Goal: Communication & Community: Share content

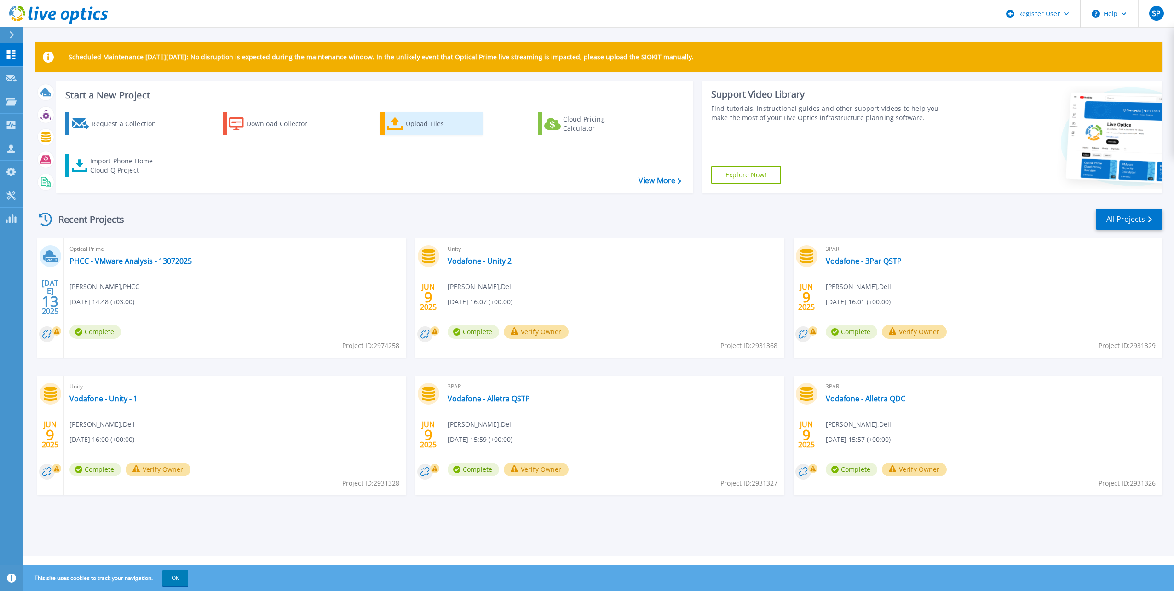
click at [415, 122] on div "Upload Files" at bounding box center [443, 124] width 74 height 18
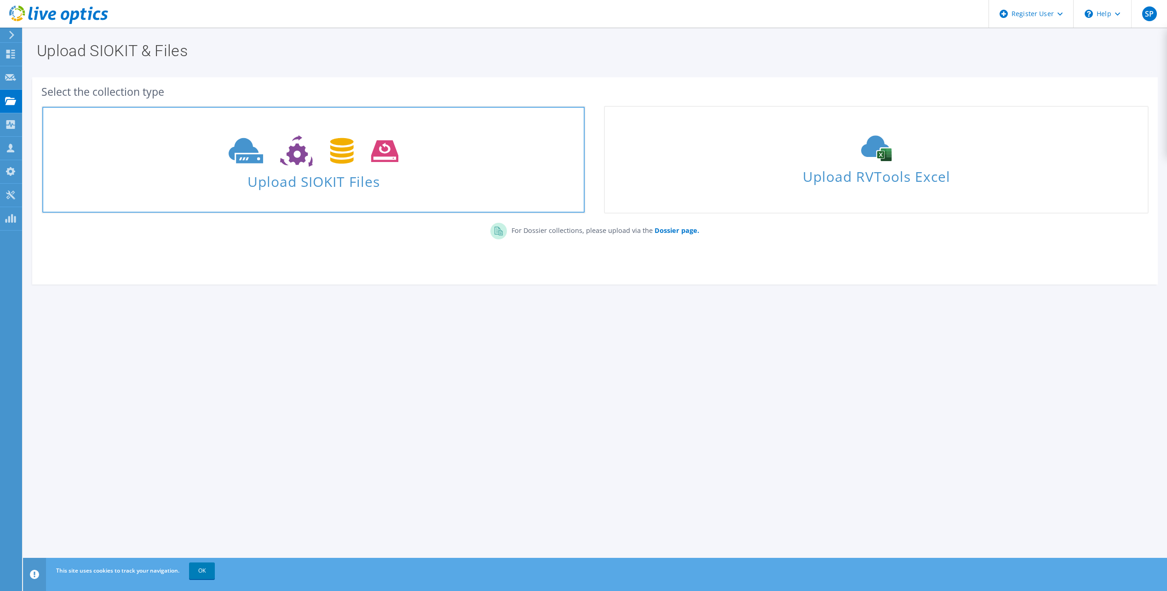
click at [316, 178] on span "Upload SIOKIT Files" at bounding box center [313, 179] width 542 height 20
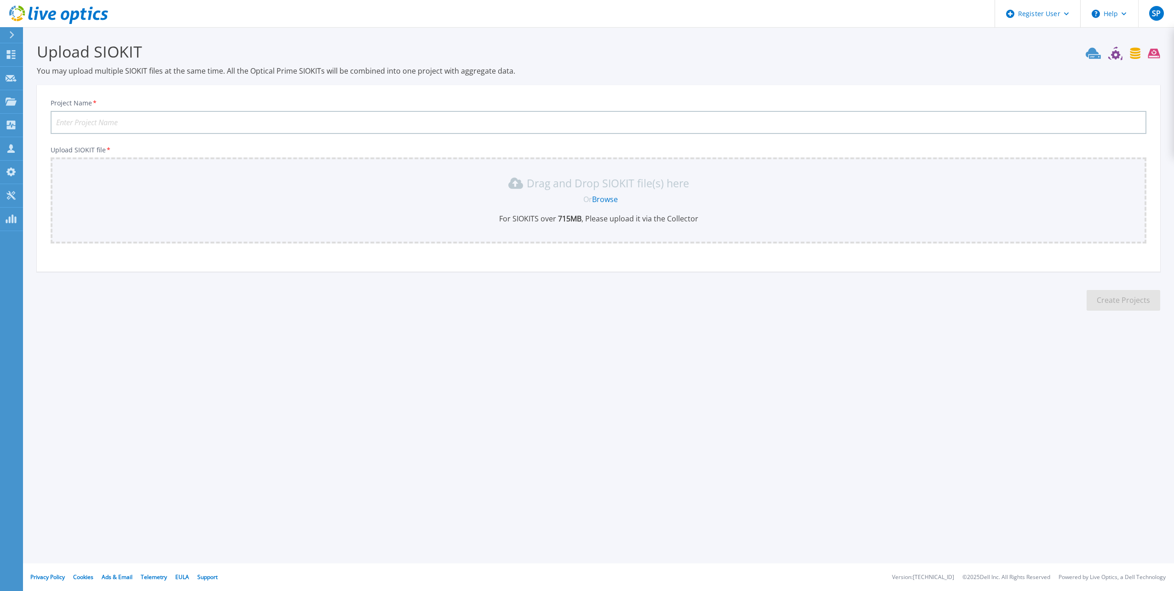
click at [245, 120] on input "Project Name *" at bounding box center [599, 122] width 1096 height 23
type input "CBQ Server Refresh Project - 14092025"
click at [613, 197] on link "Browse" at bounding box center [605, 199] width 26 height 10
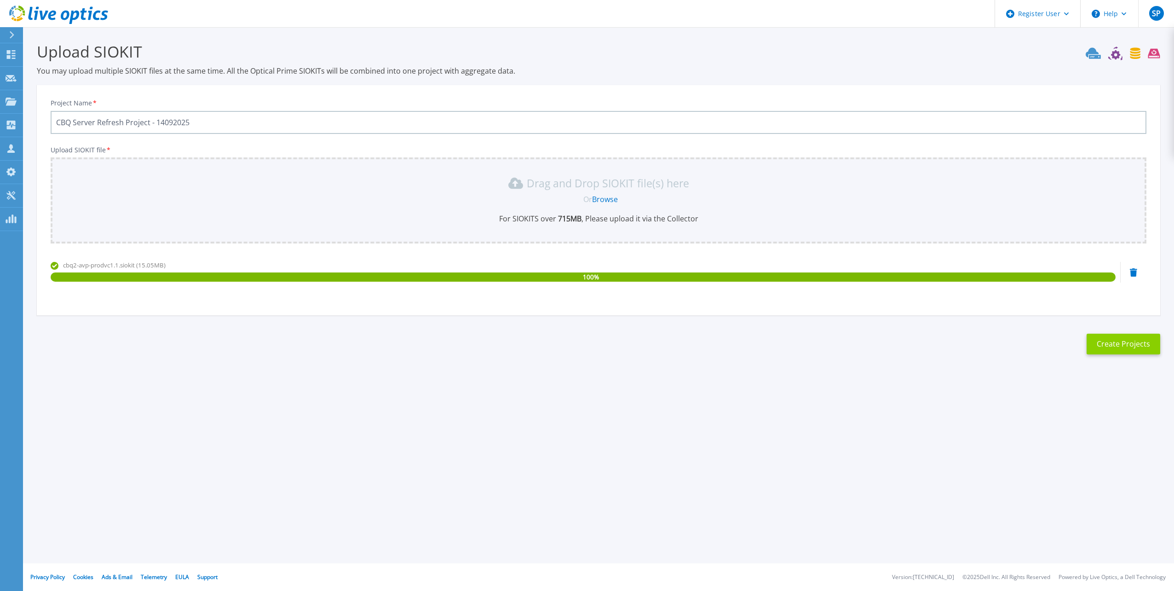
click at [1119, 346] on button "Create Projects" at bounding box center [1124, 344] width 74 height 21
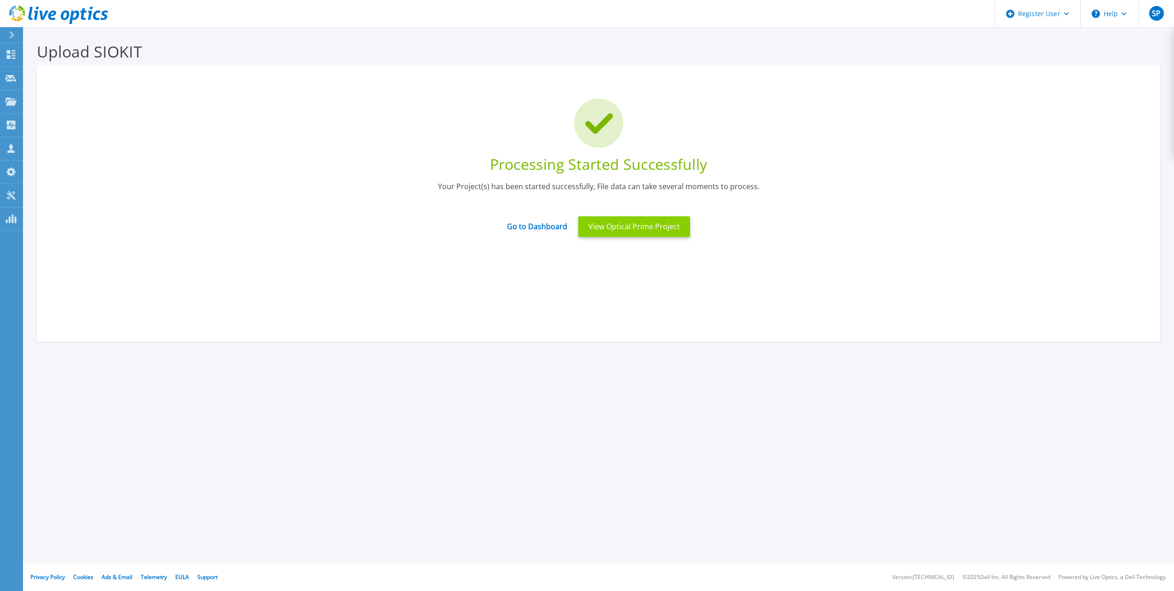
click at [635, 228] on button "View Optical Prime Project" at bounding box center [634, 226] width 112 height 21
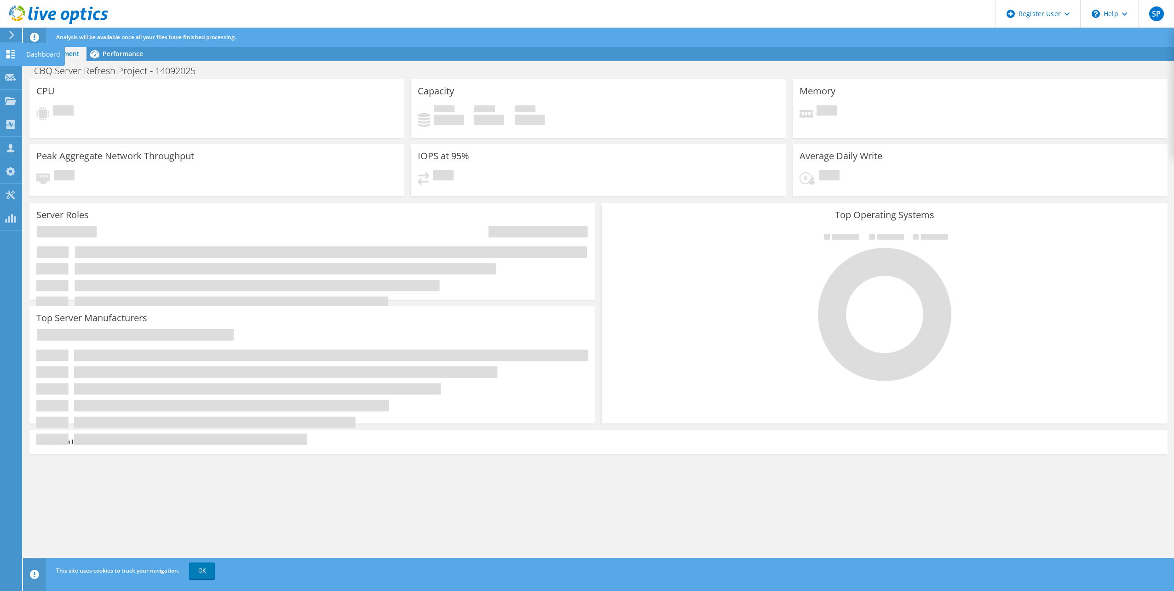
click at [9, 54] on icon at bounding box center [10, 54] width 11 height 9
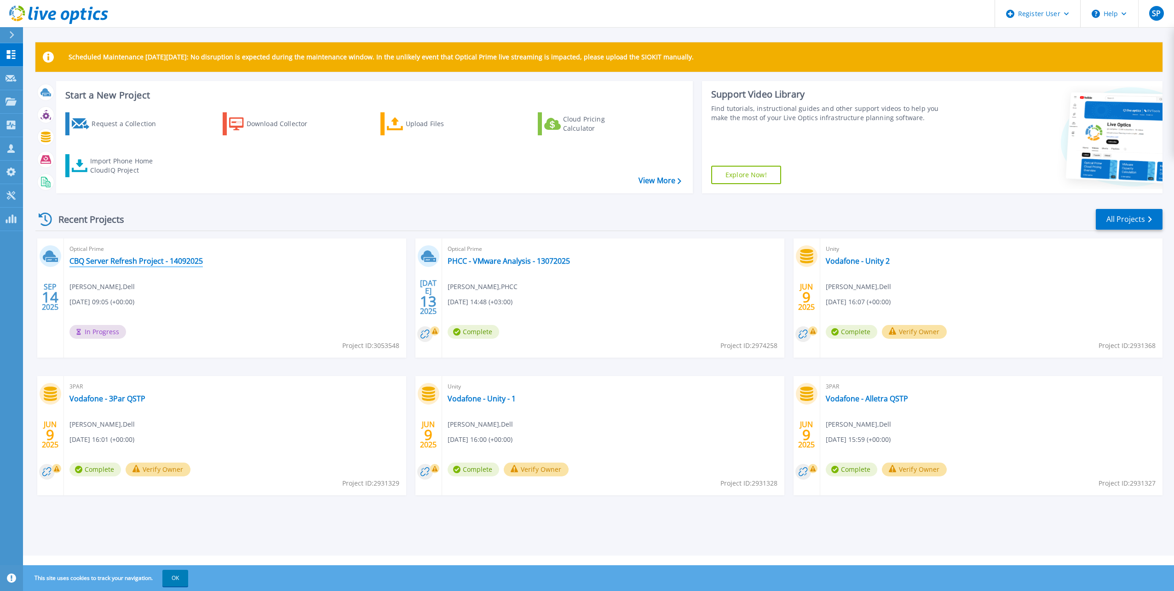
click at [131, 260] on link "CBQ Server Refresh Project - 14092025" at bounding box center [135, 260] width 133 height 9
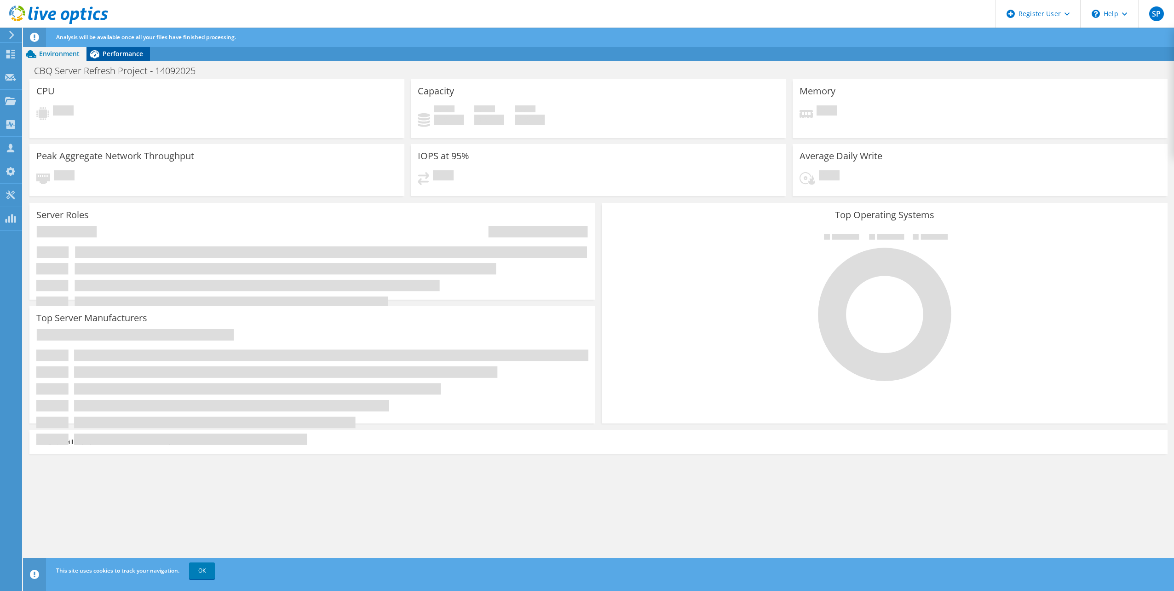
click at [124, 56] on span "Performance" at bounding box center [123, 53] width 40 height 9
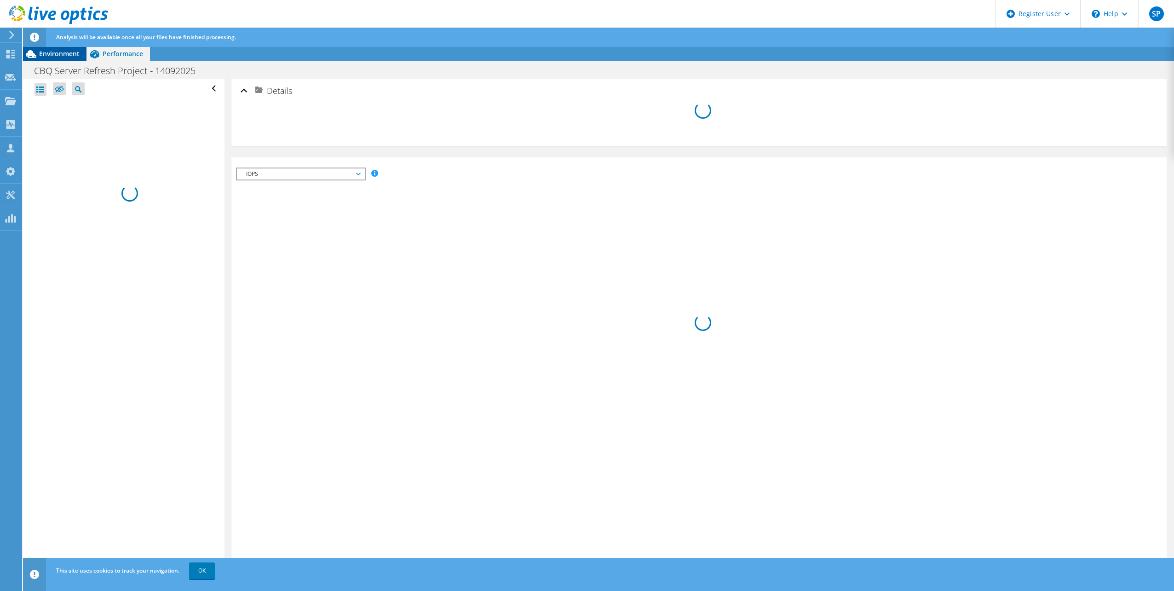
click at [64, 51] on span "Environment" at bounding box center [59, 53] width 40 height 9
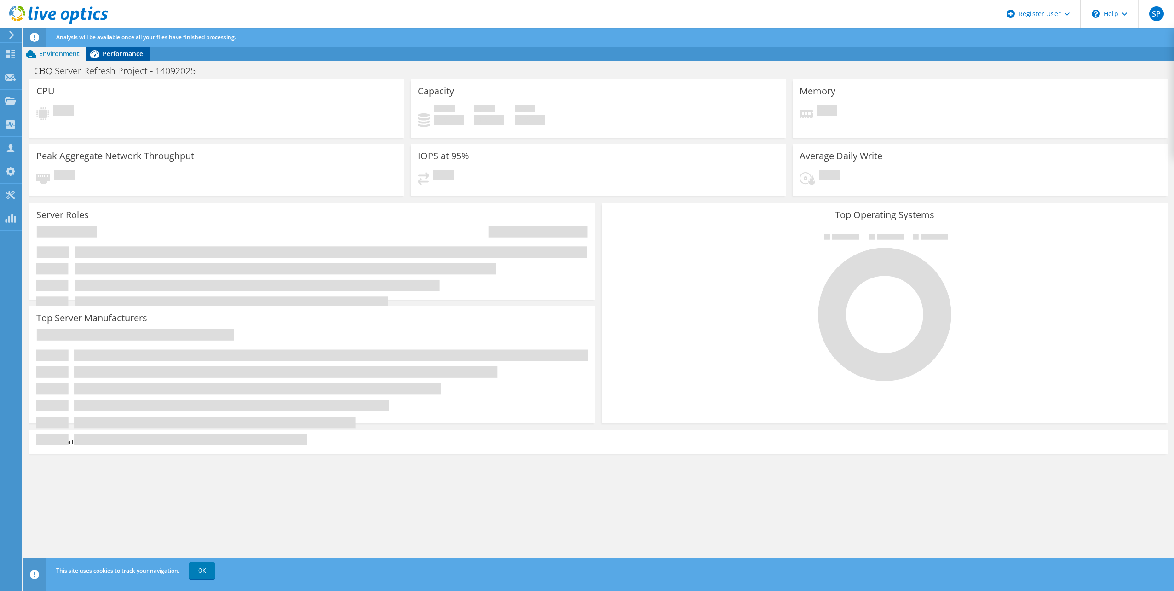
click at [121, 57] on span "Performance" at bounding box center [123, 53] width 40 height 9
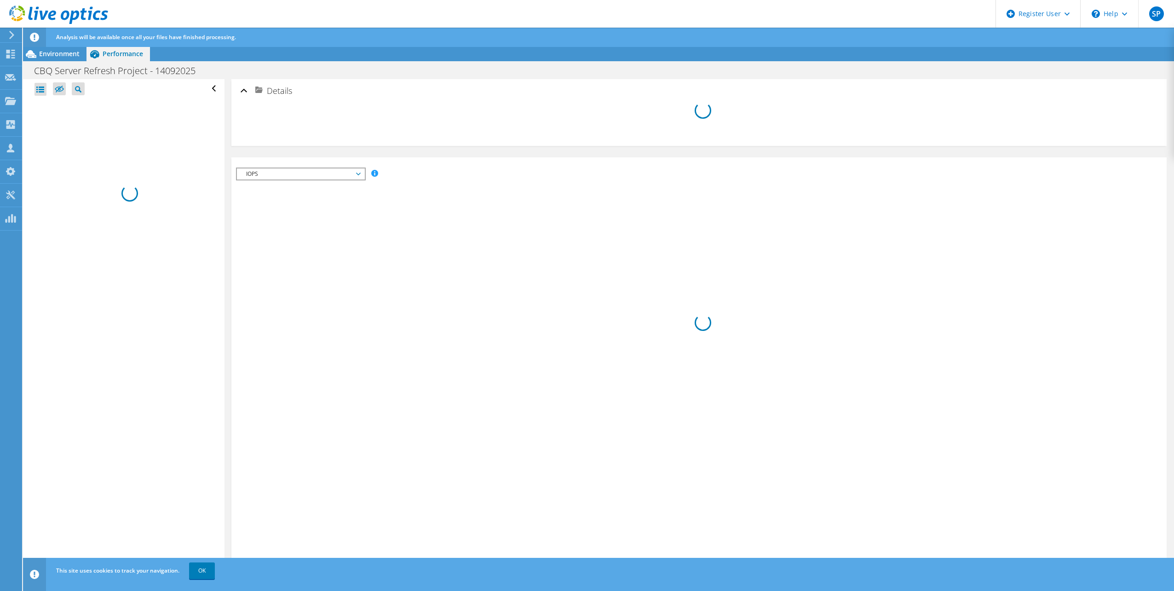
click at [360, 172] on span "IOPS" at bounding box center [301, 173] width 118 height 11
click at [357, 172] on span "IOPS" at bounding box center [301, 173] width 118 height 11
click at [54, 54] on span "Environment" at bounding box center [59, 53] width 40 height 9
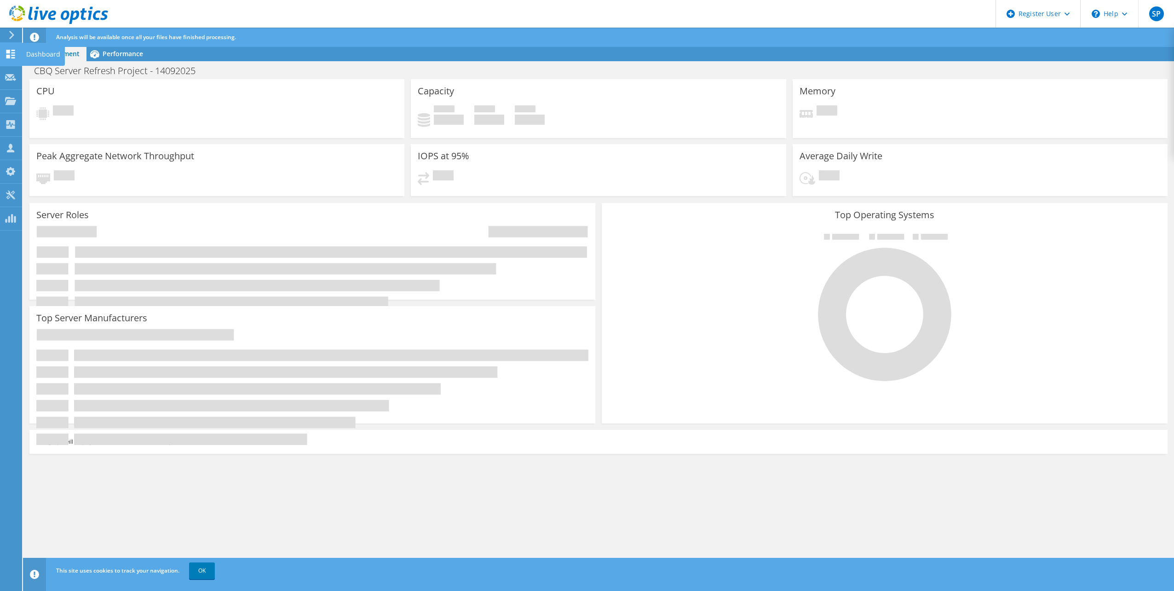
click at [6, 56] on icon at bounding box center [10, 54] width 11 height 9
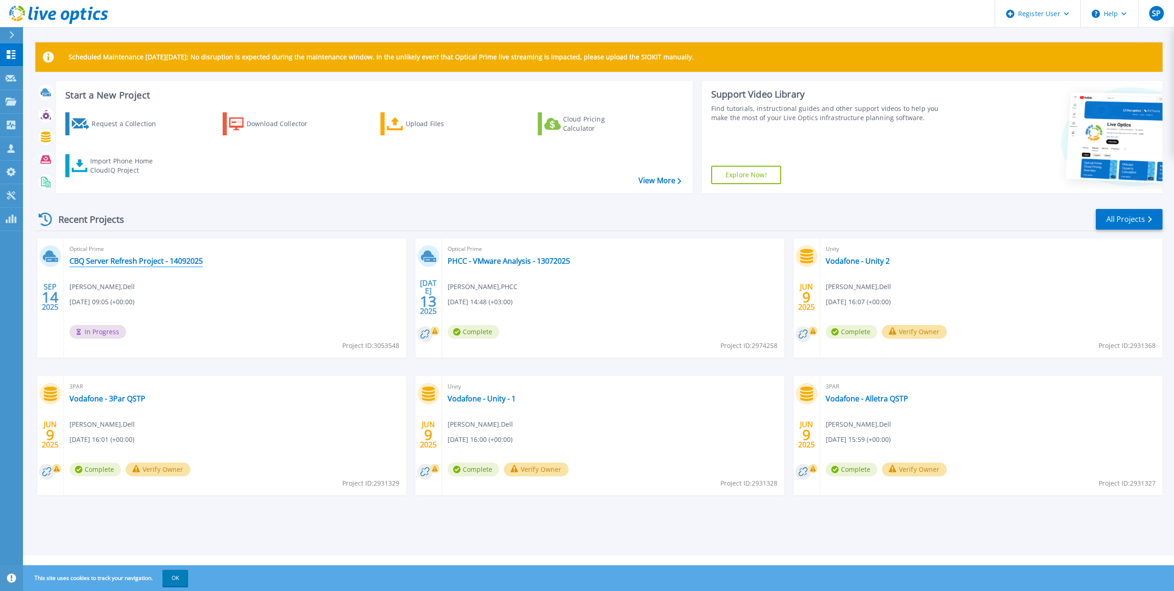
click at [132, 259] on link "CBQ Server Refresh Project - 14092025" at bounding box center [135, 260] width 133 height 9
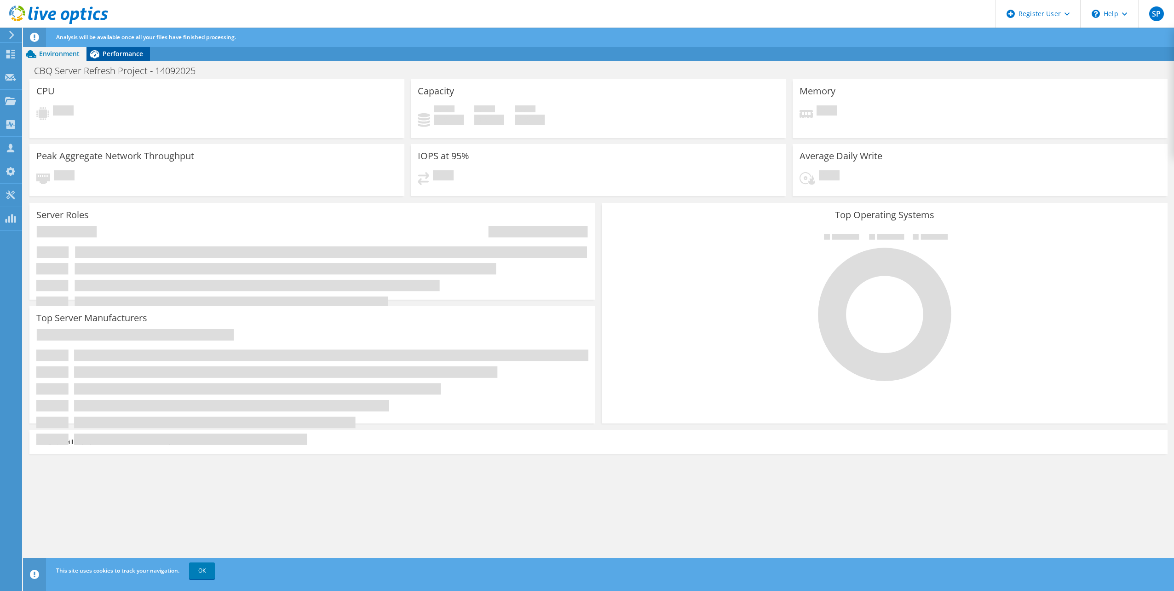
click at [116, 58] on span "Performance" at bounding box center [123, 53] width 40 height 9
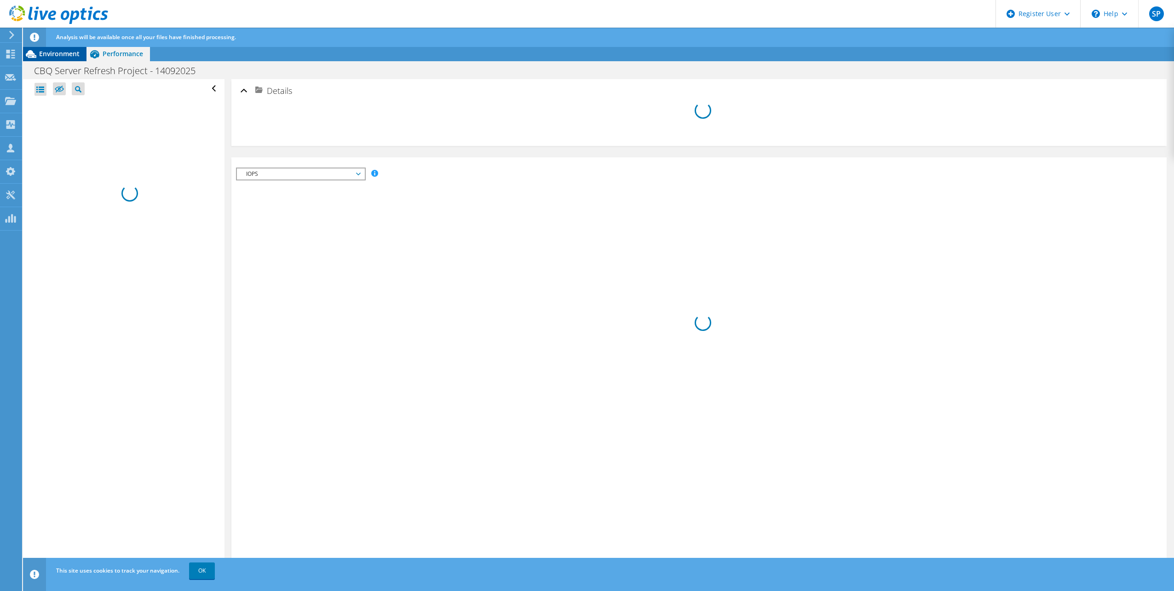
click at [56, 50] on span "Environment" at bounding box center [59, 53] width 40 height 9
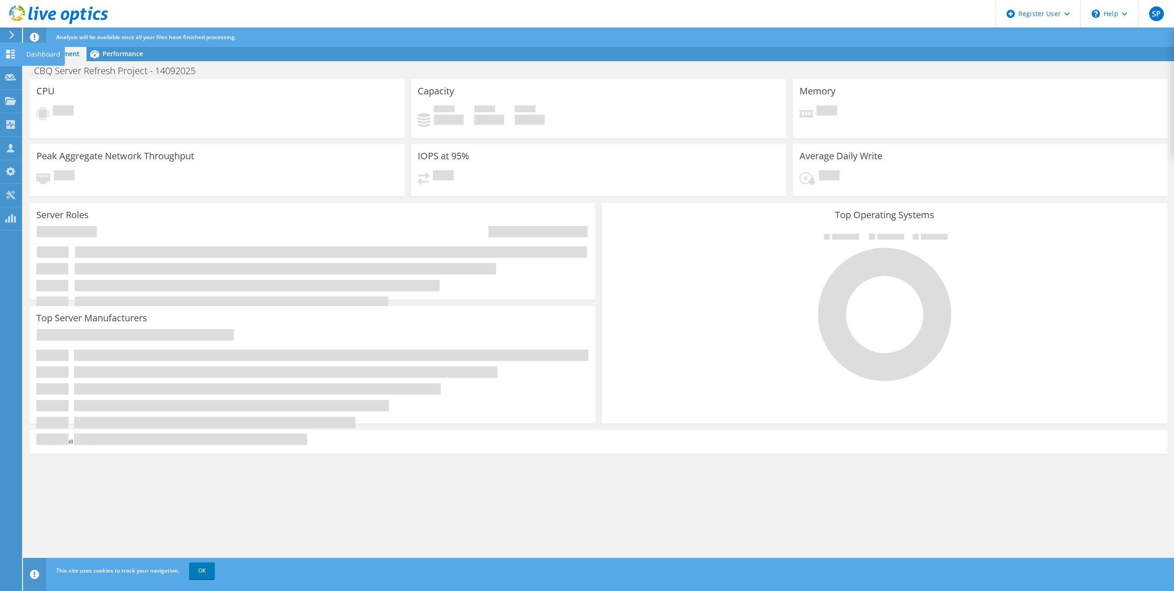
click at [11, 56] on icon at bounding box center [10, 54] width 11 height 9
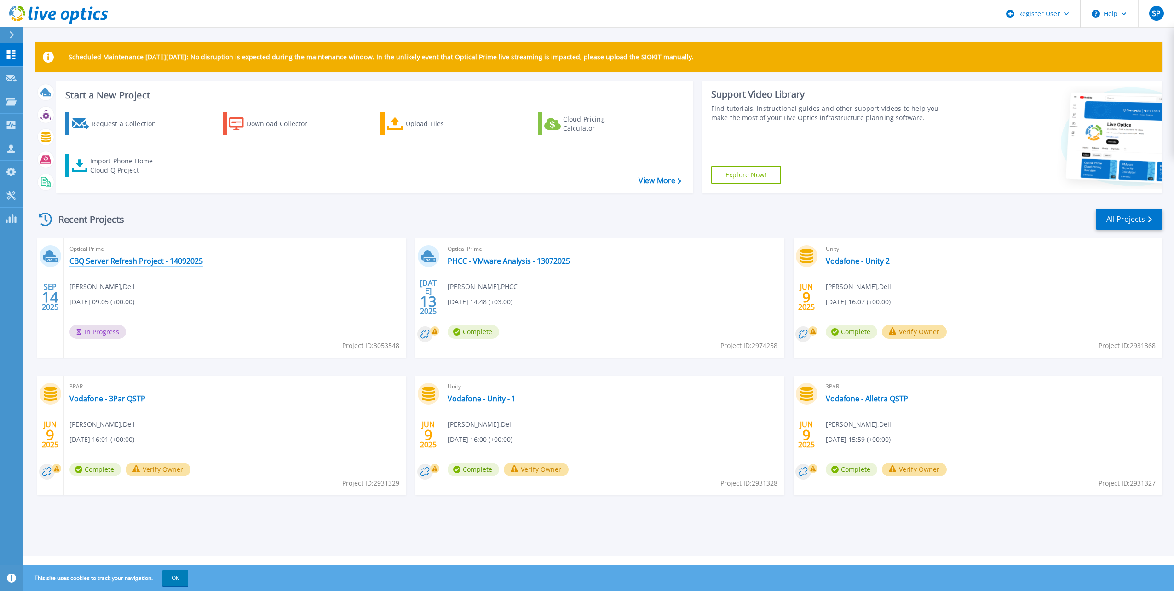
click at [162, 261] on link "CBQ Server Refresh Project - 14092025" at bounding box center [135, 260] width 133 height 9
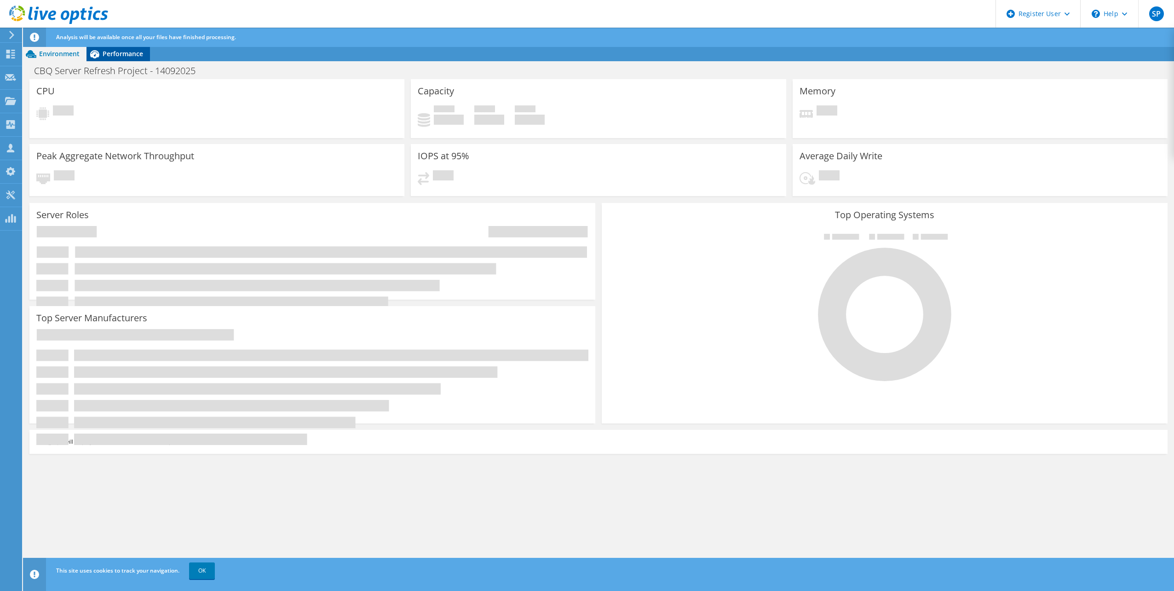
click at [127, 54] on span "Performance" at bounding box center [123, 53] width 40 height 9
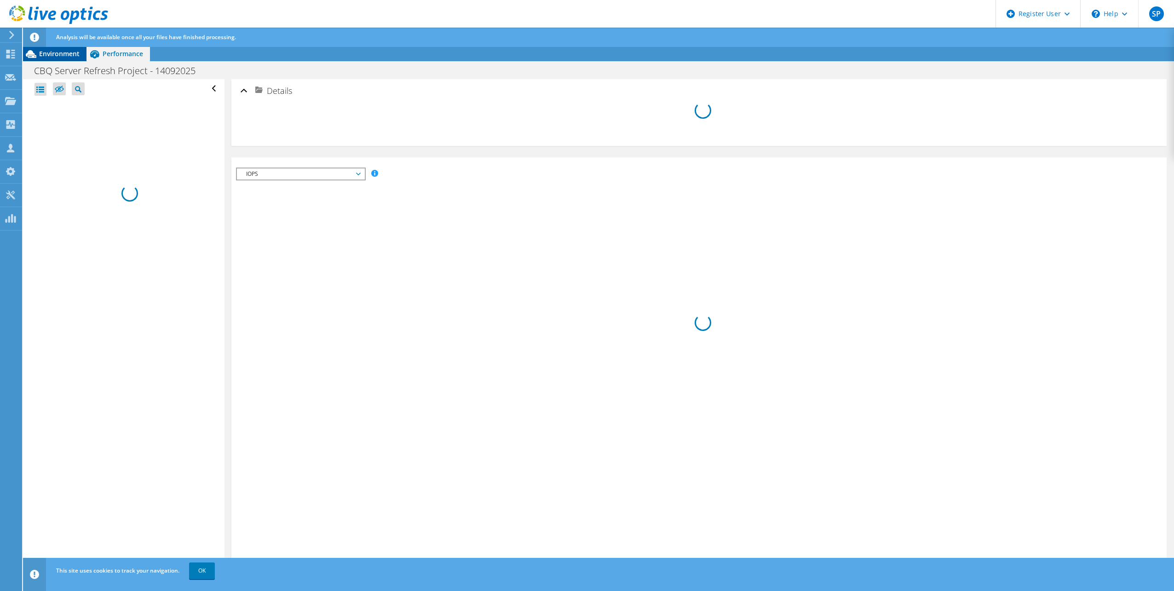
click at [65, 56] on span "Environment" at bounding box center [59, 53] width 40 height 9
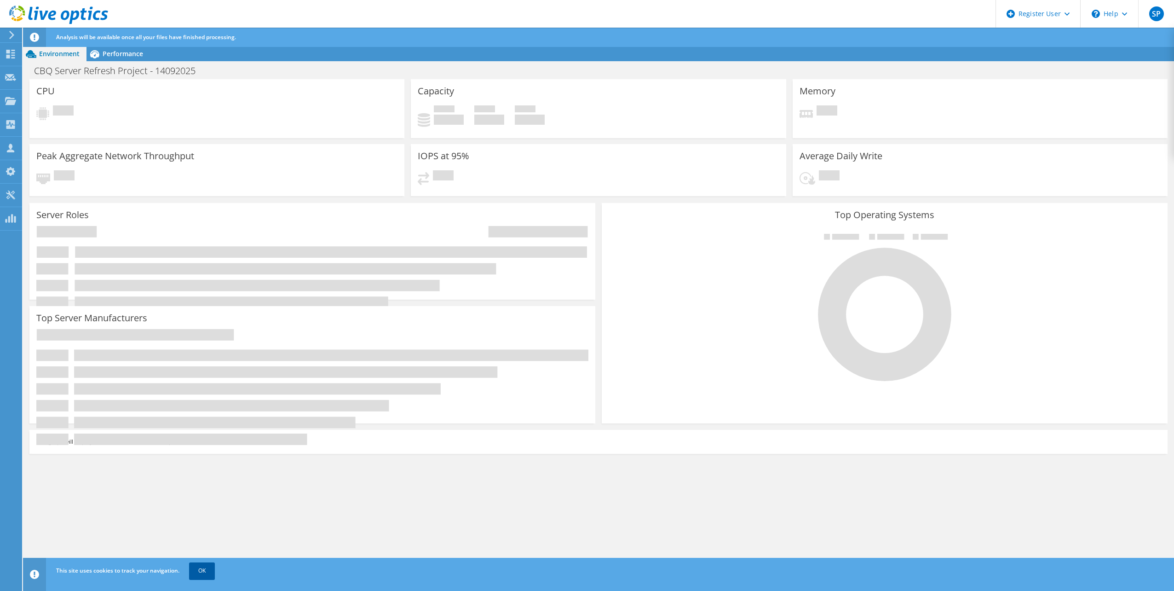
click at [203, 570] on link "OK" at bounding box center [202, 570] width 26 height 17
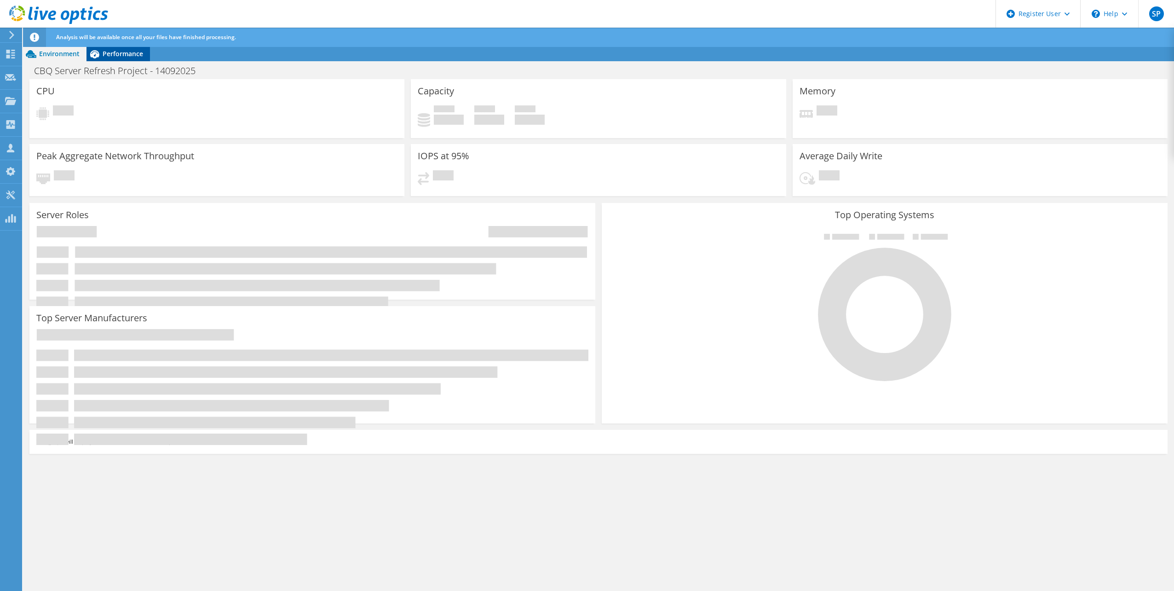
click at [114, 53] on span "Performance" at bounding box center [123, 53] width 40 height 9
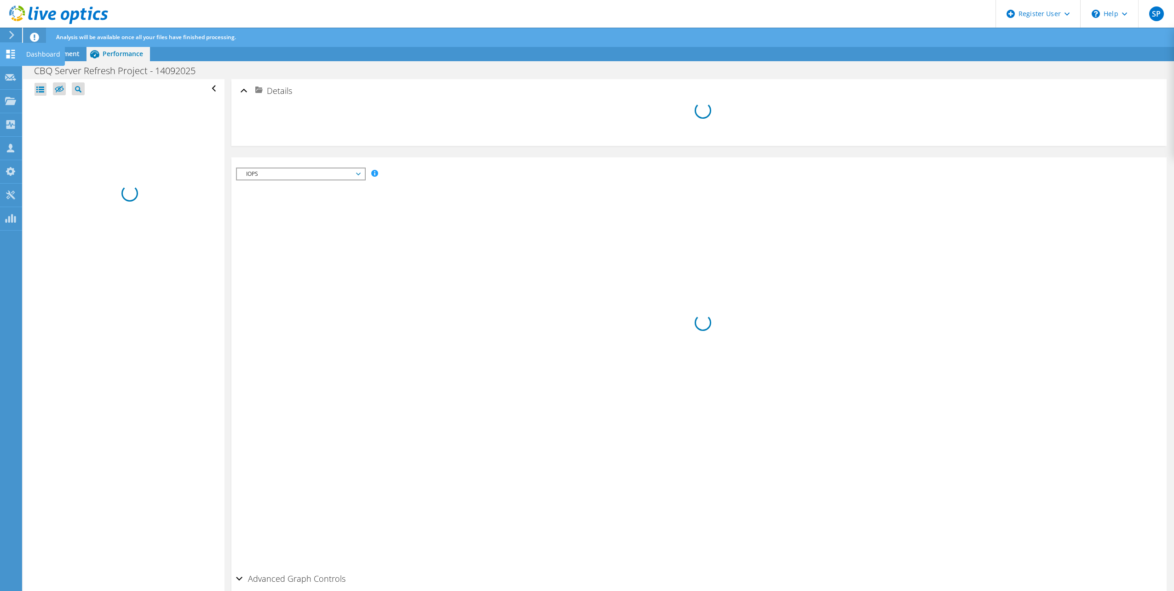
click at [11, 50] on icon at bounding box center [10, 54] width 11 height 9
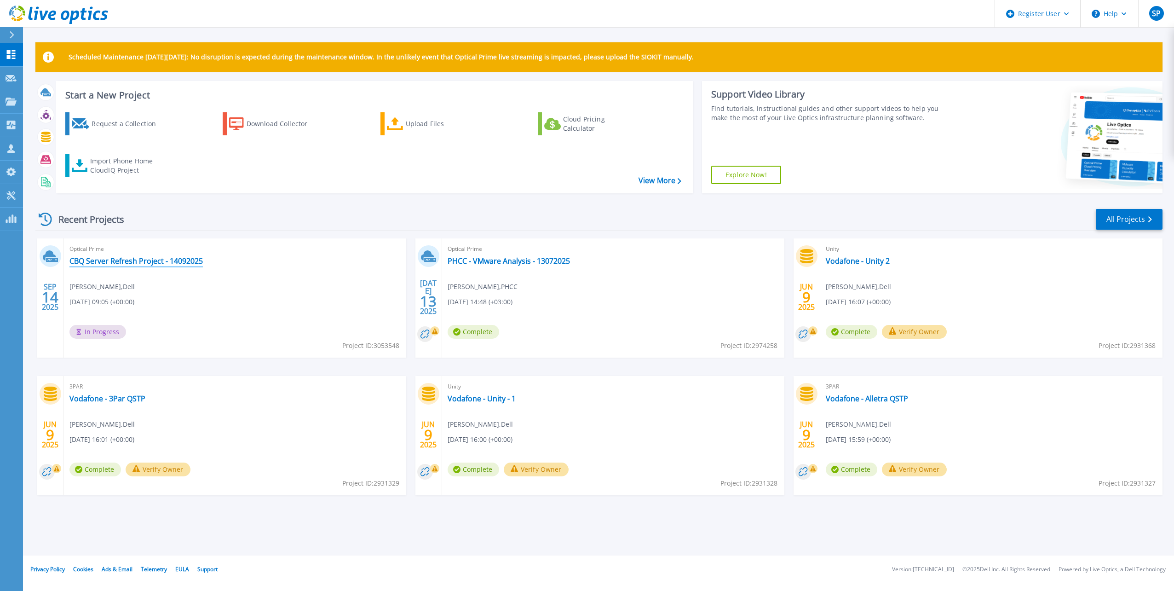
click at [187, 258] on link "CBQ Server Refresh Project - 14092025" at bounding box center [135, 260] width 133 height 9
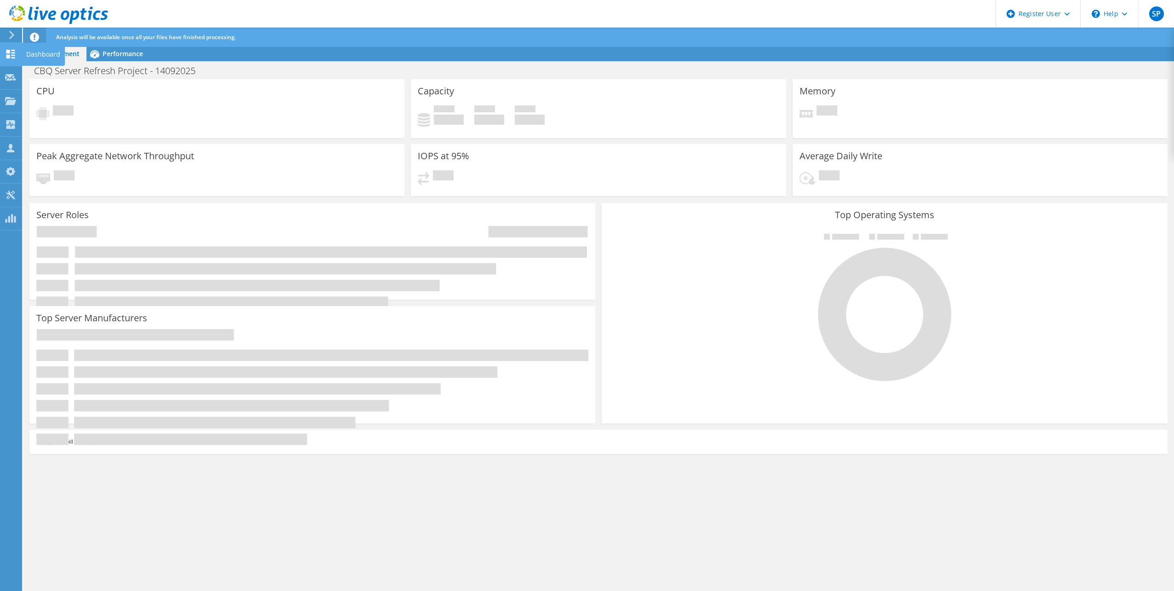
click at [9, 51] on use at bounding box center [10, 54] width 9 height 9
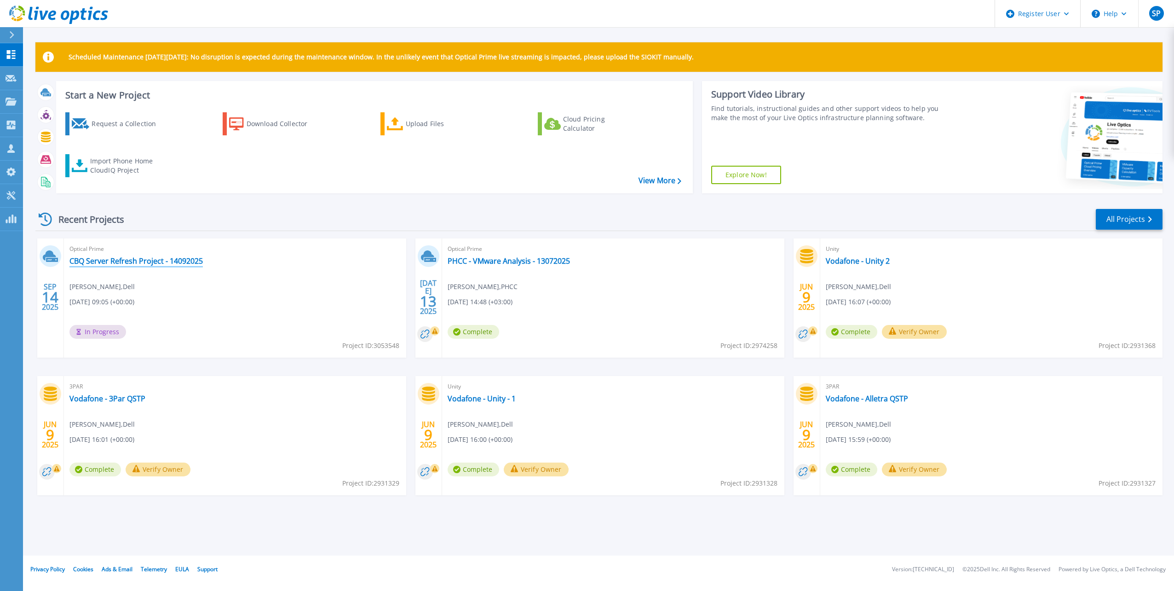
click at [174, 265] on link "CBQ Server Refresh Project - 14092025" at bounding box center [135, 260] width 133 height 9
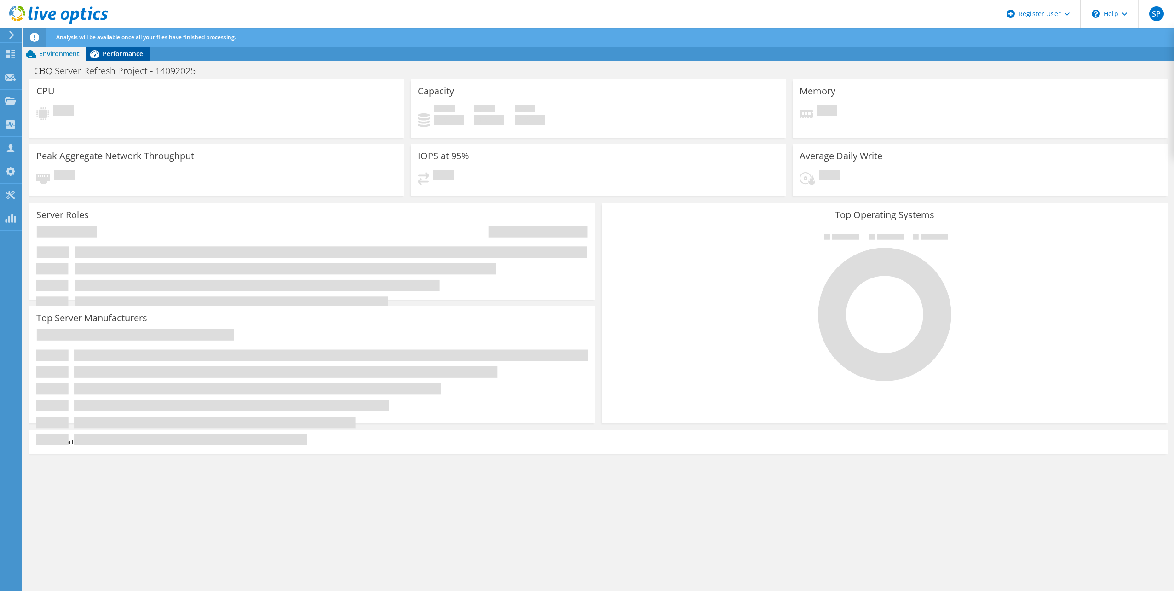
click at [115, 55] on span "Performance" at bounding box center [123, 53] width 40 height 9
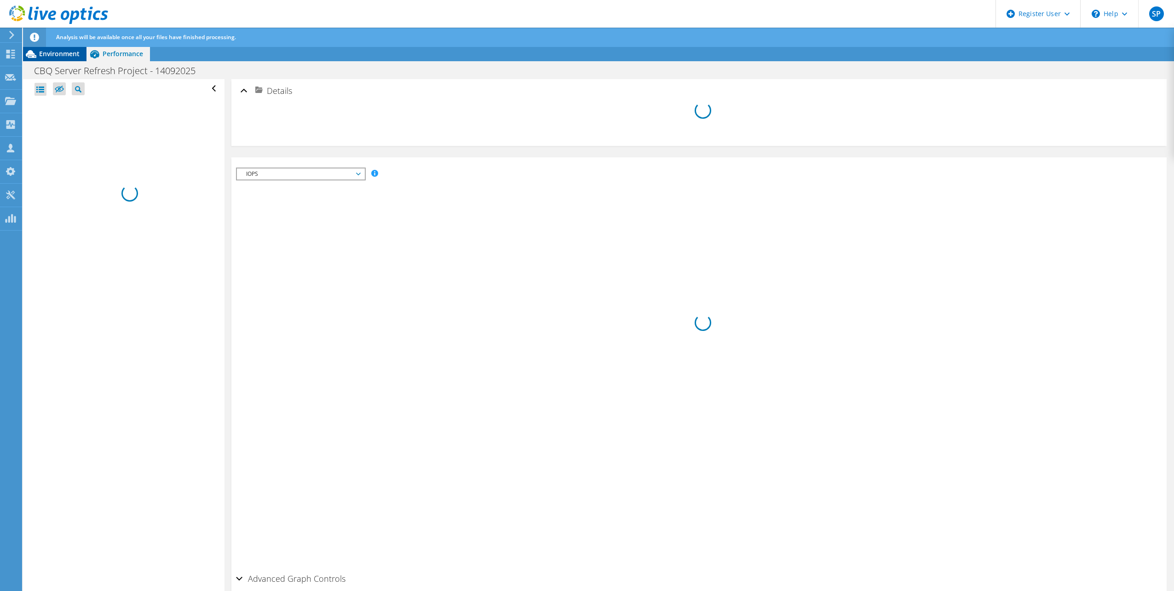
click at [63, 53] on span "Environment" at bounding box center [59, 53] width 40 height 9
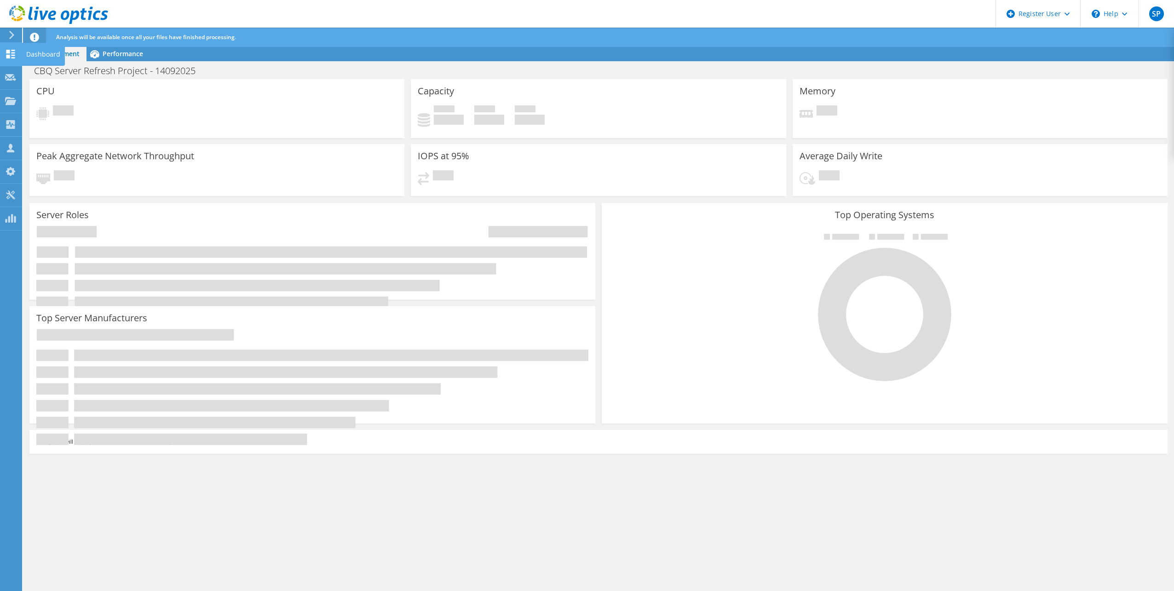
click at [13, 54] on icon at bounding box center [10, 54] width 11 height 9
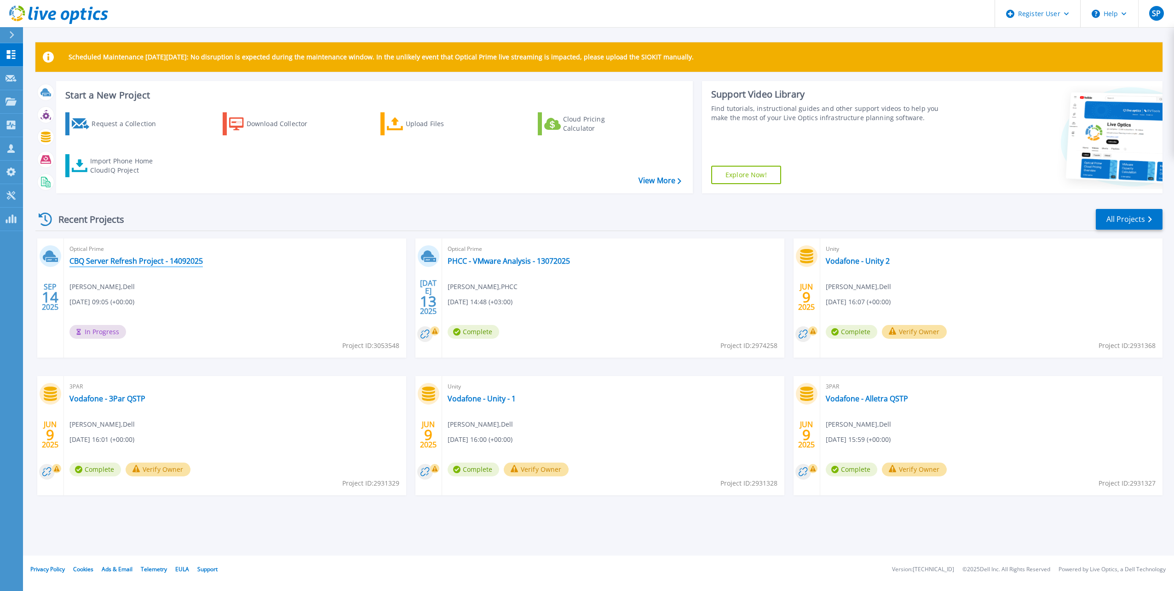
click at [168, 263] on link "CBQ Server Refresh Project - 14092025" at bounding box center [135, 260] width 133 height 9
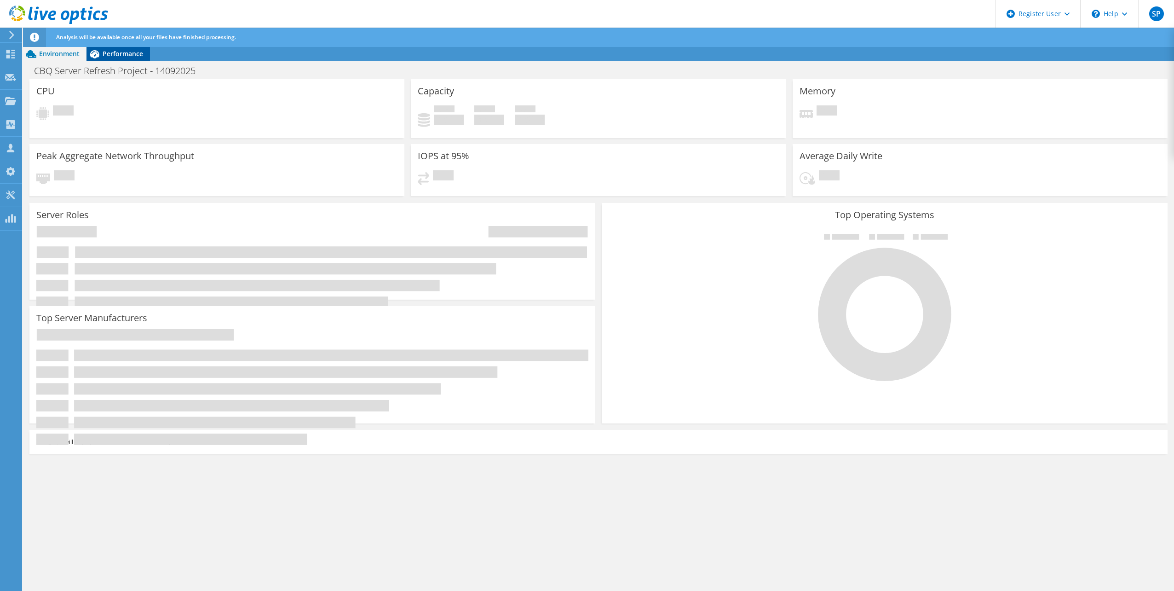
click at [114, 55] on span "Performance" at bounding box center [123, 53] width 40 height 9
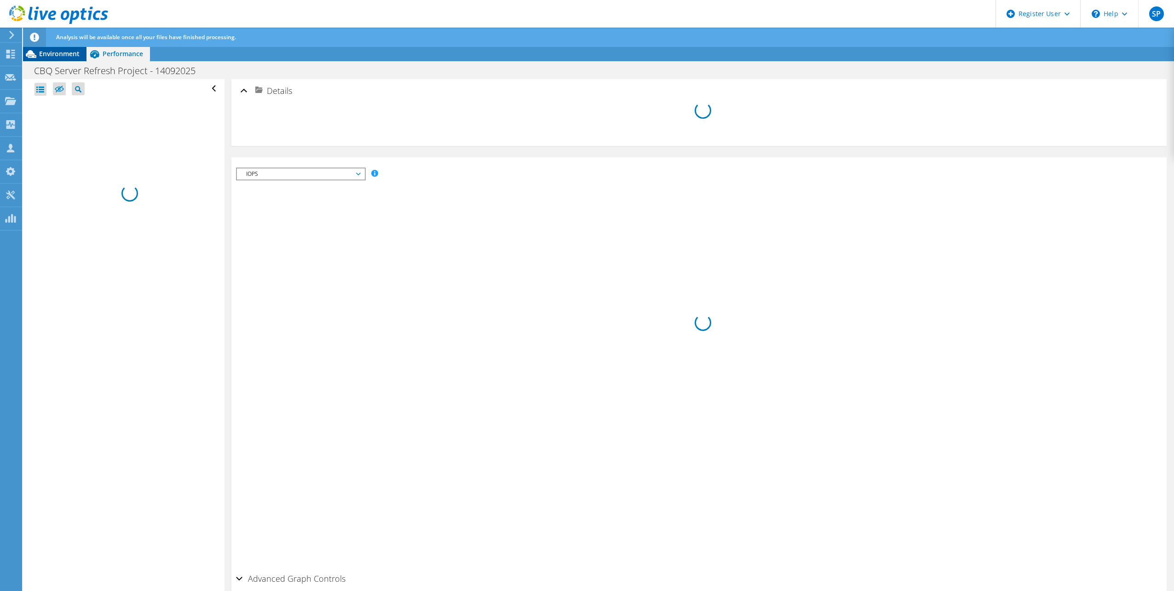
click at [57, 55] on span "Environment" at bounding box center [59, 53] width 40 height 9
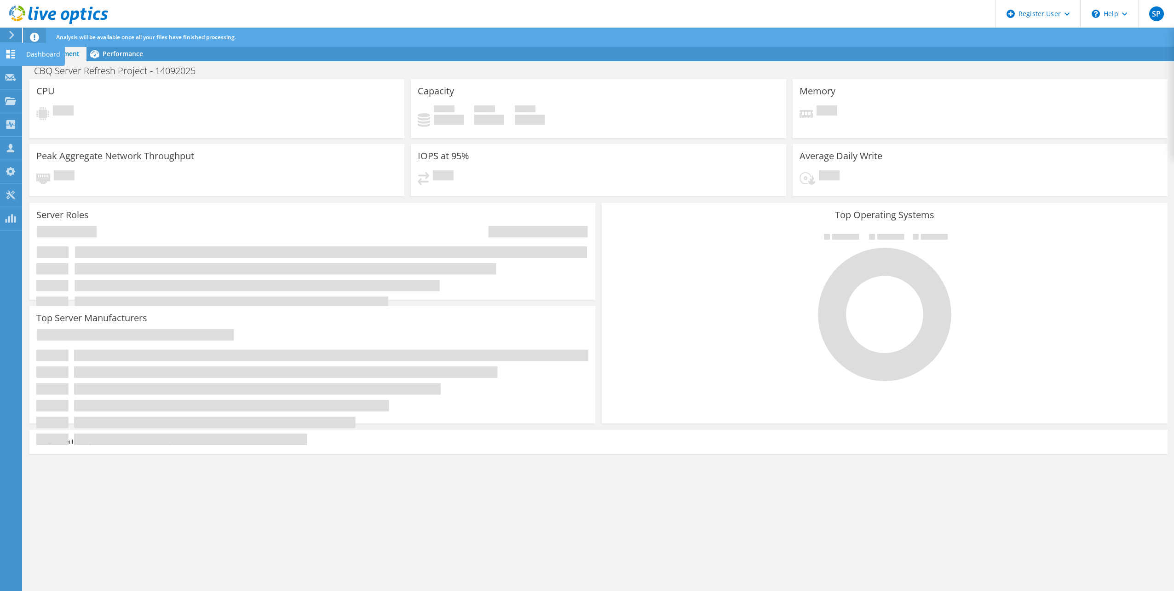
click at [11, 54] on icon at bounding box center [10, 54] width 11 height 9
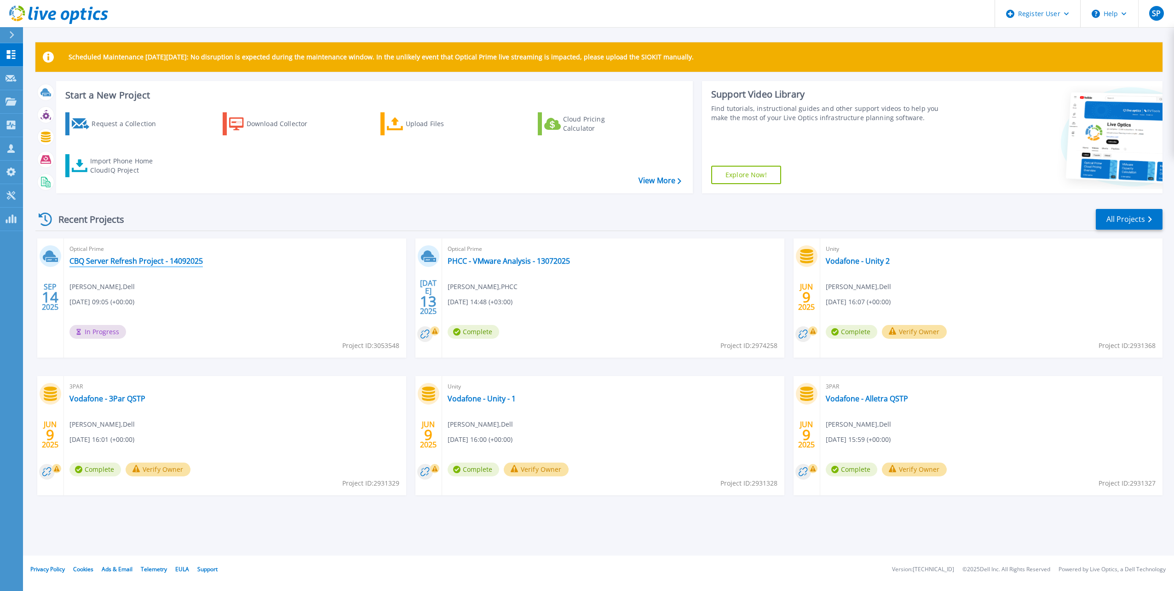
click at [167, 263] on link "CBQ Server Refresh Project - 14092025" at bounding box center [135, 260] width 133 height 9
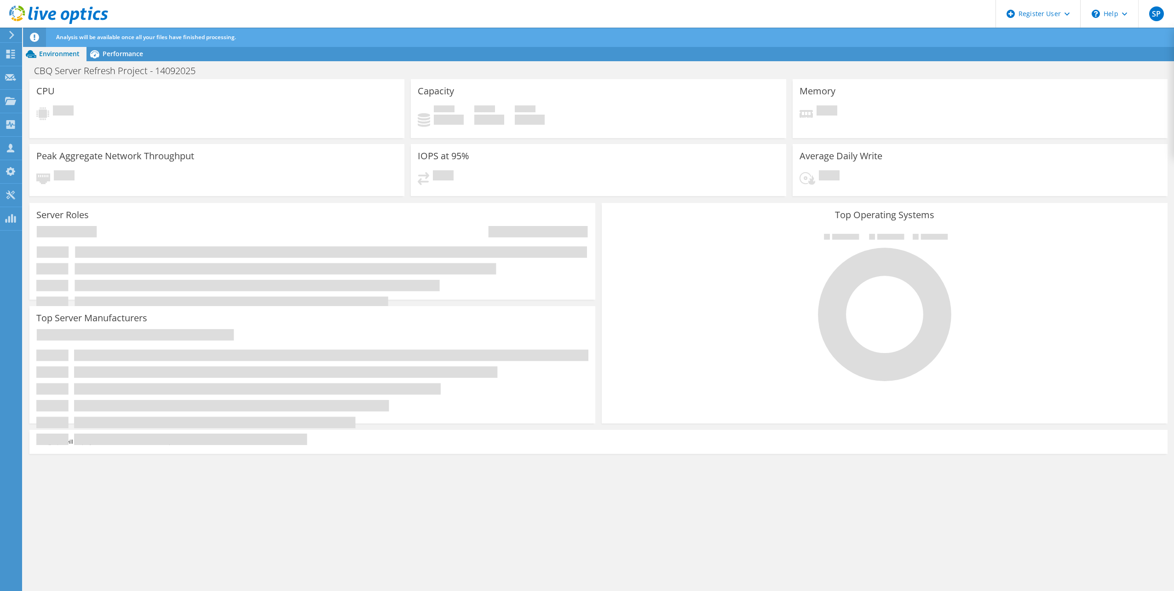
click at [33, 35] on icon at bounding box center [34, 37] width 9 height 9
click at [12, 54] on icon at bounding box center [10, 54] width 11 height 9
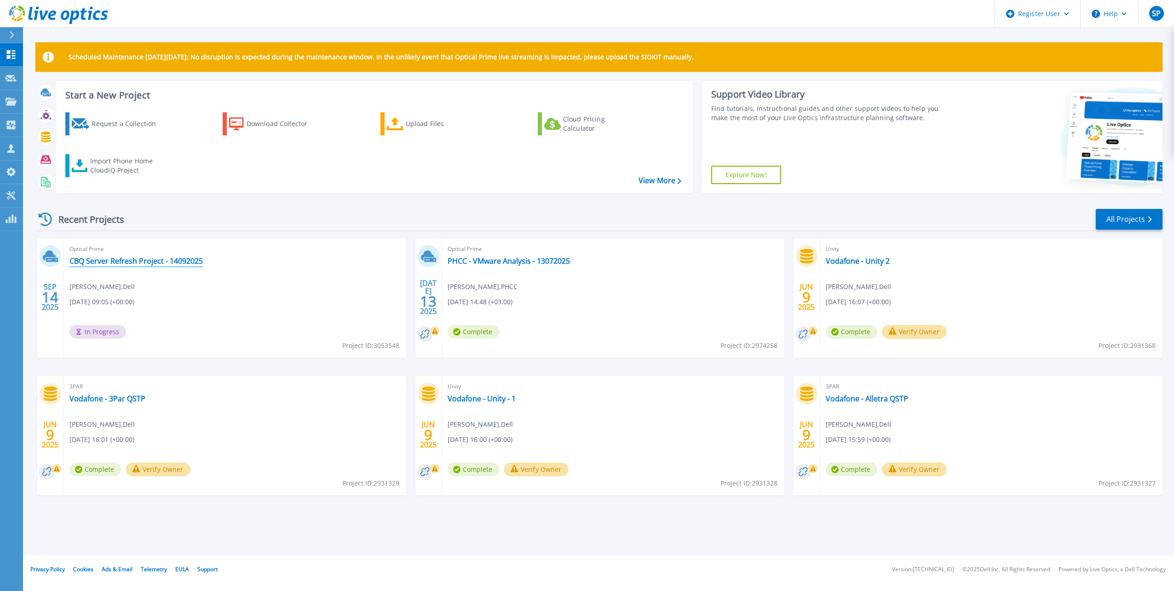
click at [191, 262] on link "CBQ Server Refresh Project - 14092025" at bounding box center [135, 260] width 133 height 9
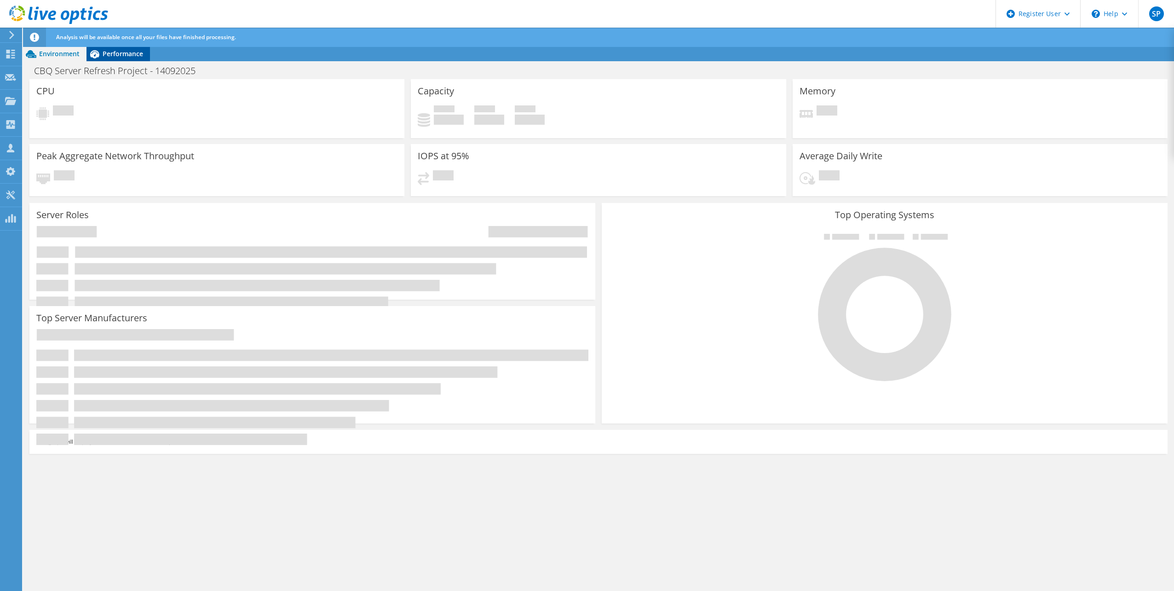
click at [131, 57] on span "Performance" at bounding box center [123, 53] width 40 height 9
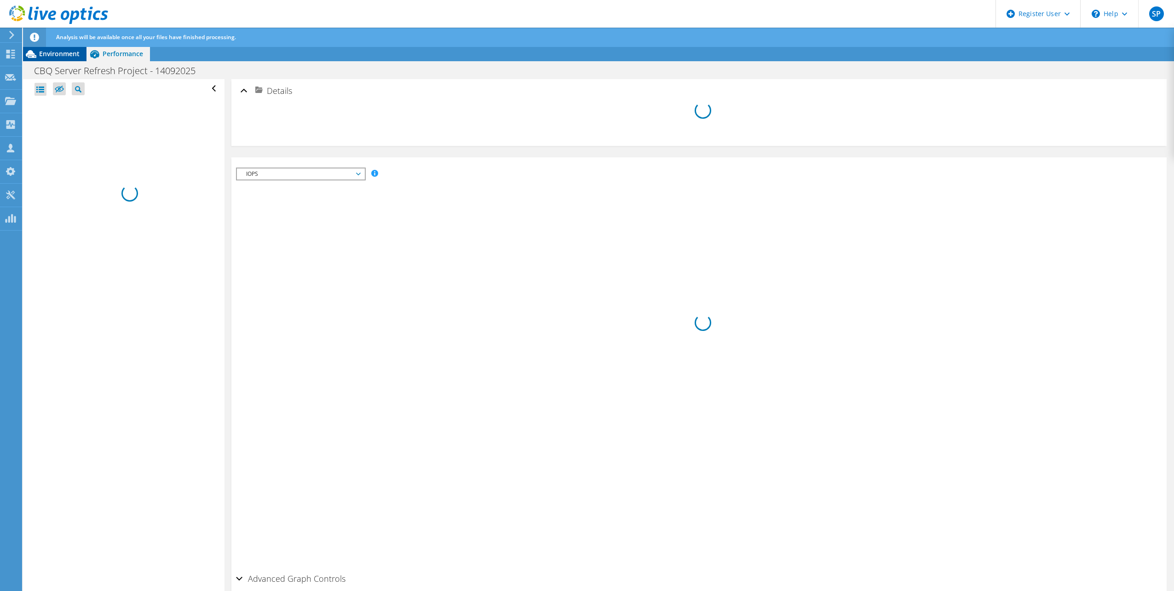
click at [52, 54] on span "Environment" at bounding box center [59, 53] width 40 height 9
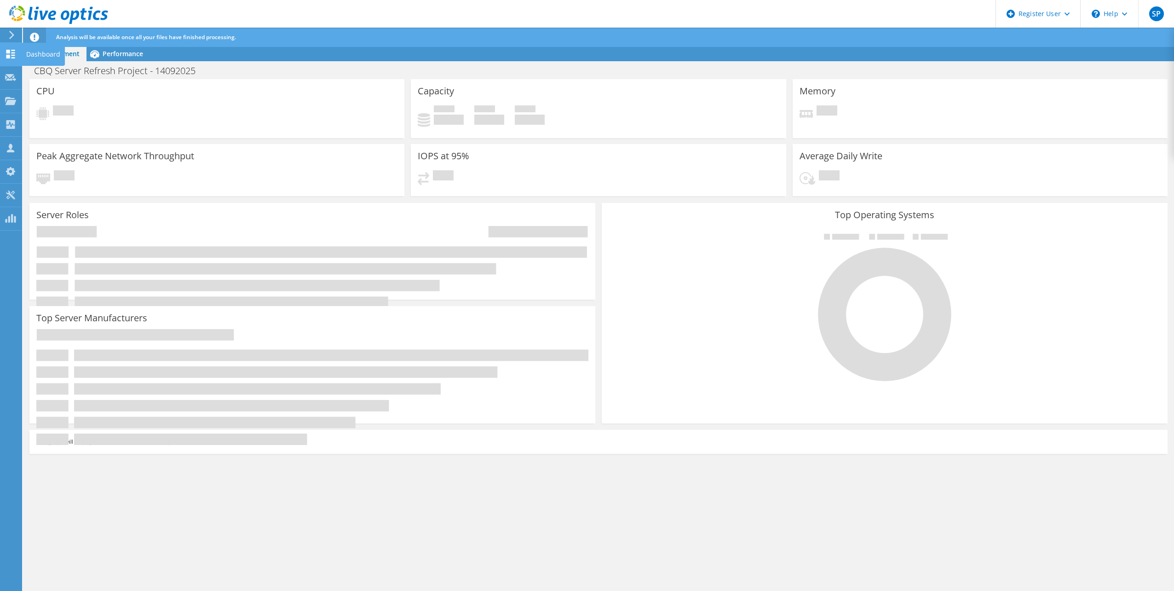
click at [14, 55] on use at bounding box center [10, 54] width 9 height 9
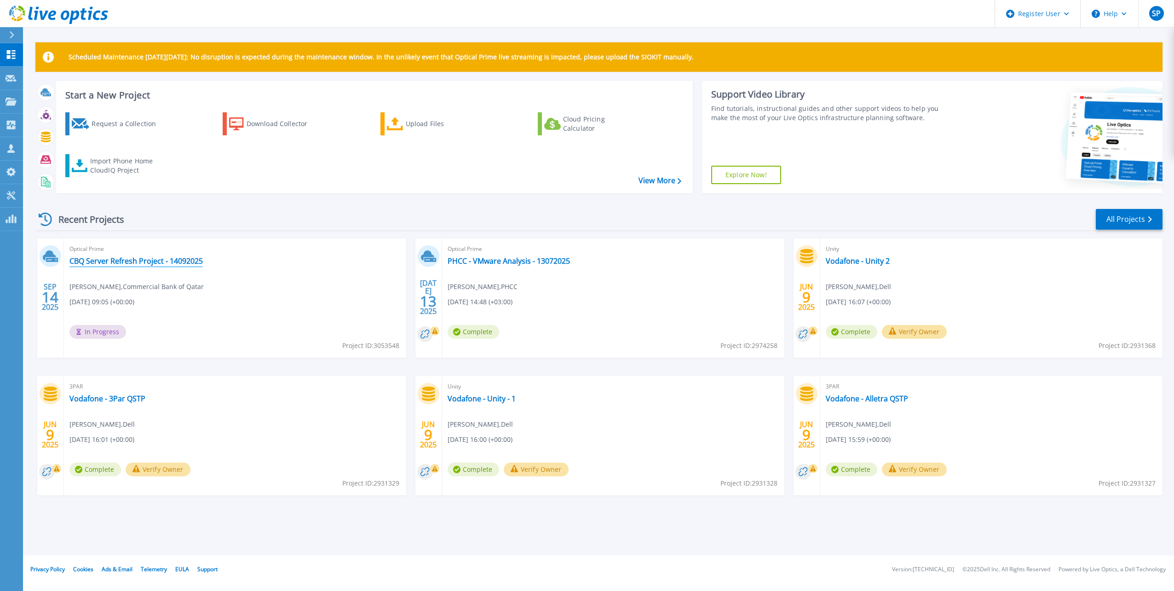
click at [148, 264] on link "CBQ Server Refresh Project - 14092025" at bounding box center [135, 260] width 133 height 9
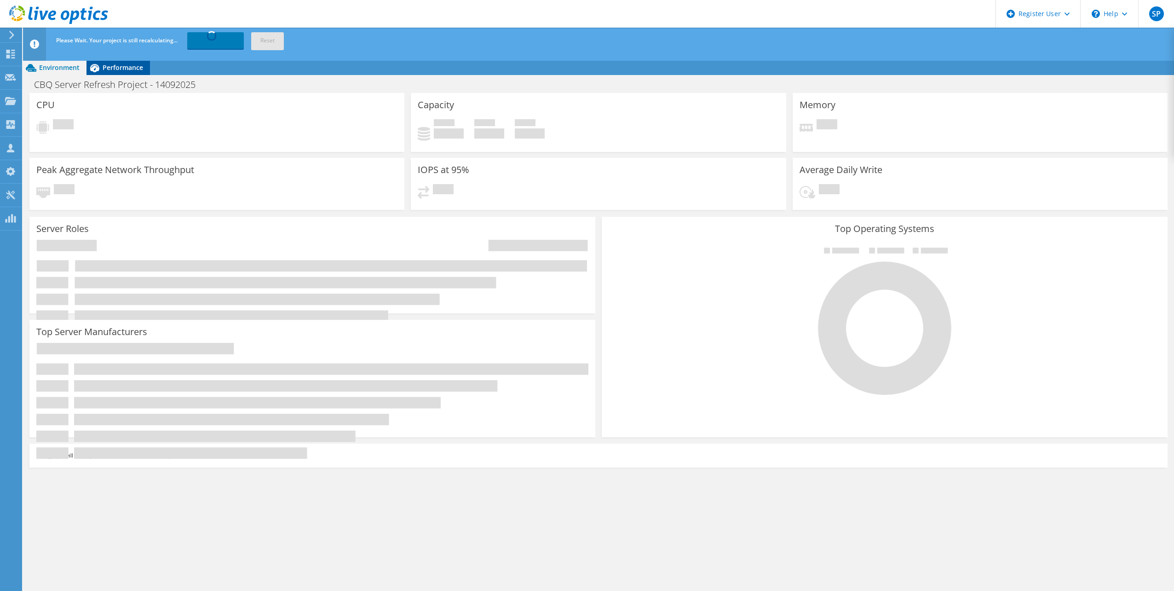
click at [128, 63] on span "Performance" at bounding box center [123, 67] width 40 height 9
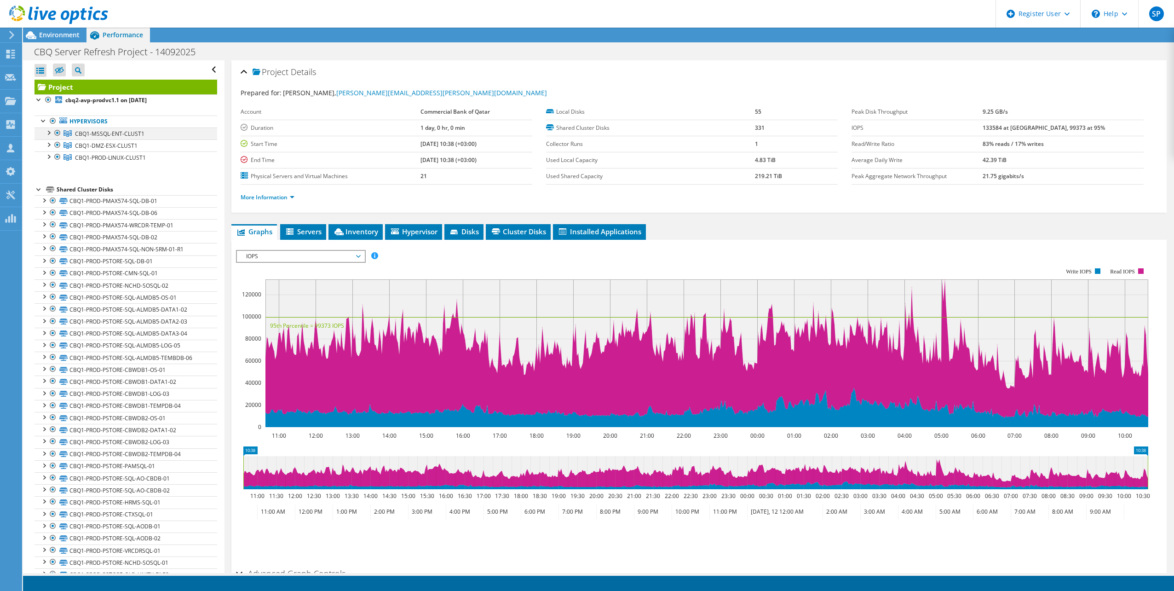
click at [49, 133] on div at bounding box center [48, 131] width 9 height 9
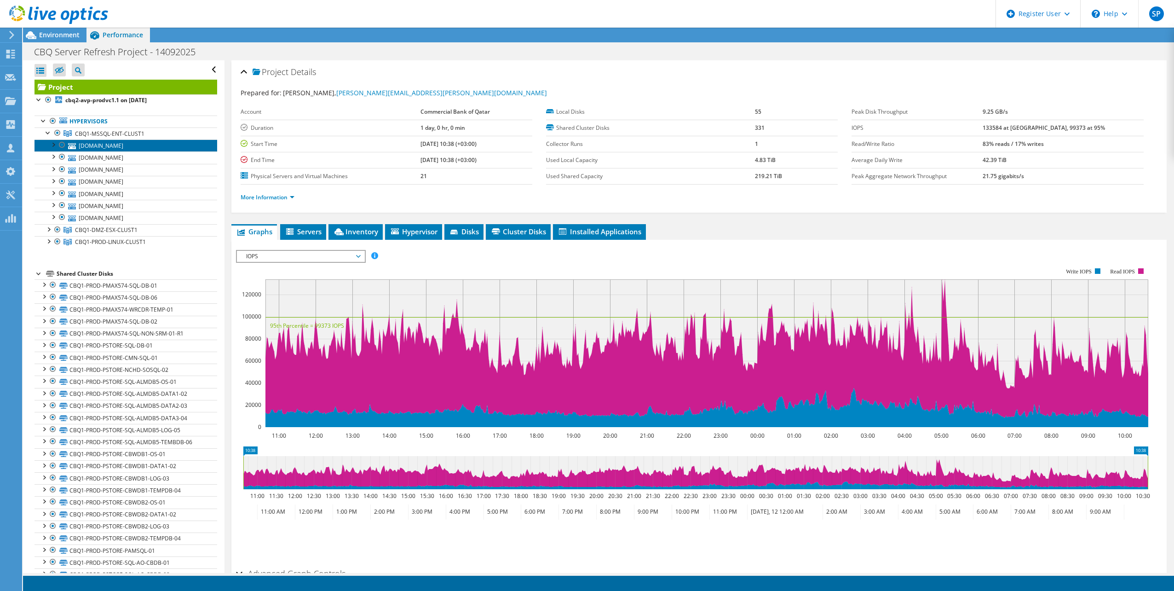
click at [118, 148] on link "cbq1-mxe3b06-sqlesx2.cbq.com.qa" at bounding box center [126, 145] width 183 height 12
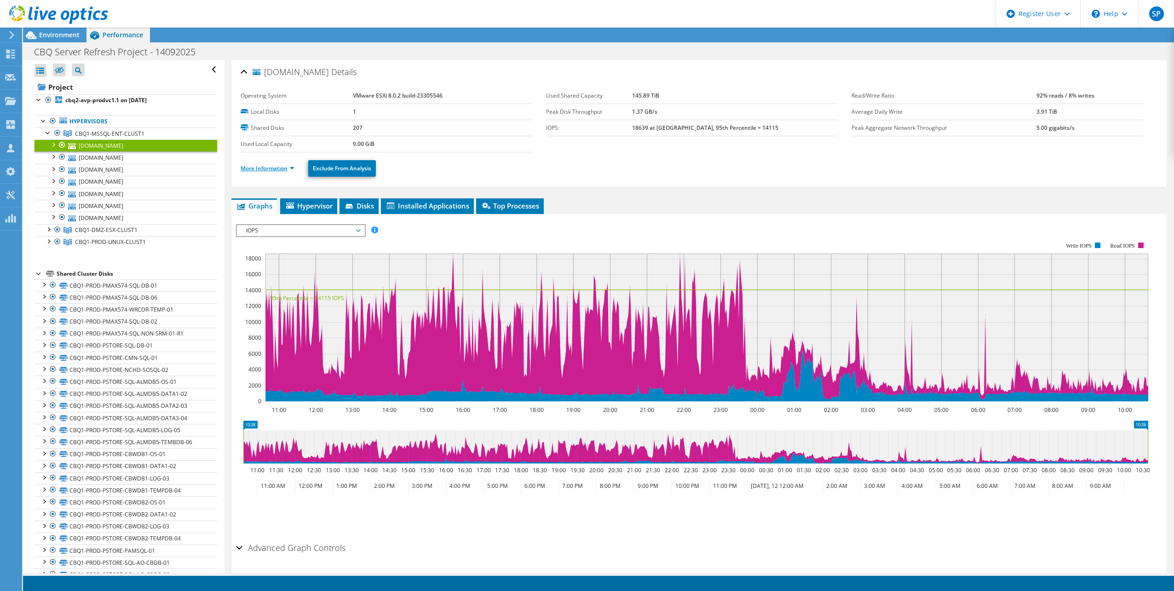
click at [294, 167] on link "More Information" at bounding box center [268, 168] width 54 height 8
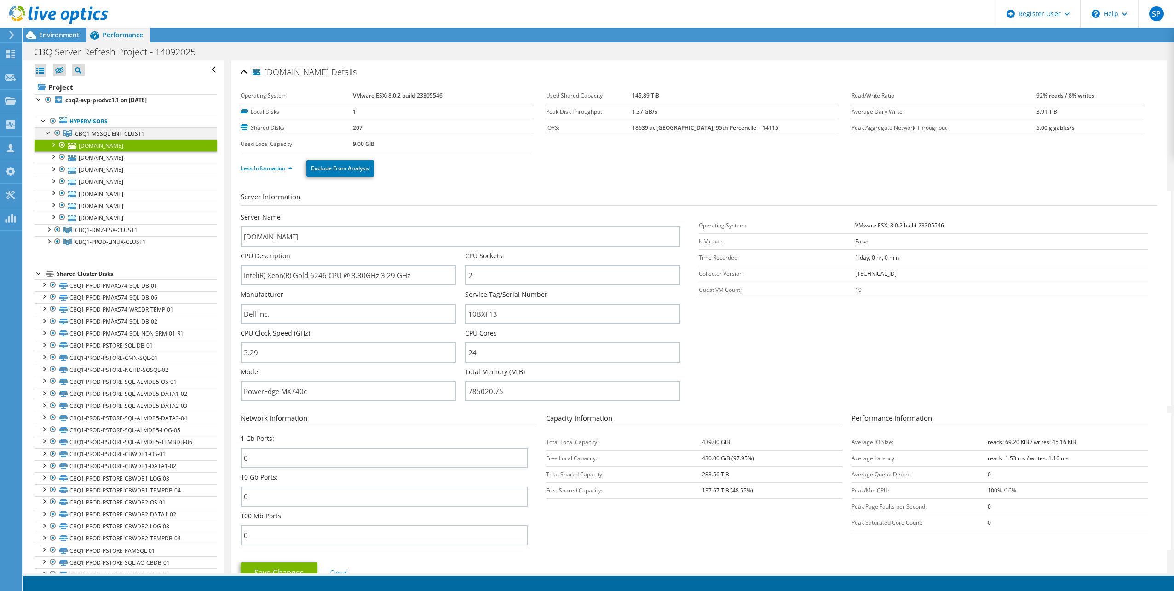
click at [47, 131] on div at bounding box center [48, 131] width 9 height 9
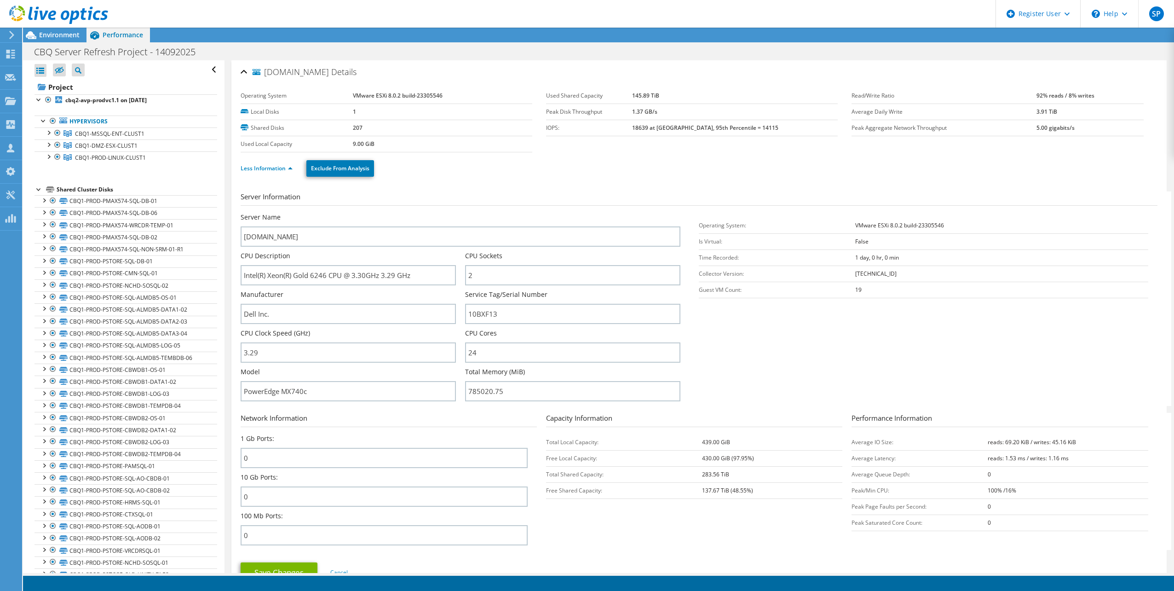
click at [246, 72] on div "cbq1-mxe3b06-sqlesx2.cbq.com.qa Details" at bounding box center [699, 73] width 917 height 20
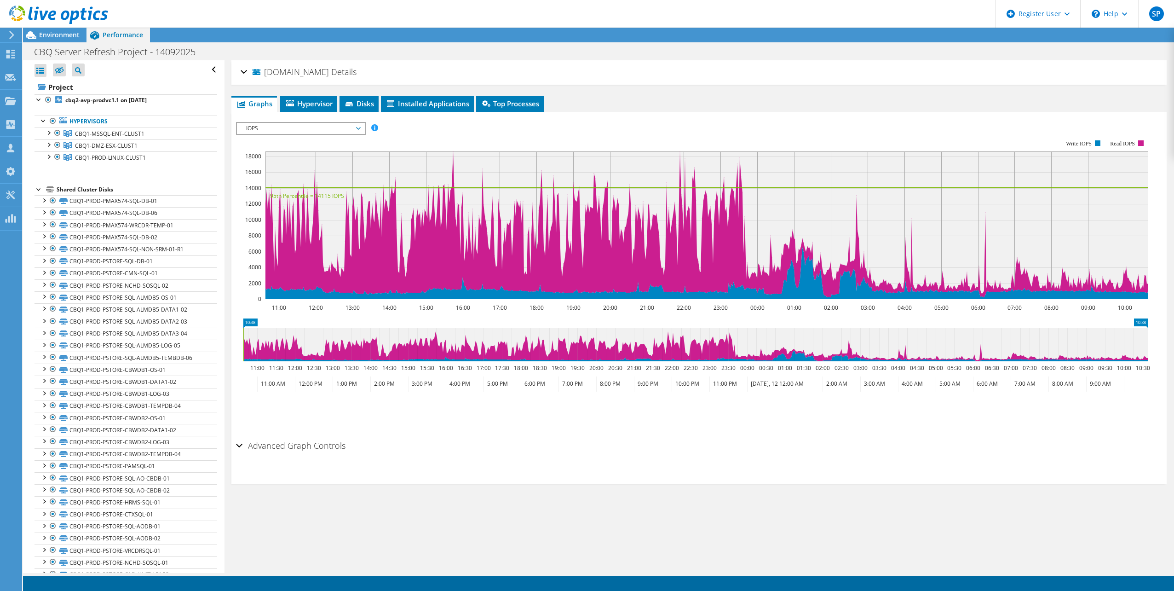
click at [348, 127] on span "IOPS" at bounding box center [301, 128] width 118 height 11
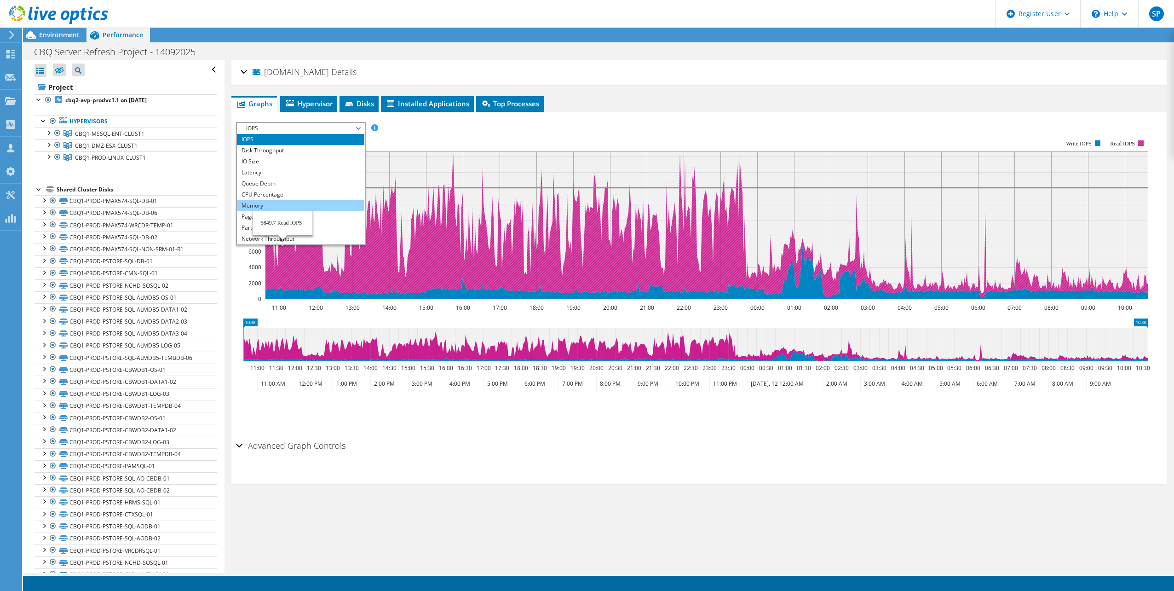
click at [281, 203] on li "Memory" at bounding box center [300, 205] width 127 height 11
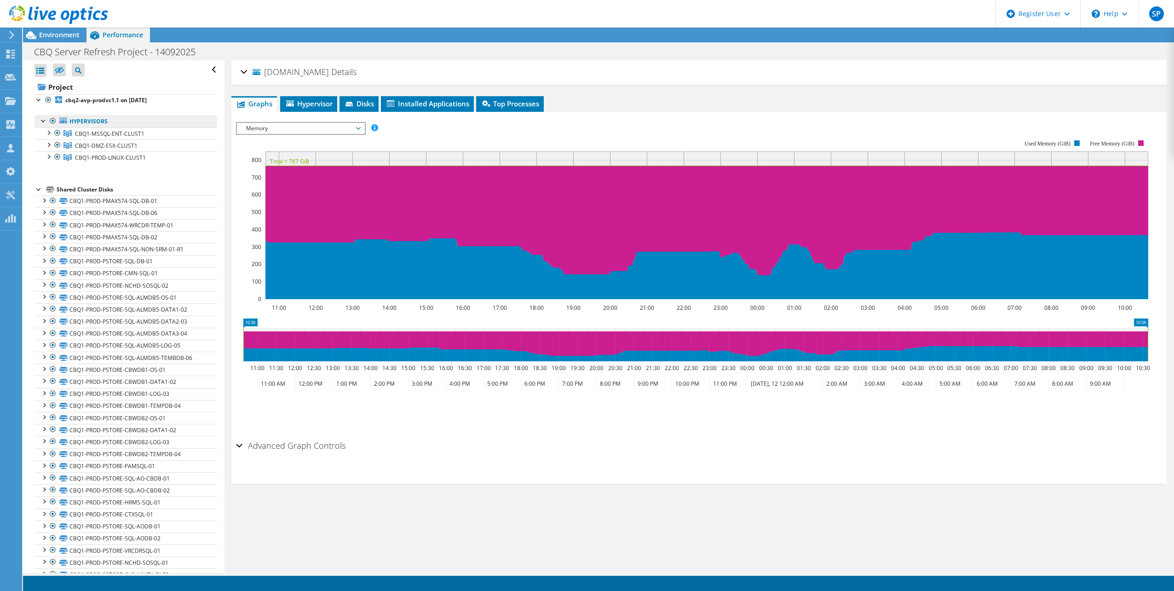
click at [81, 123] on link "Hypervisors" at bounding box center [126, 121] width 183 height 12
click at [90, 133] on span "CBQ1-MSSQL-ENT-CLUST1" at bounding box center [109, 134] width 69 height 8
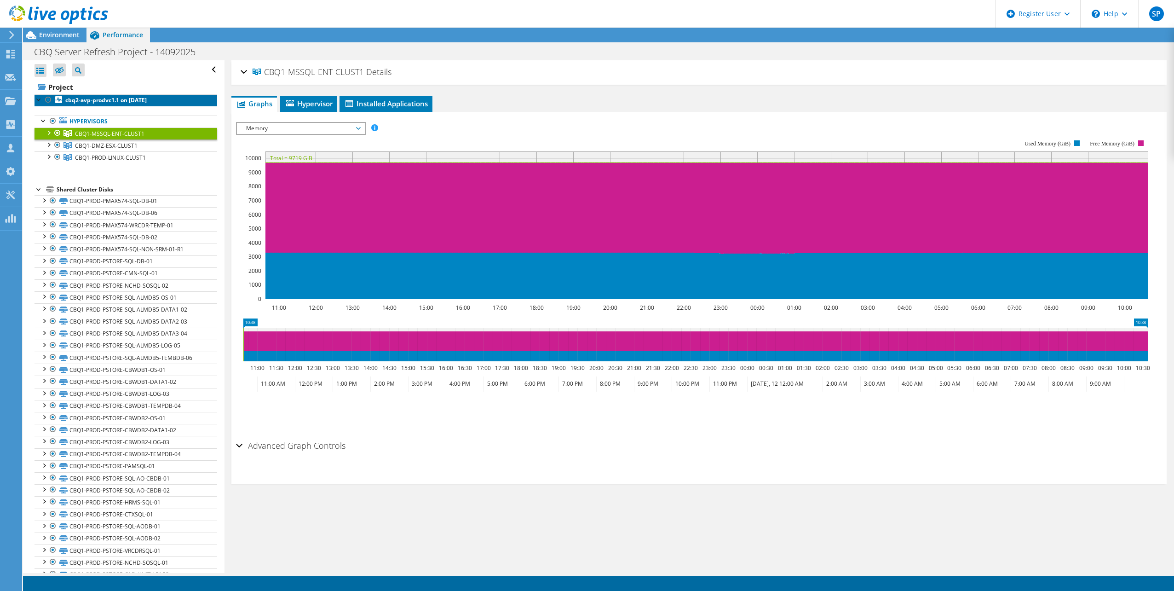
click at [87, 99] on b "cbq2-avp-prodvc1.1 on 9/14/2025" at bounding box center [105, 100] width 81 height 8
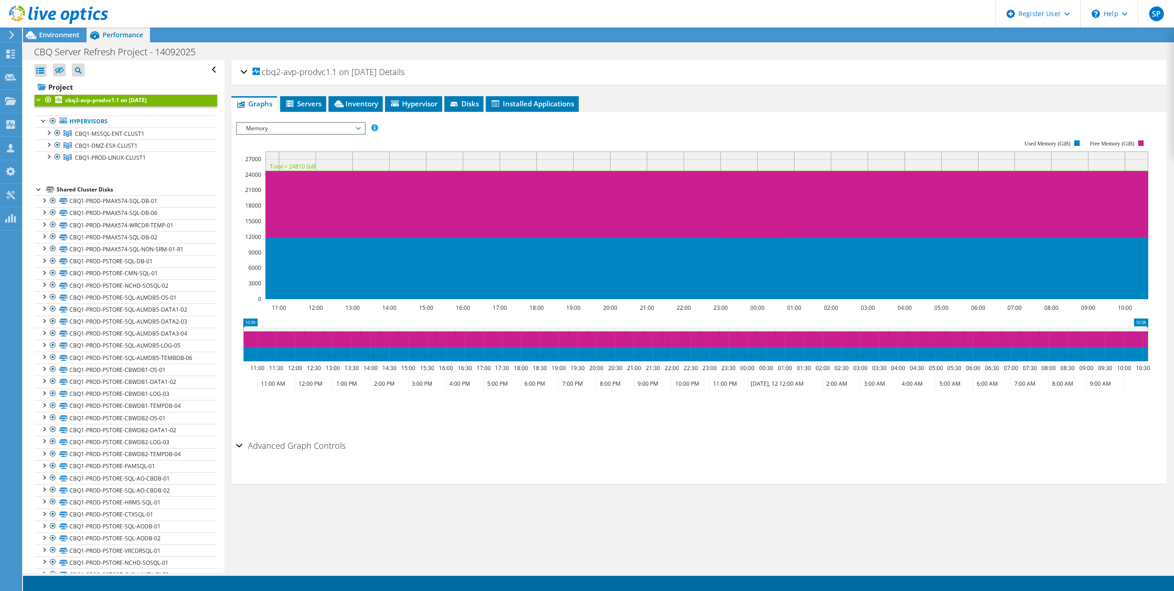
click at [322, 131] on span "Memory" at bounding box center [301, 128] width 118 height 11
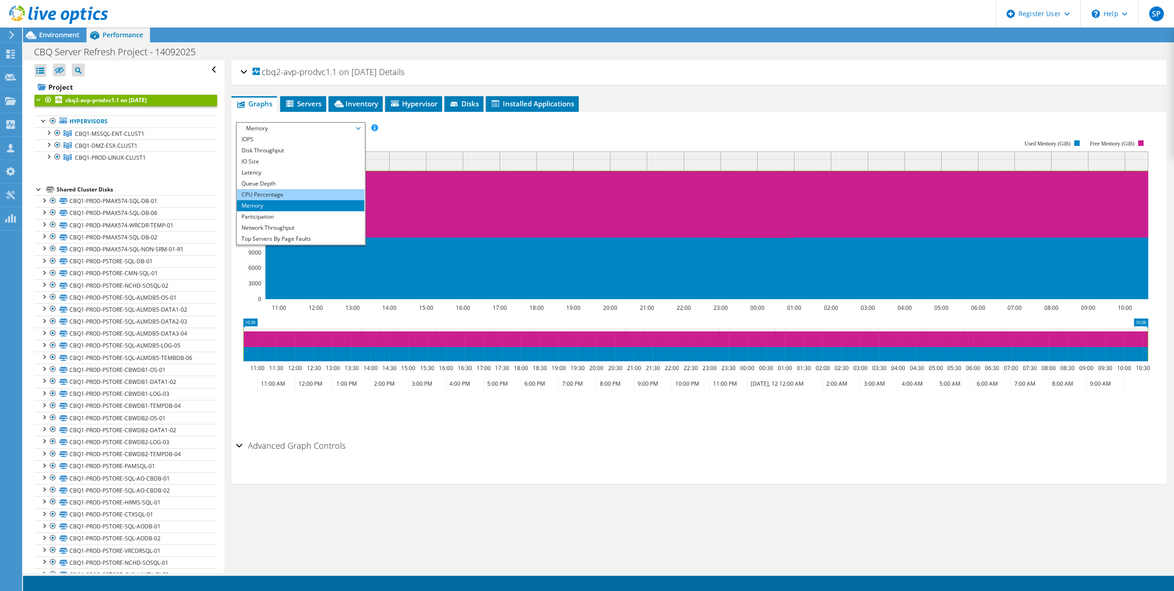
click at [298, 195] on li "CPU Percentage" at bounding box center [300, 194] width 127 height 11
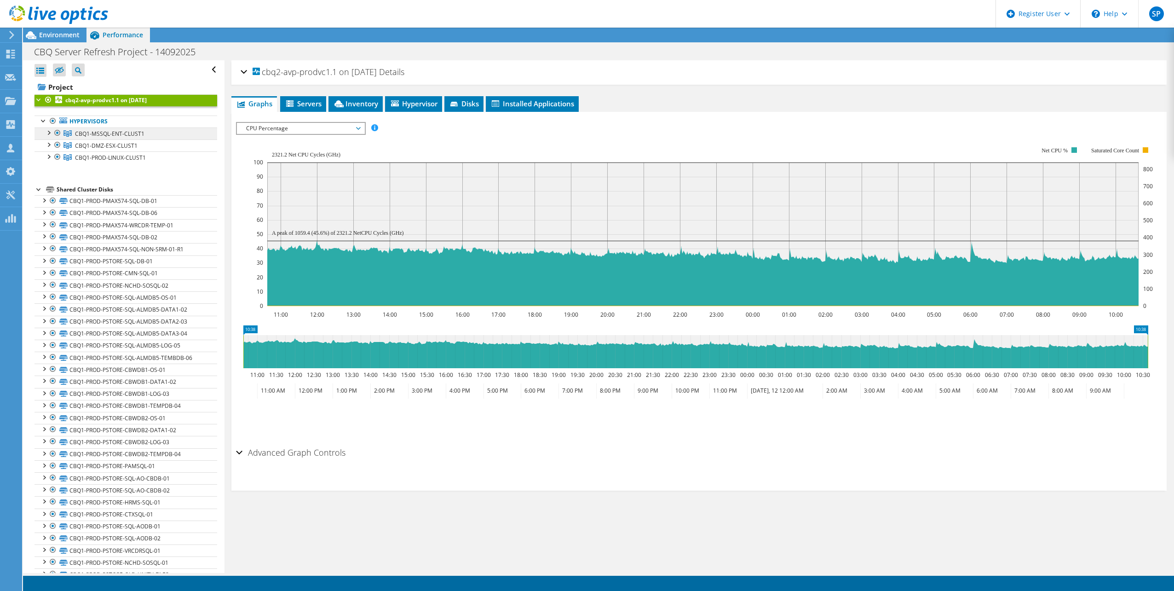
click at [107, 133] on span "CBQ1-MSSQL-ENT-CLUST1" at bounding box center [109, 134] width 69 height 8
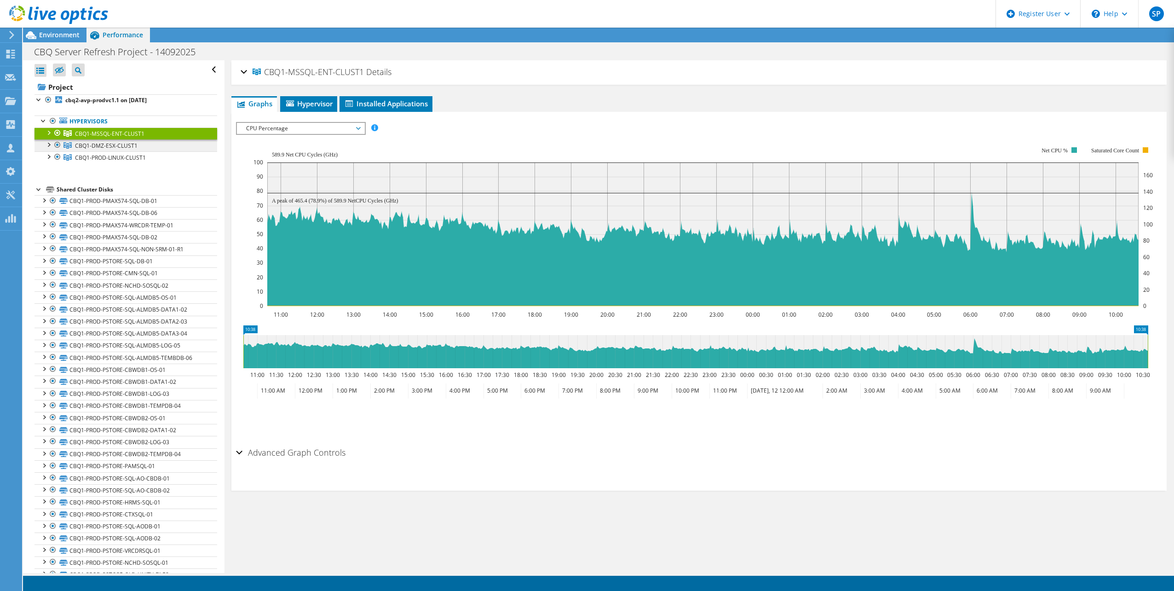
click at [84, 146] on span "CBQ1-DMZ-ESX-CLUST1" at bounding box center [106, 146] width 63 height 8
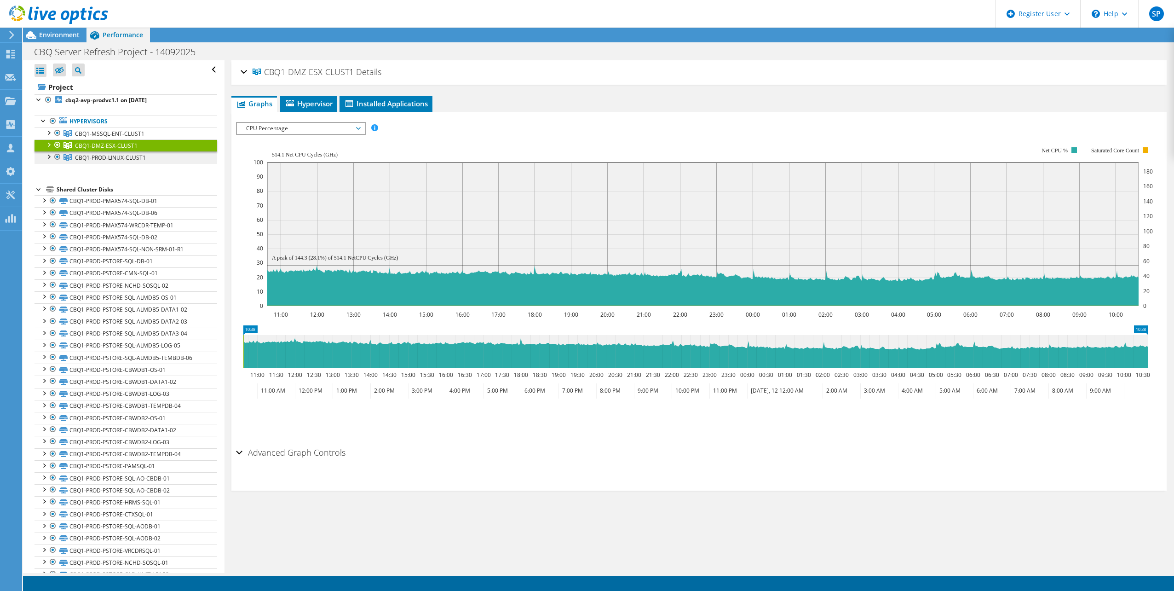
click at [110, 160] on span "CBQ1-PROD-LINUX-CLUST1" at bounding box center [110, 158] width 71 height 8
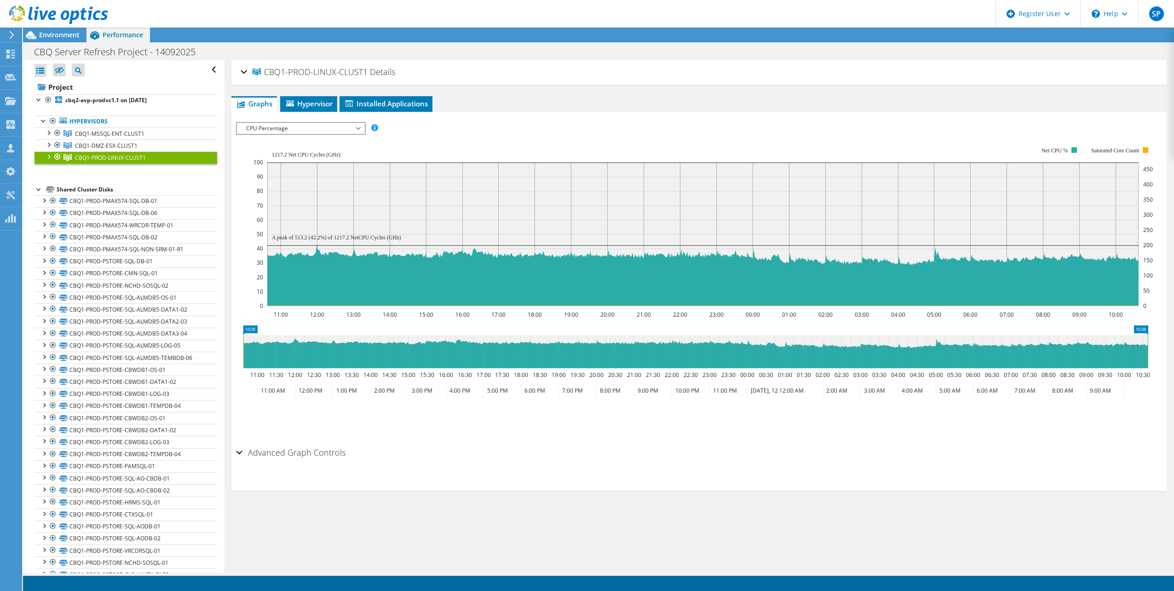
click at [48, 157] on div at bounding box center [48, 155] width 9 height 9
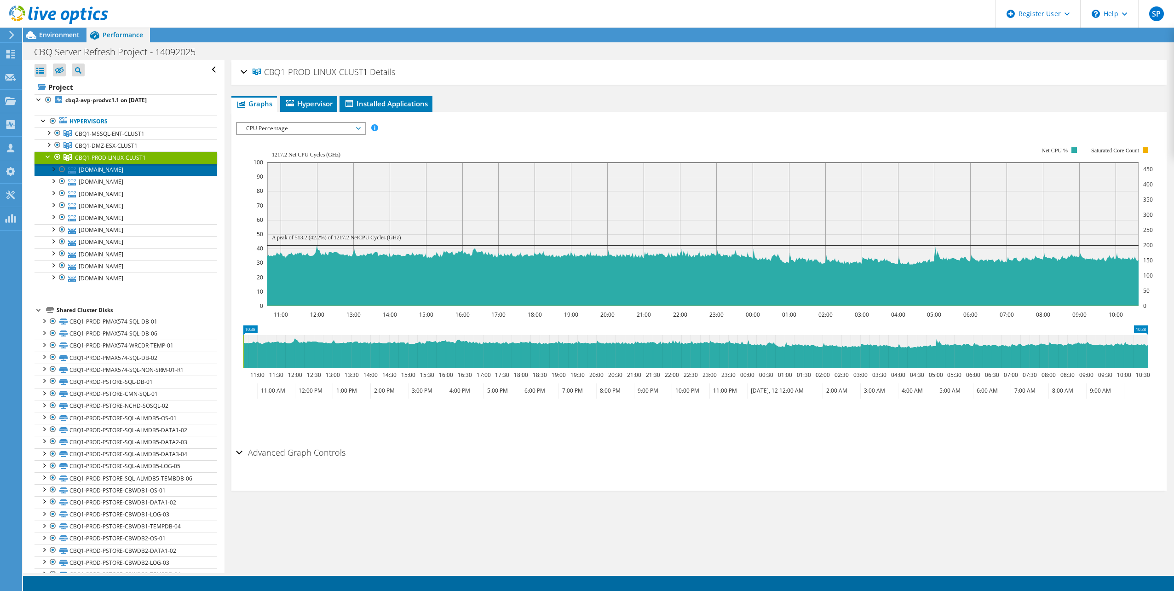
click at [95, 170] on link "cbq1-mxe4b01-lnxesx5.cbq.com.qa" at bounding box center [126, 170] width 183 height 12
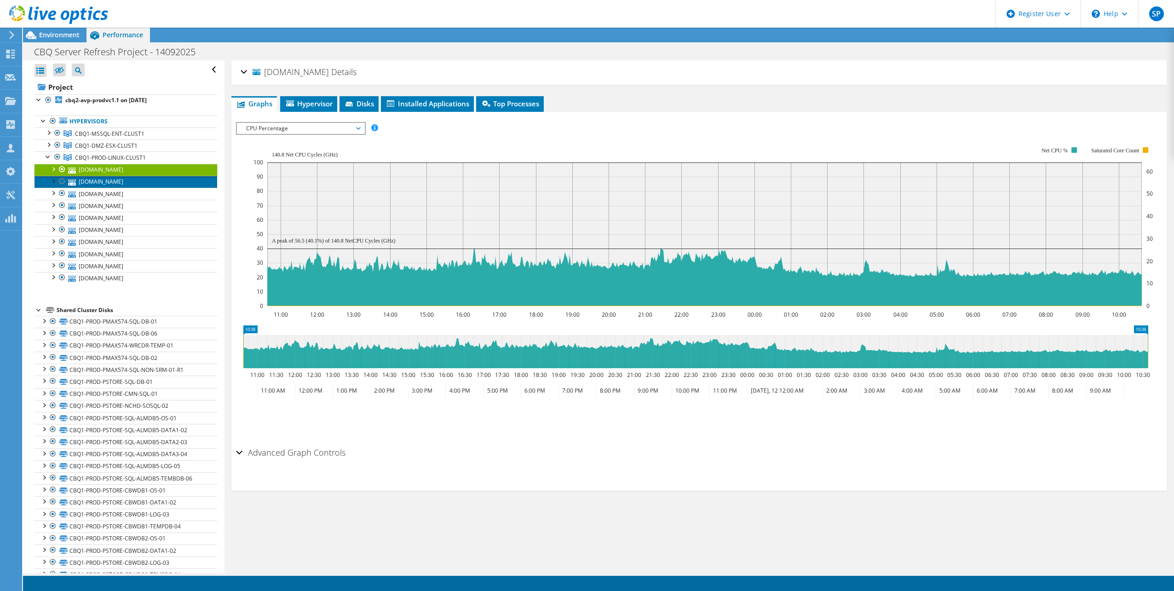
click at [100, 181] on link "cbq1-mxe1b05-lnxesx4.cbq.com.qa" at bounding box center [126, 182] width 183 height 12
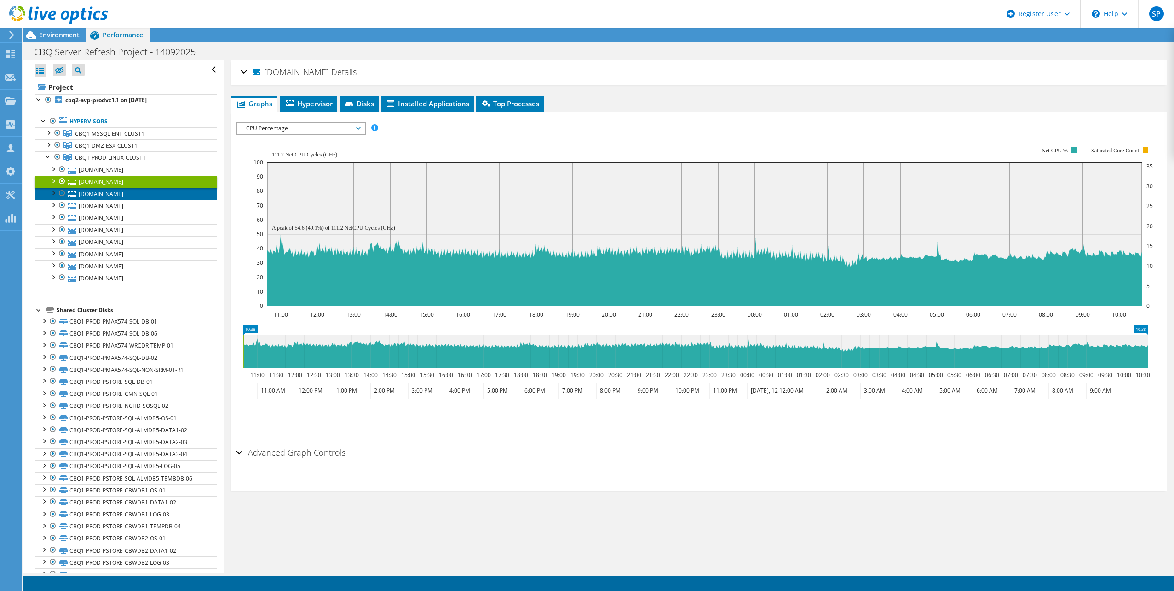
click at [103, 195] on link "cbq1-mxe1b04-lnxesx1.cbq.com.qa" at bounding box center [126, 194] width 183 height 12
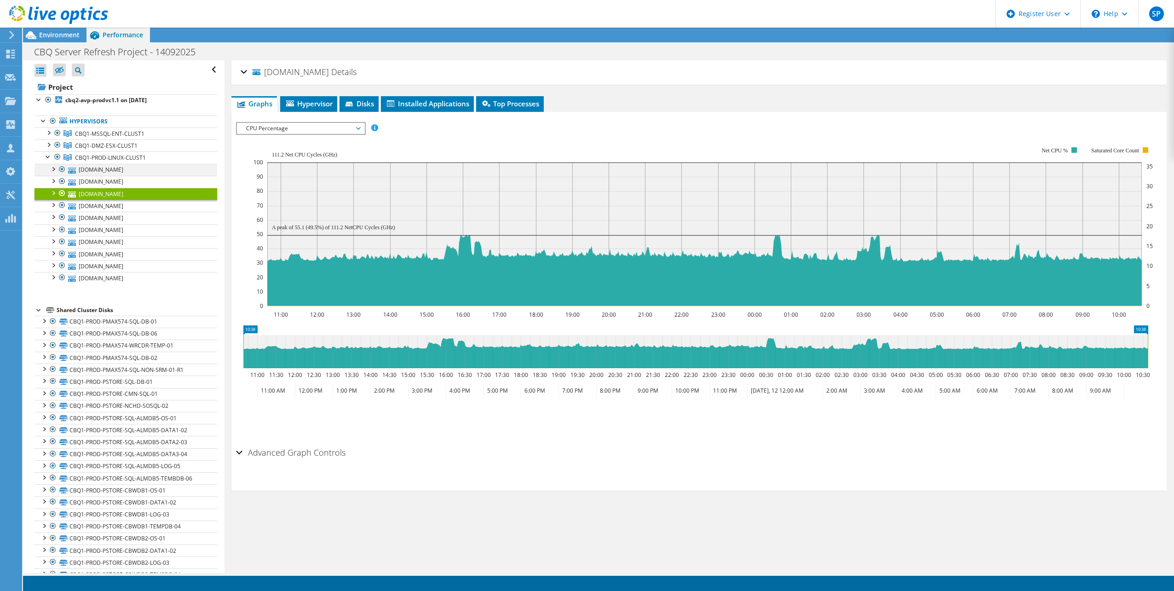
click at [52, 168] on div at bounding box center [52, 168] width 9 height 9
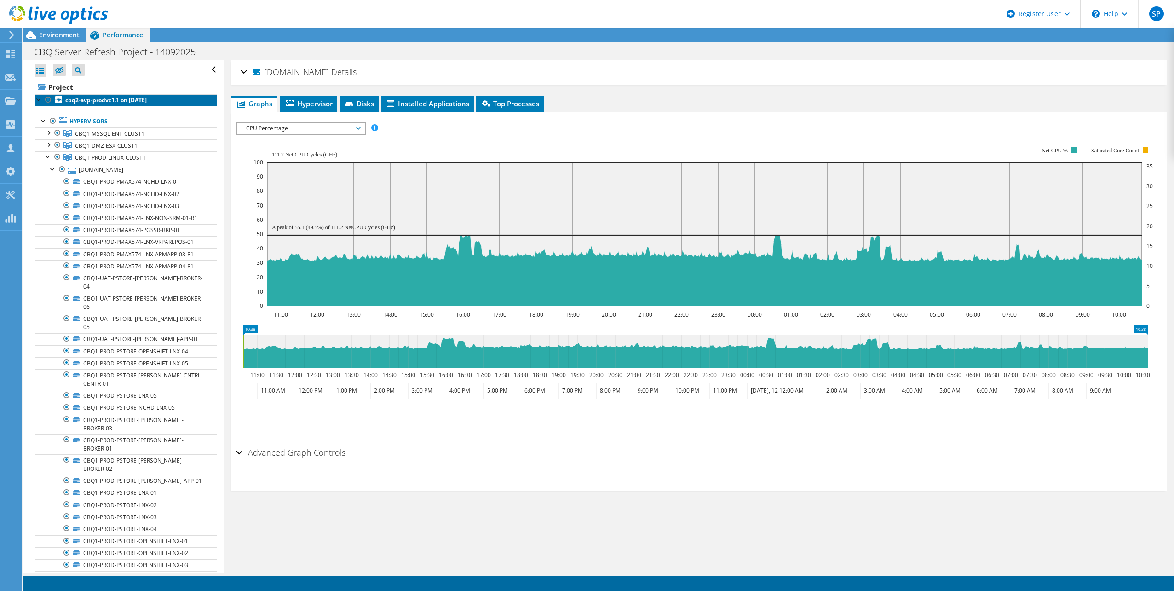
click at [99, 98] on b "cbq2-avp-prodvc1.1 on 9/14/2025" at bounding box center [105, 100] width 81 height 8
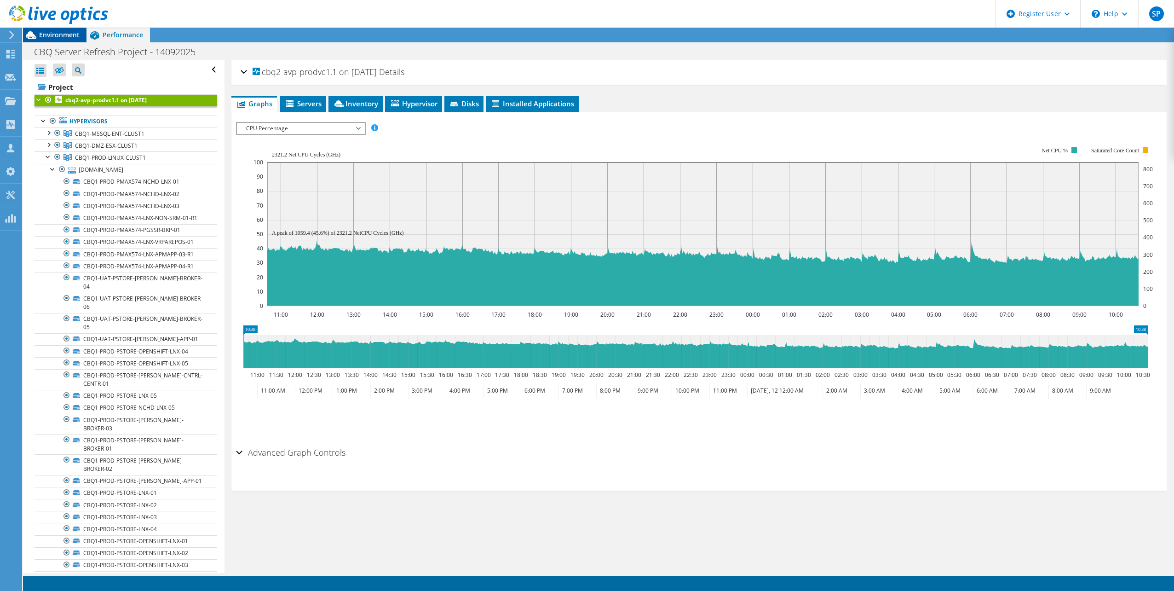
click at [64, 32] on span "Environment" at bounding box center [59, 34] width 40 height 9
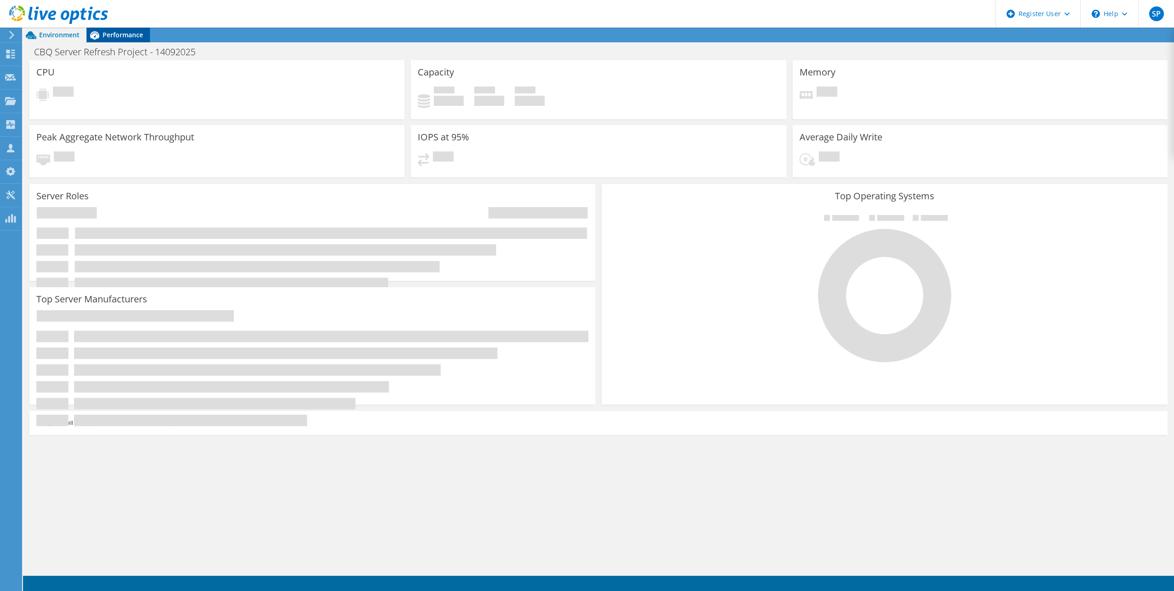
click at [124, 36] on span "Performance" at bounding box center [123, 34] width 40 height 9
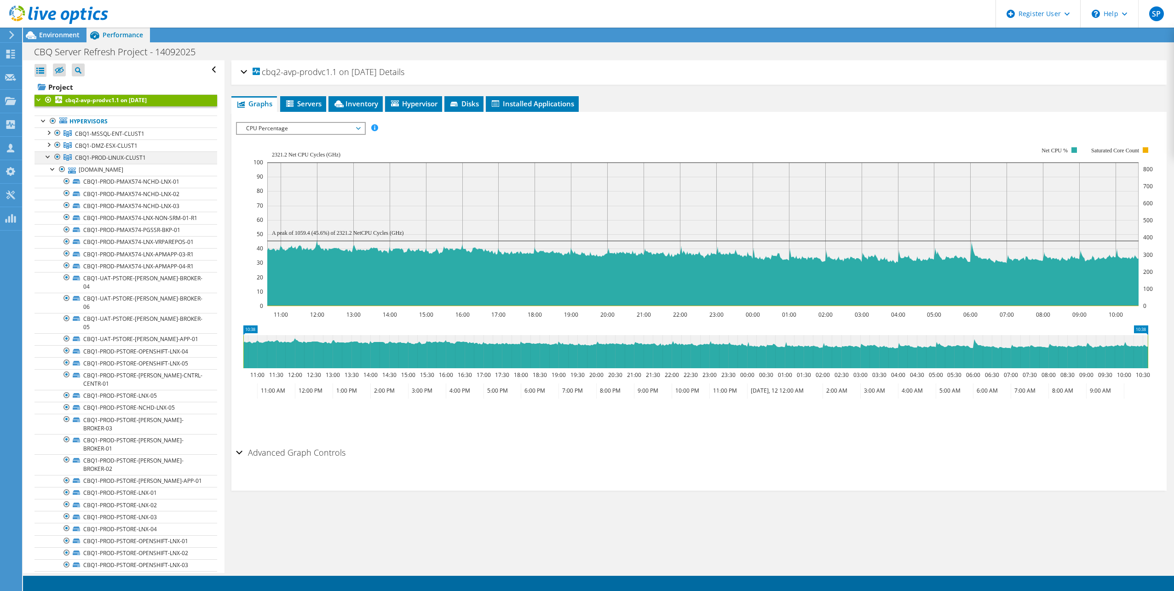
click at [46, 157] on div at bounding box center [48, 155] width 9 height 9
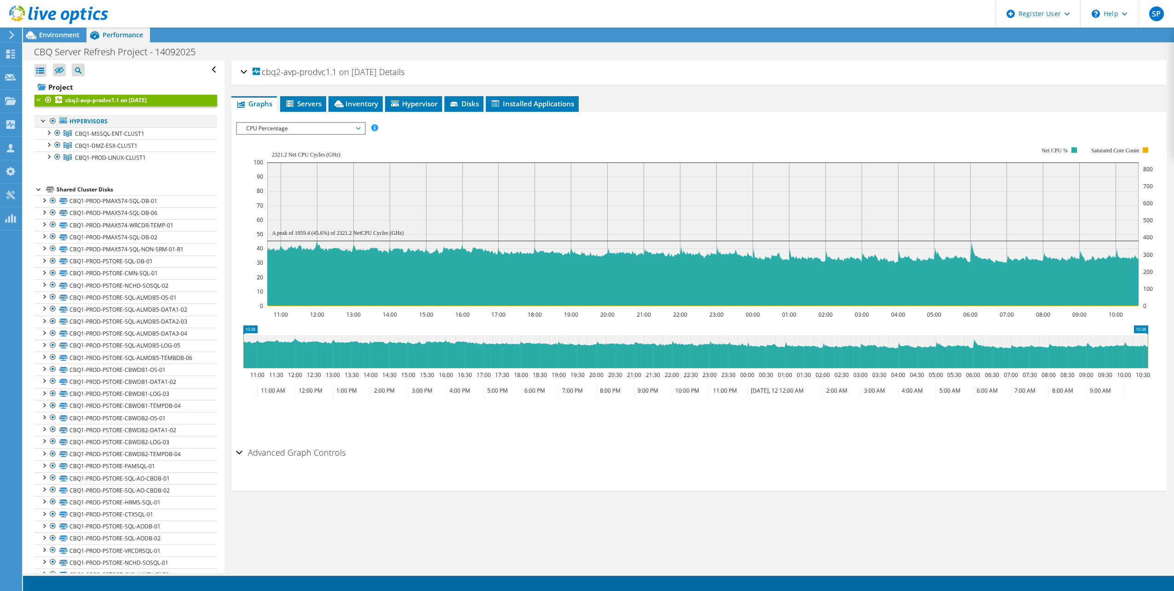
click at [44, 118] on div at bounding box center [43, 119] width 9 height 9
click at [58, 146] on div at bounding box center [57, 144] width 9 height 11
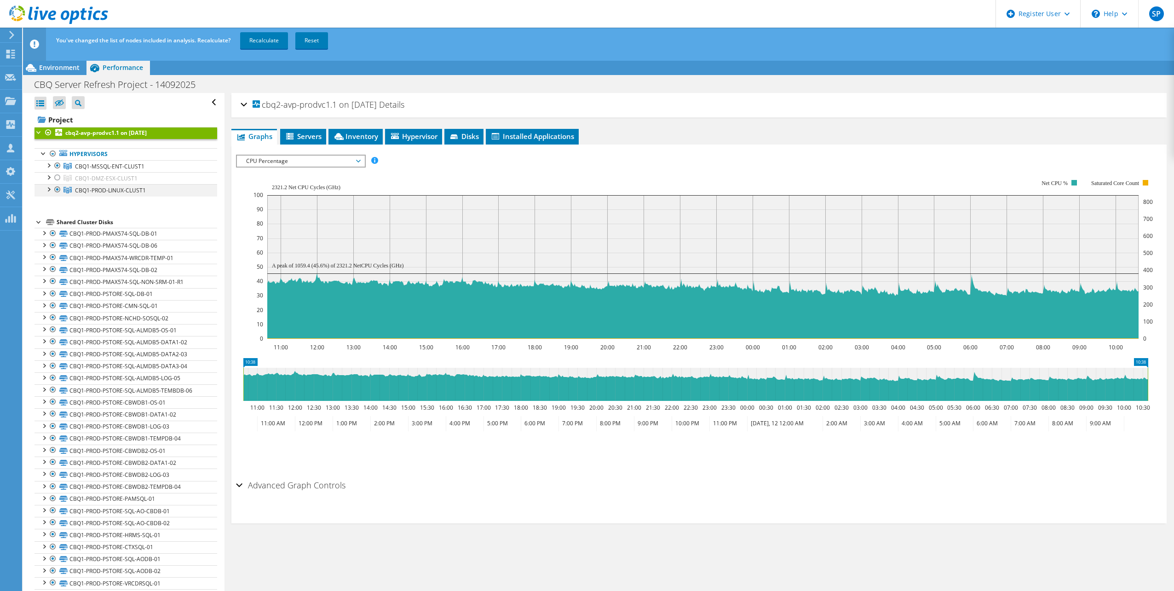
click at [57, 189] on div at bounding box center [57, 189] width 9 height 11
click at [274, 38] on link "Recalculate" at bounding box center [264, 40] width 48 height 17
click at [369, 134] on span "Inventory" at bounding box center [355, 136] width 45 height 9
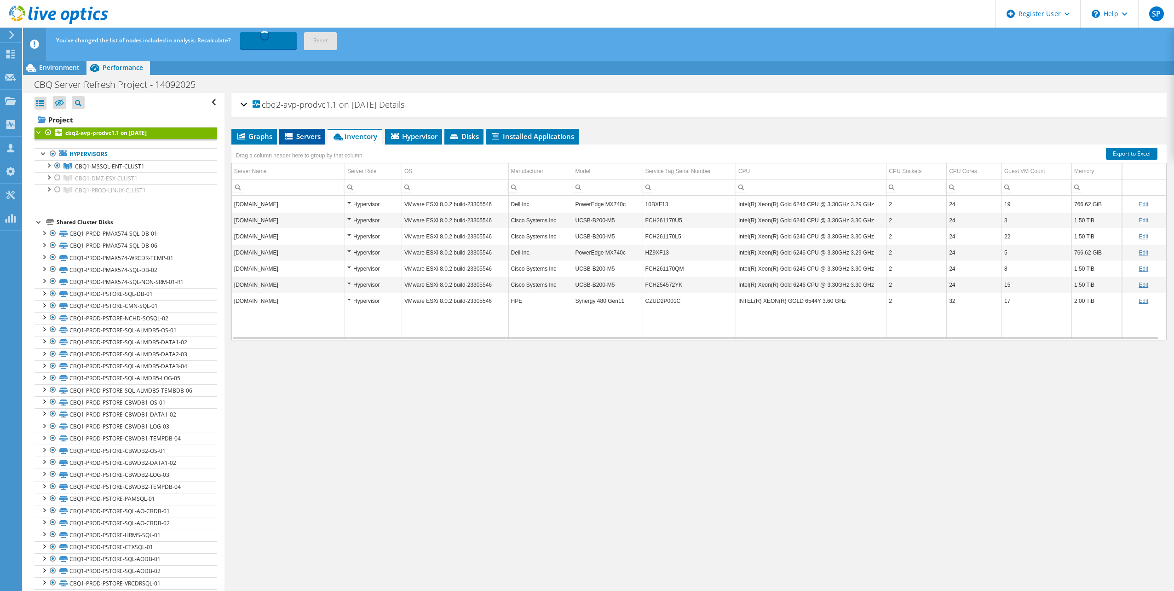
click at [303, 139] on span "Servers" at bounding box center [302, 136] width 37 height 9
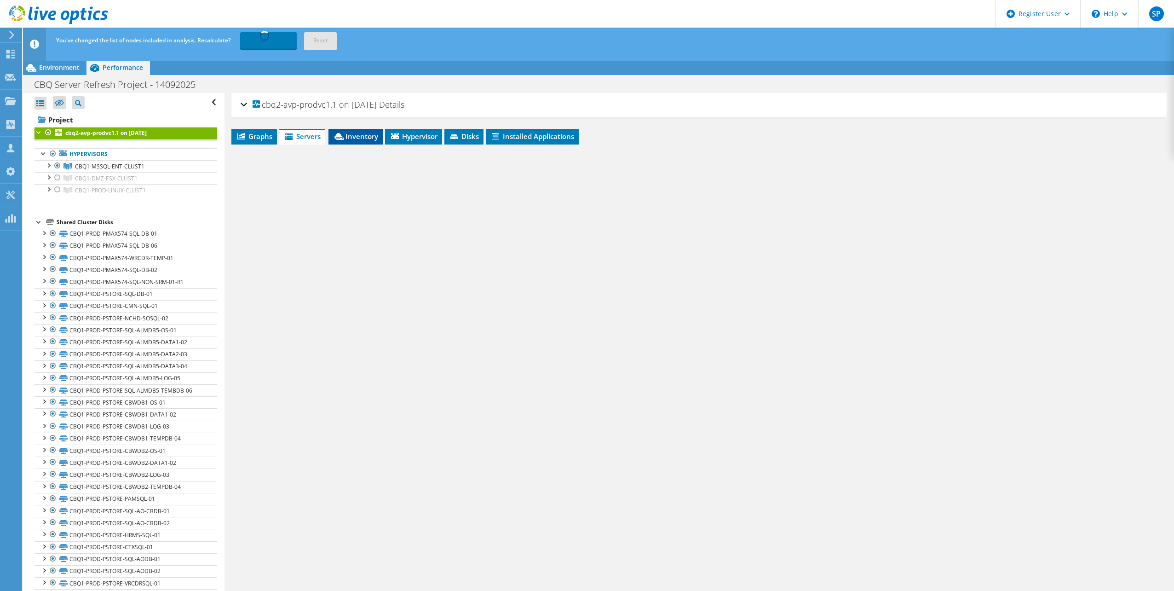
click at [354, 129] on li "Inventory" at bounding box center [355, 137] width 54 height 16
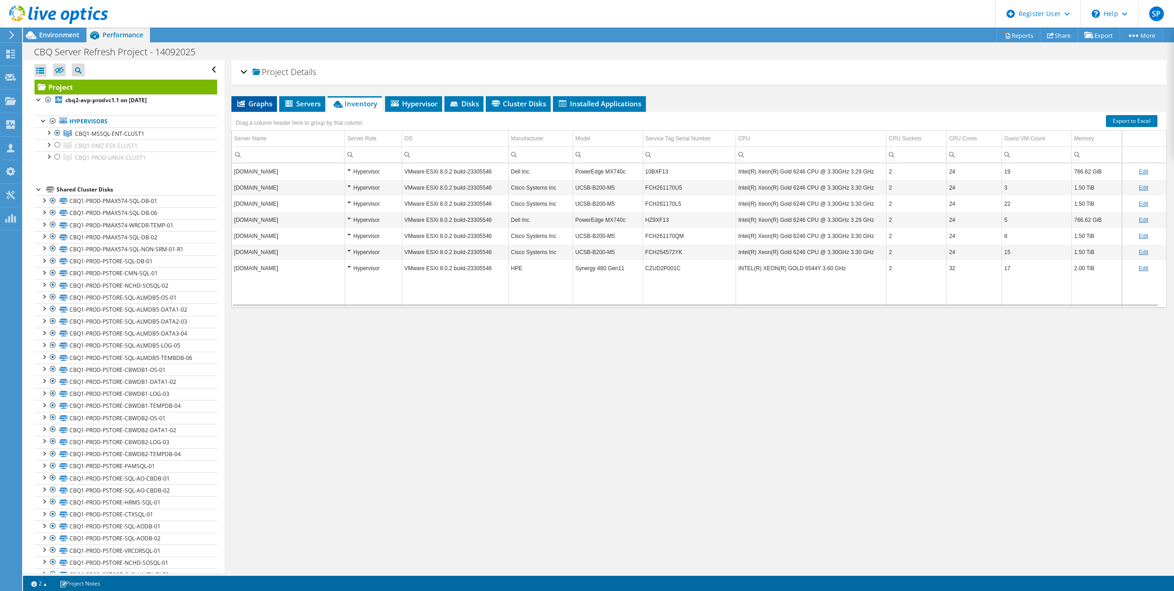
click at [253, 103] on span "Graphs" at bounding box center [254, 103] width 36 height 9
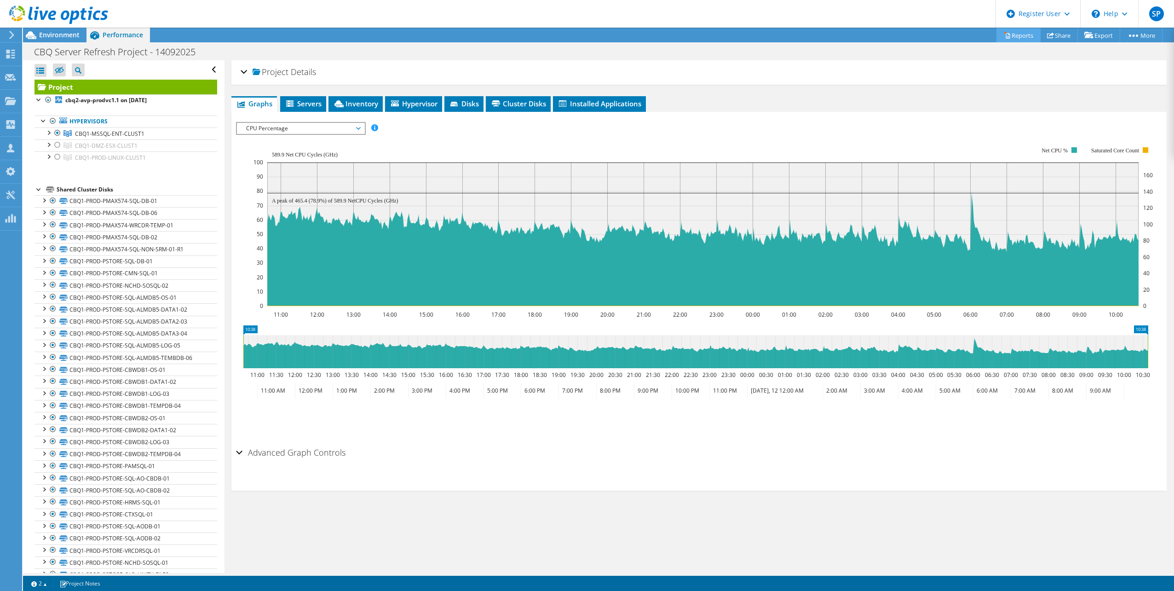
click at [1008, 35] on link "Reports" at bounding box center [1018, 35] width 44 height 14
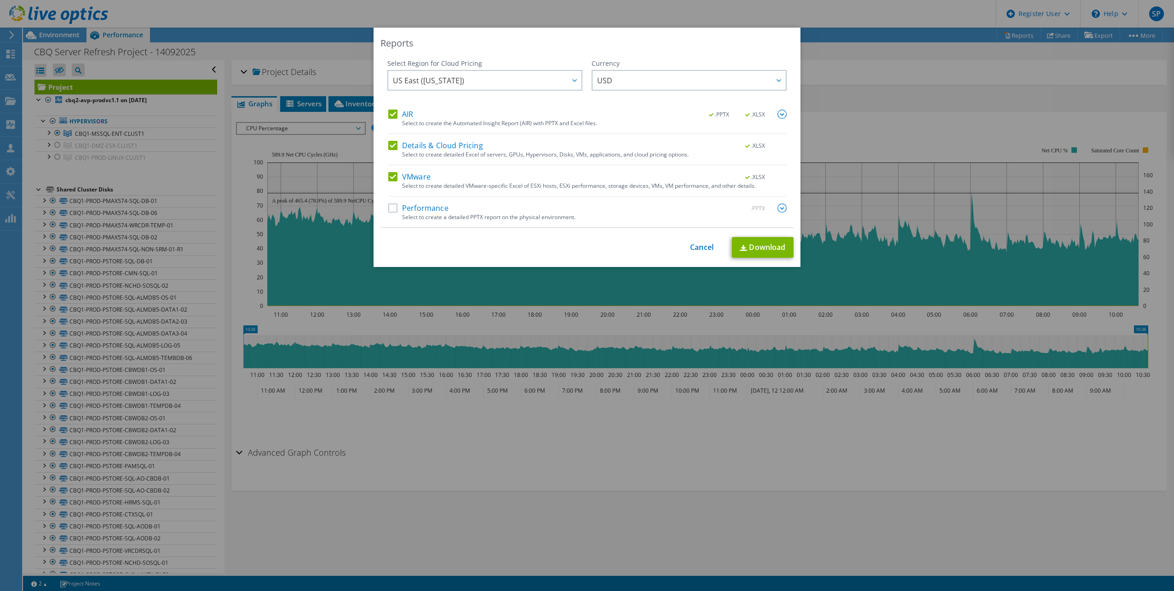
click at [388, 113] on label "AIR" at bounding box center [400, 113] width 25 height 9
click at [0, 0] on input "AIR" at bounding box center [0, 0] width 0 height 0
click at [388, 141] on label "Details & Cloud Pricing" at bounding box center [435, 145] width 95 height 9
click at [0, 0] on input "Details & Cloud Pricing" at bounding box center [0, 0] width 0 height 0
click at [393, 207] on label "Performance" at bounding box center [418, 207] width 60 height 9
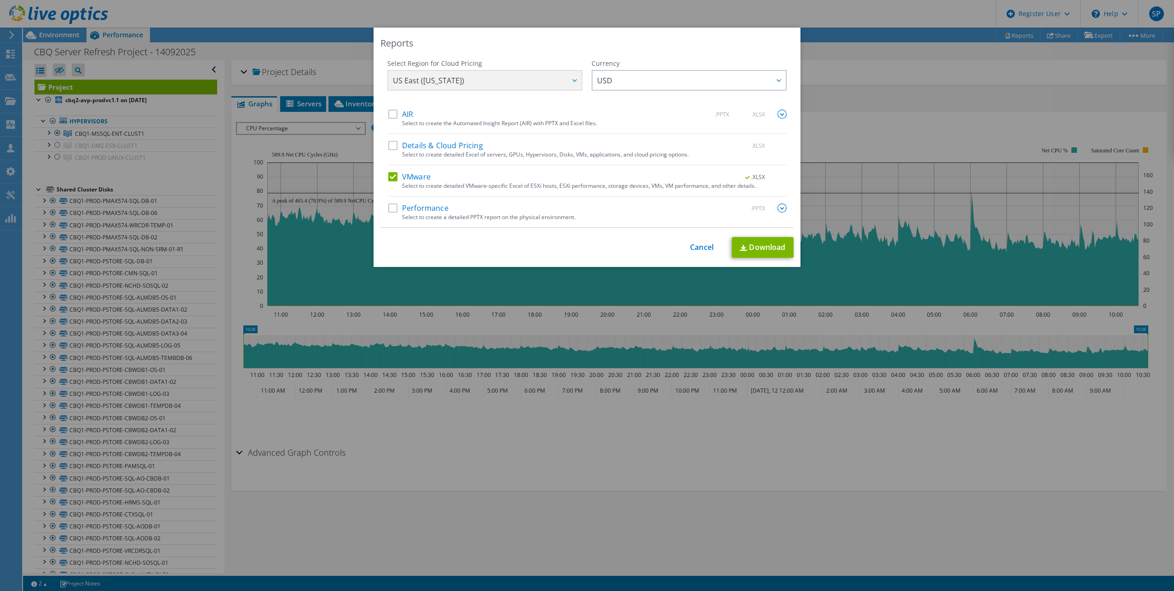
click at [0, 0] on input "Performance" at bounding box center [0, 0] width 0 height 0
click at [763, 244] on link "Download" at bounding box center [763, 247] width 62 height 21
click at [869, 53] on div "Reports Select Region for Cloud Pricing Asia Pacific (Hong Kong) Asia Pacific (…" at bounding box center [587, 295] width 1174 height 535
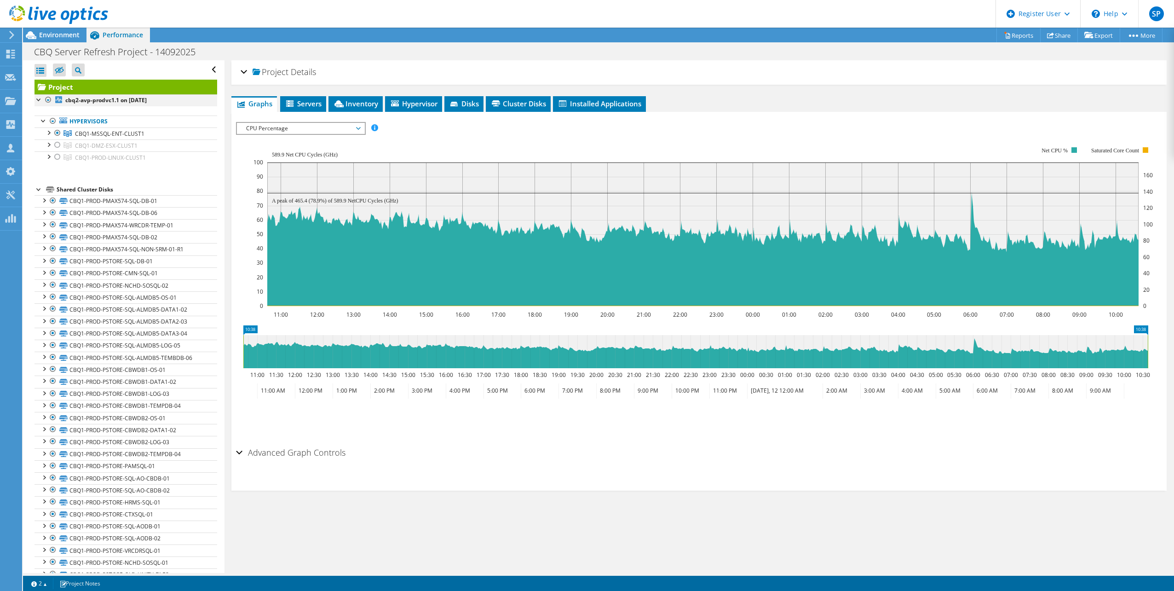
click at [48, 98] on div at bounding box center [48, 99] width 9 height 11
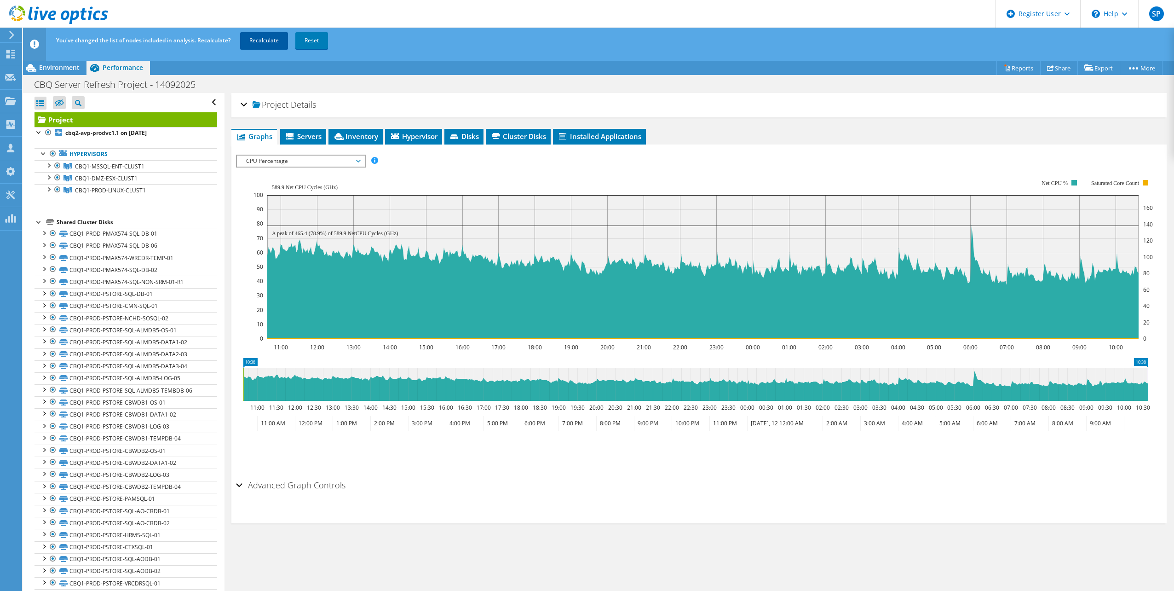
click at [273, 41] on link "Recalculate" at bounding box center [264, 40] width 48 height 17
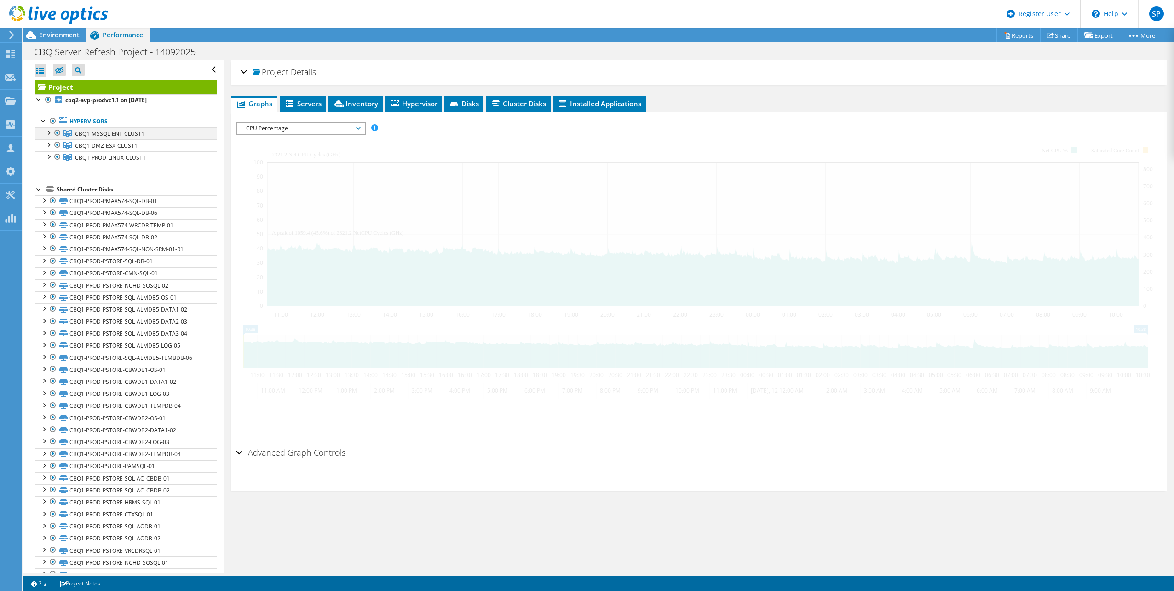
click at [50, 133] on div at bounding box center [48, 131] width 9 height 9
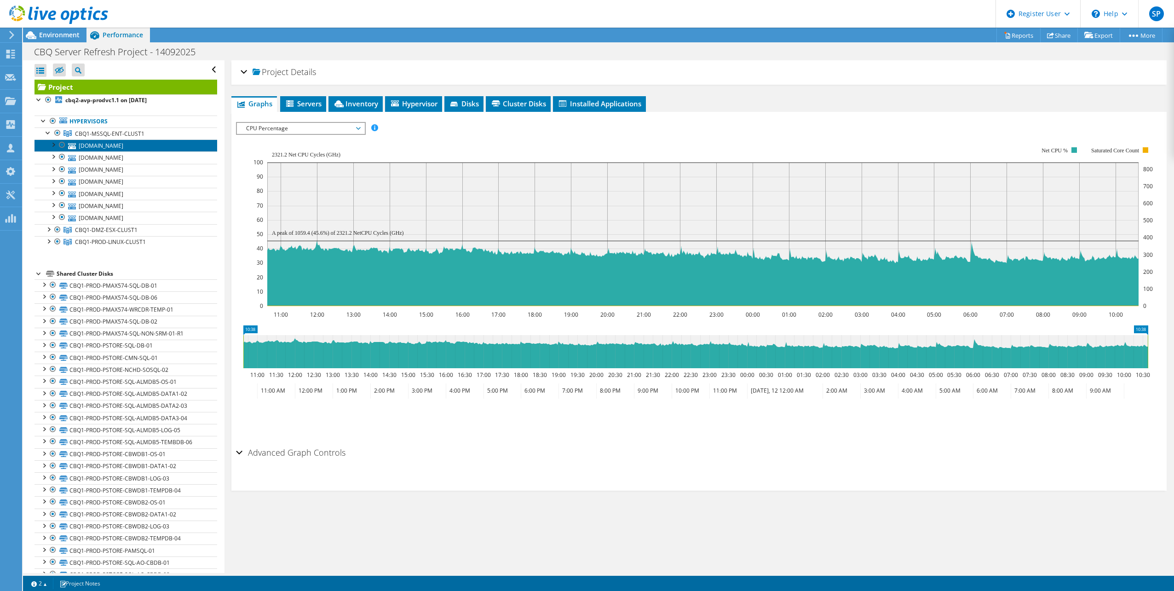
click at [121, 147] on link "cbq1-mxe3b06-sqlesx2.cbq.com.qa" at bounding box center [126, 145] width 183 height 12
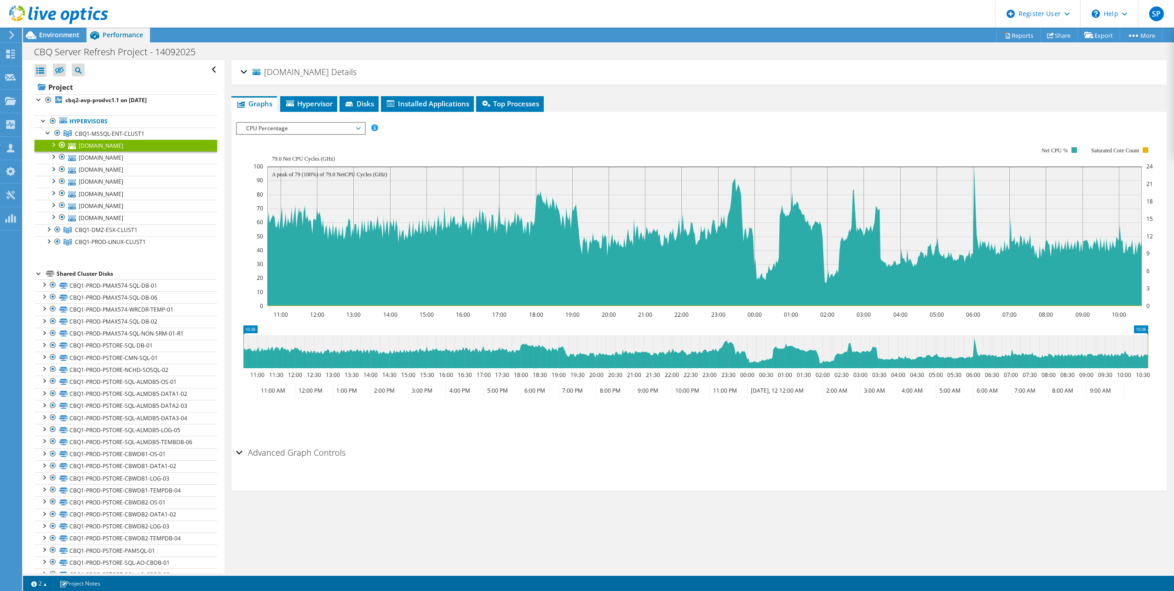
click at [244, 68] on div "cbq1-mxe3b06-sqlesx2.cbq.com.qa Details" at bounding box center [699, 73] width 917 height 20
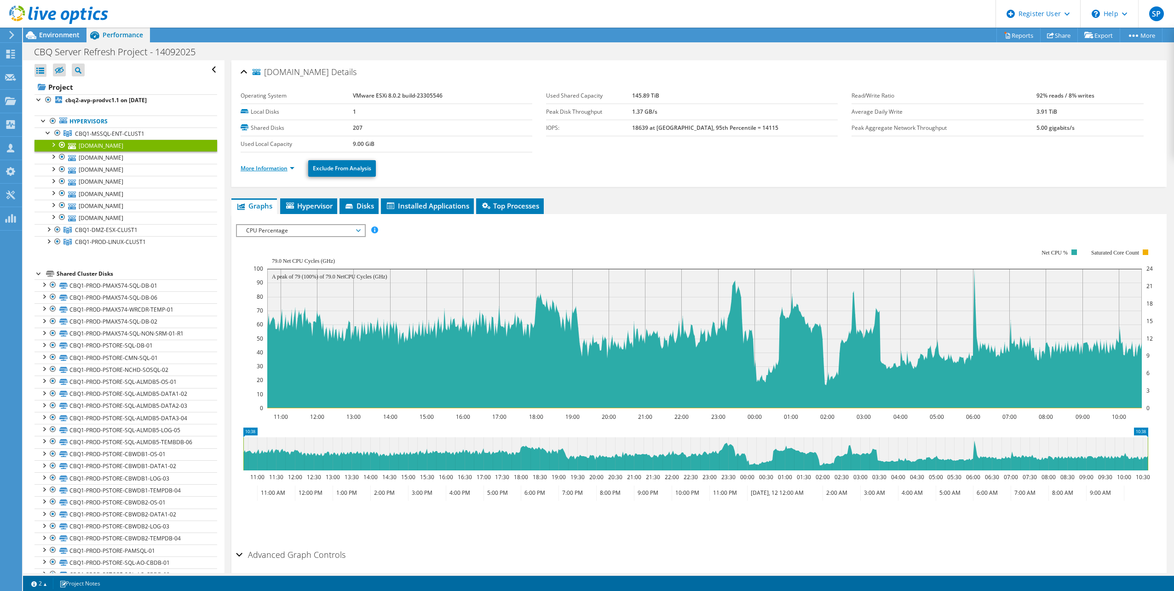
click at [290, 170] on link "More Information" at bounding box center [268, 168] width 54 height 8
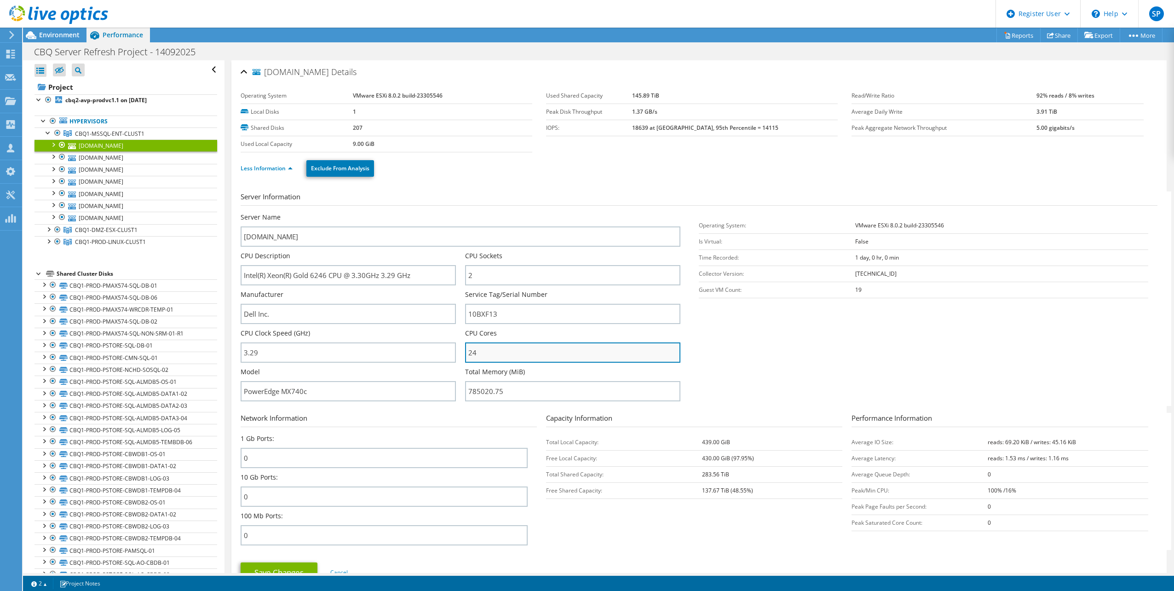
drag, startPoint x: 479, startPoint y: 352, endPoint x: 465, endPoint y: 356, distance: 14.7
click at [465, 356] on input "24" at bounding box center [572, 352] width 215 height 20
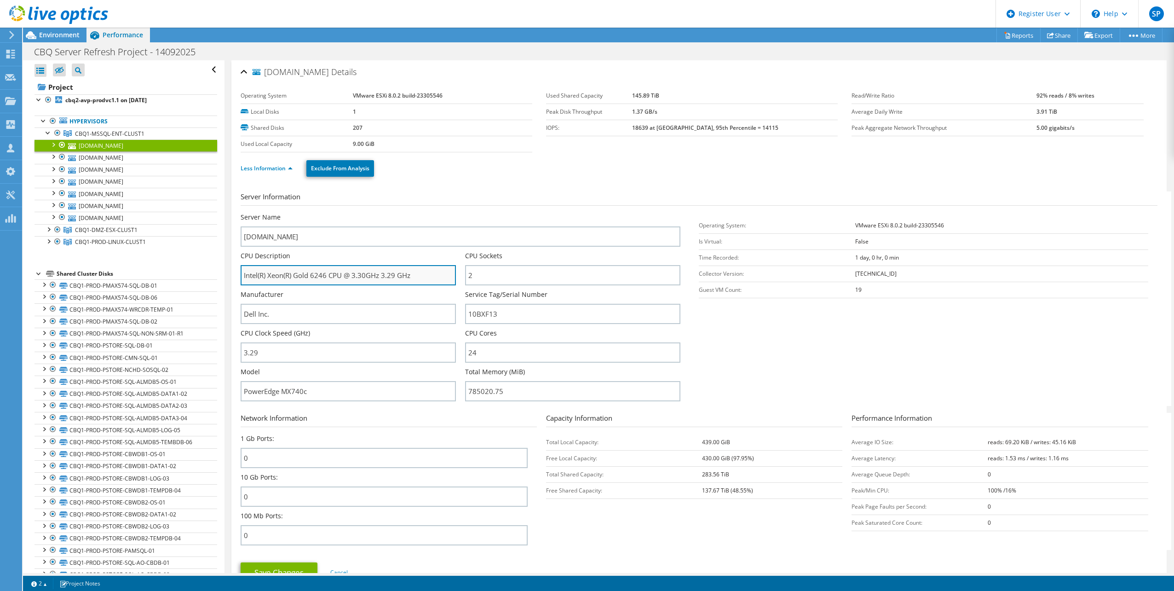
drag, startPoint x: 412, startPoint y: 275, endPoint x: 242, endPoint y: 272, distance: 170.2
click at [242, 272] on input "Intel(R) Xeon(R) Gold 6246 CPU @ 3.30GHz 3.29 GHz" at bounding box center [348, 275] width 215 height 20
click at [246, 69] on div "cbq1-mxe3b06-sqlesx2.cbq.com.qa Details" at bounding box center [699, 73] width 917 height 20
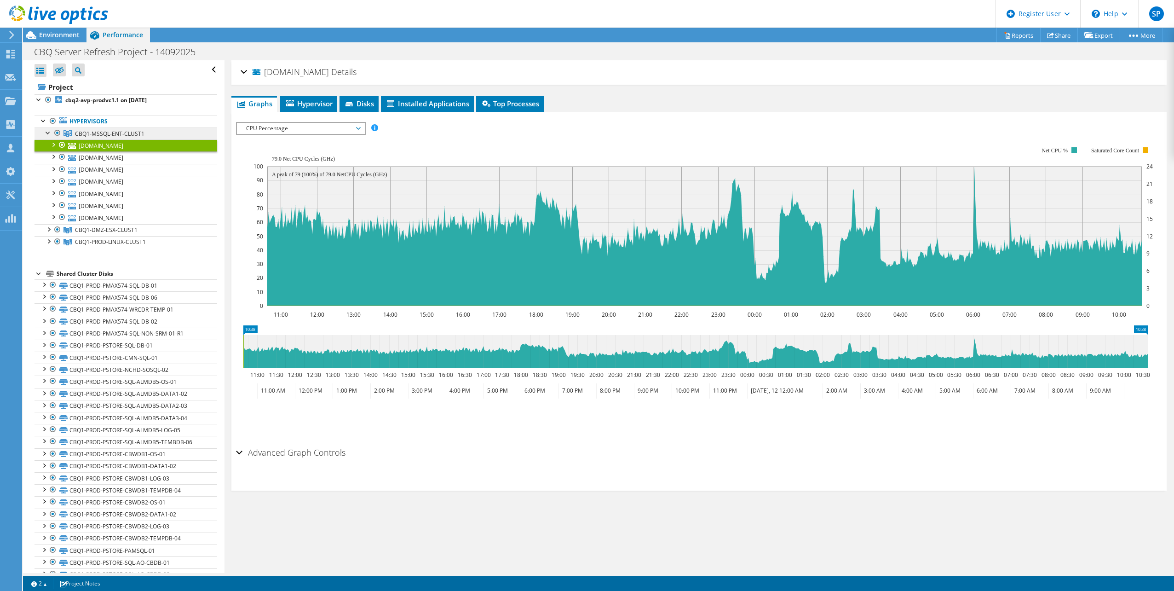
click at [118, 131] on span "CBQ1-MSSQL-ENT-CLUST1" at bounding box center [109, 134] width 69 height 8
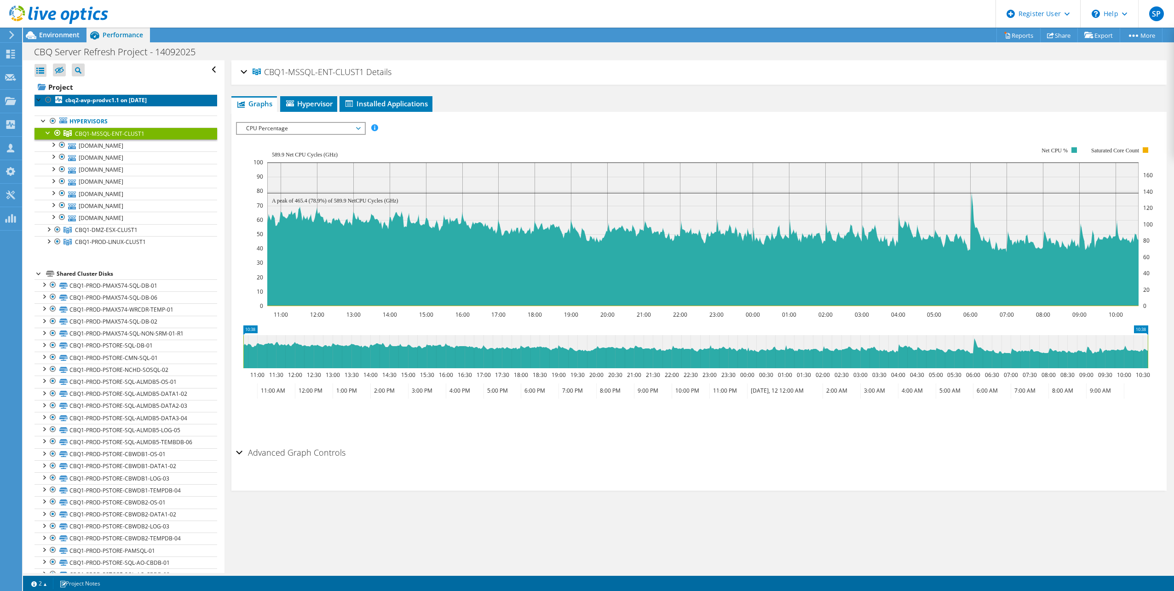
click at [86, 99] on b "cbq2-avp-prodvc1.1 on 9/14/2025" at bounding box center [105, 100] width 81 height 8
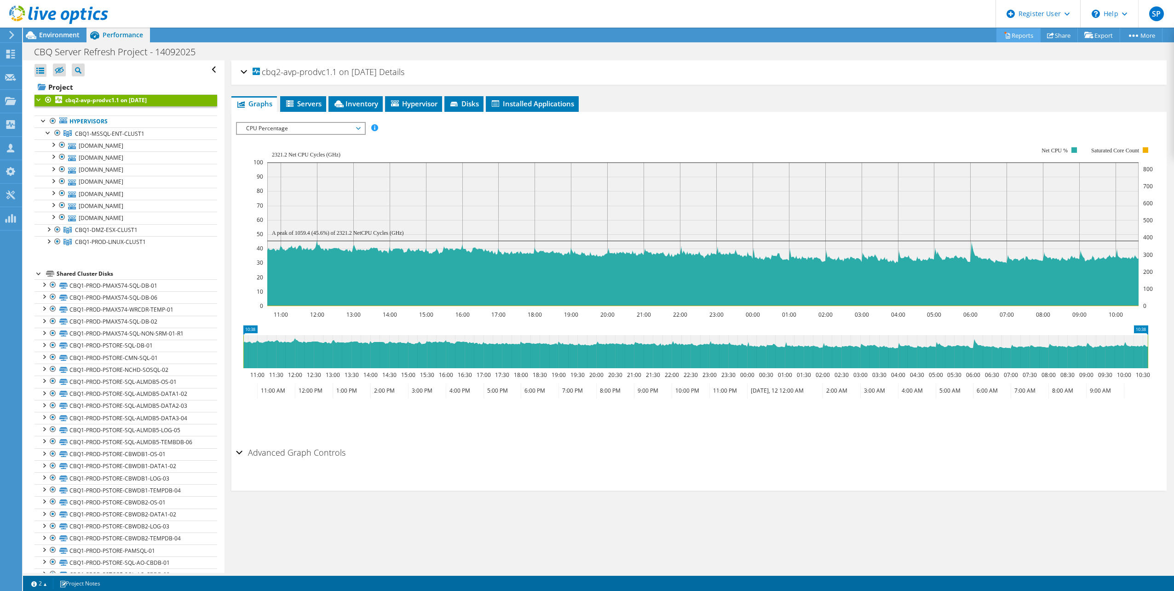
click at [1011, 36] on link "Reports" at bounding box center [1018, 35] width 44 height 14
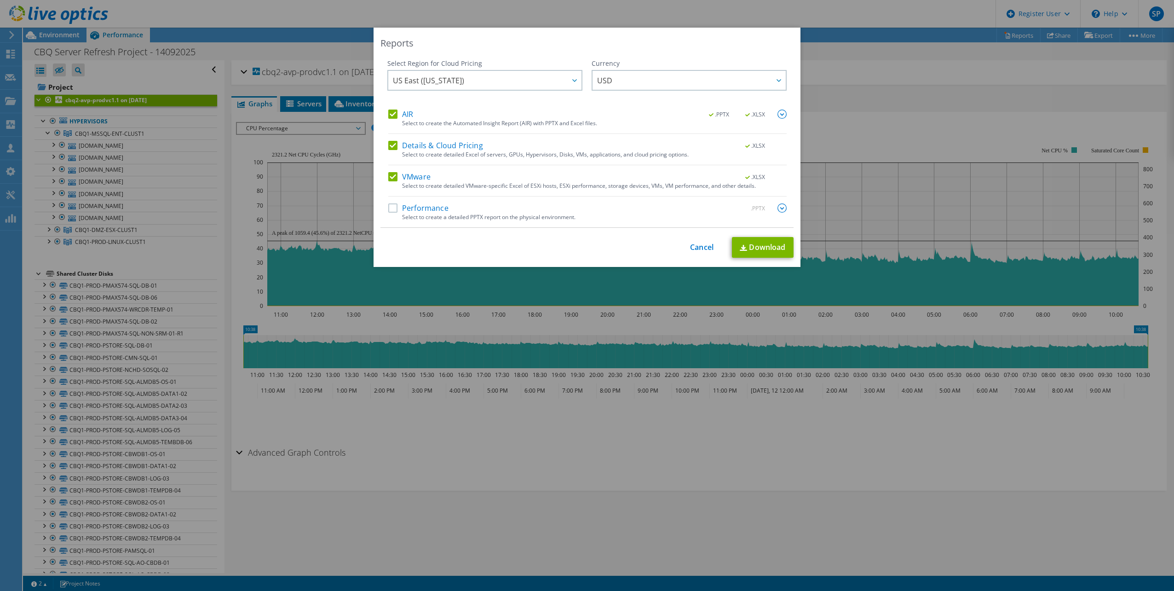
click at [394, 113] on label "AIR" at bounding box center [400, 113] width 25 height 9
click at [0, 0] on input "AIR" at bounding box center [0, 0] width 0 height 0
click at [388, 144] on label "Details & Cloud Pricing" at bounding box center [435, 145] width 95 height 9
click at [0, 0] on input "Details & Cloud Pricing" at bounding box center [0, 0] width 0 height 0
click at [767, 244] on link "Download" at bounding box center [763, 247] width 62 height 21
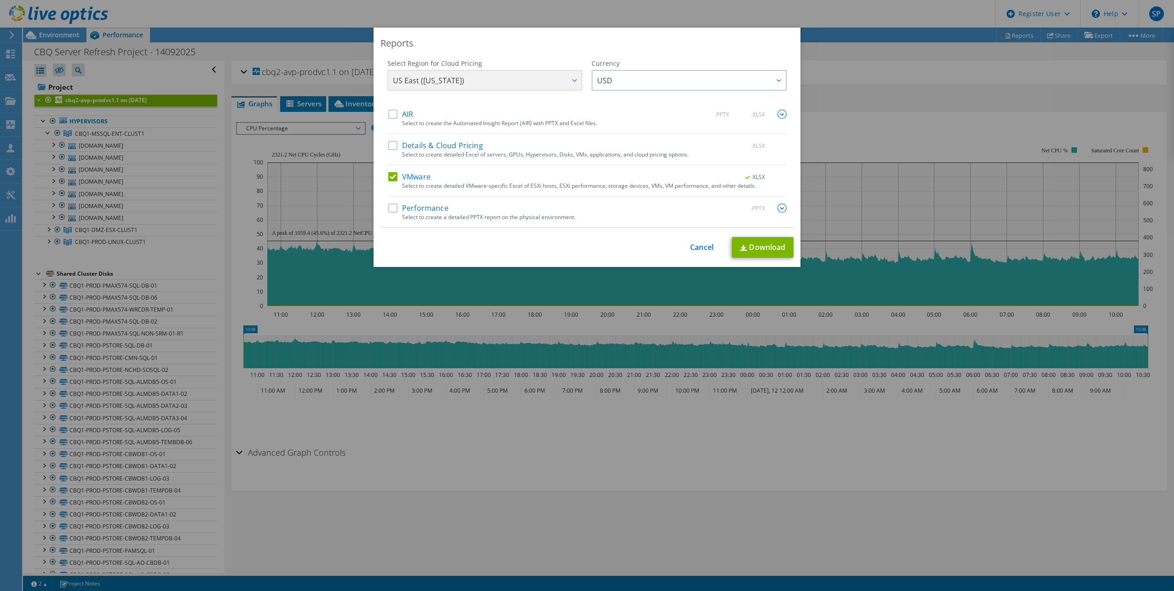
click at [392, 209] on label "Performance" at bounding box center [418, 207] width 60 height 9
click at [0, 0] on input "Performance" at bounding box center [0, 0] width 0 height 0
click at [768, 248] on link "Download" at bounding box center [763, 247] width 62 height 21
click at [699, 249] on link "Cancel" at bounding box center [701, 247] width 23 height 9
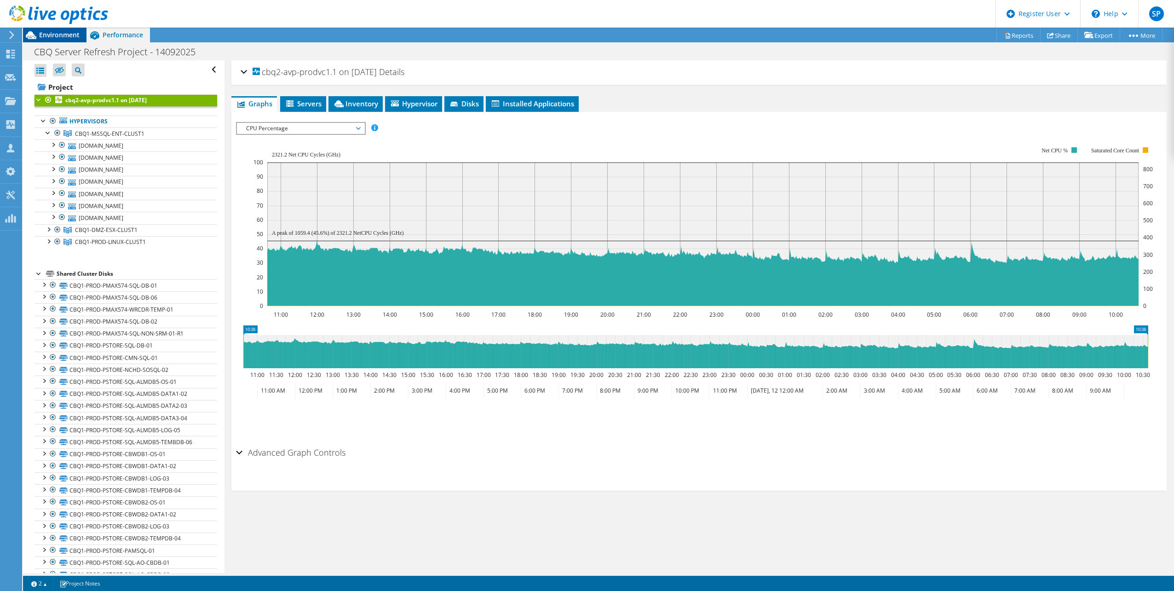
click at [59, 34] on span "Environment" at bounding box center [59, 34] width 40 height 9
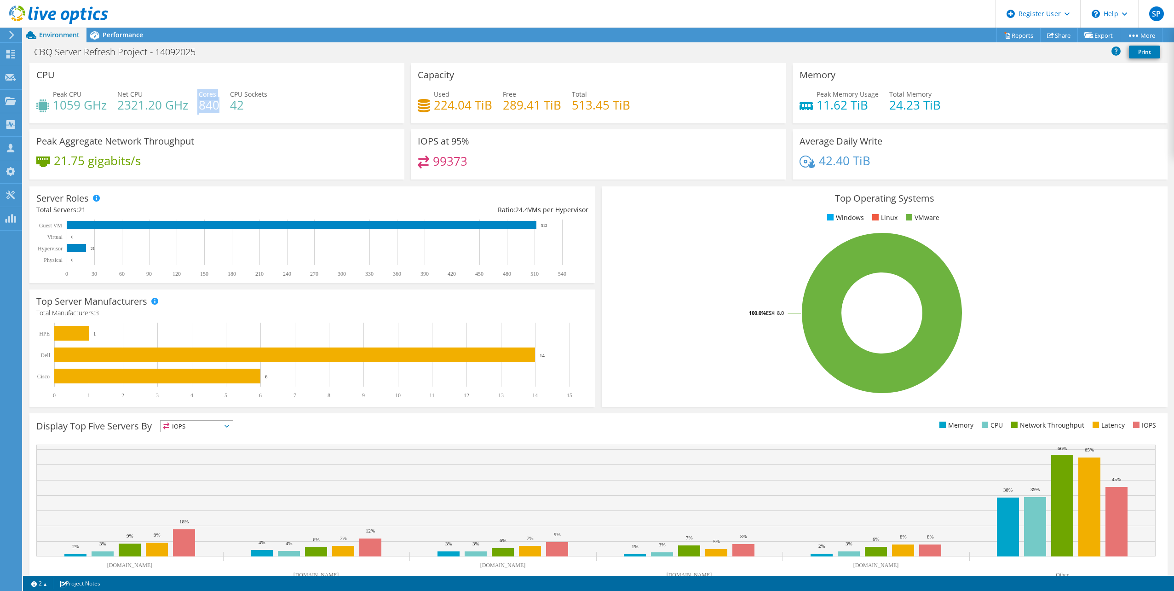
drag, startPoint x: 218, startPoint y: 103, endPoint x: 197, endPoint y: 105, distance: 20.8
click at [197, 105] on div "Peak CPU 1059 GHz Net CPU 2321.20 GHz Cores 840 CPU Sockets 42" at bounding box center [216, 104] width 361 height 30
drag, startPoint x: 54, startPoint y: 104, endPoint x: 97, endPoint y: 104, distance: 42.8
click at [97, 104] on h4 "1059 GHz" at bounding box center [80, 105] width 54 height 10
drag, startPoint x: 97, startPoint y: 104, endPoint x: 161, endPoint y: 107, distance: 64.9
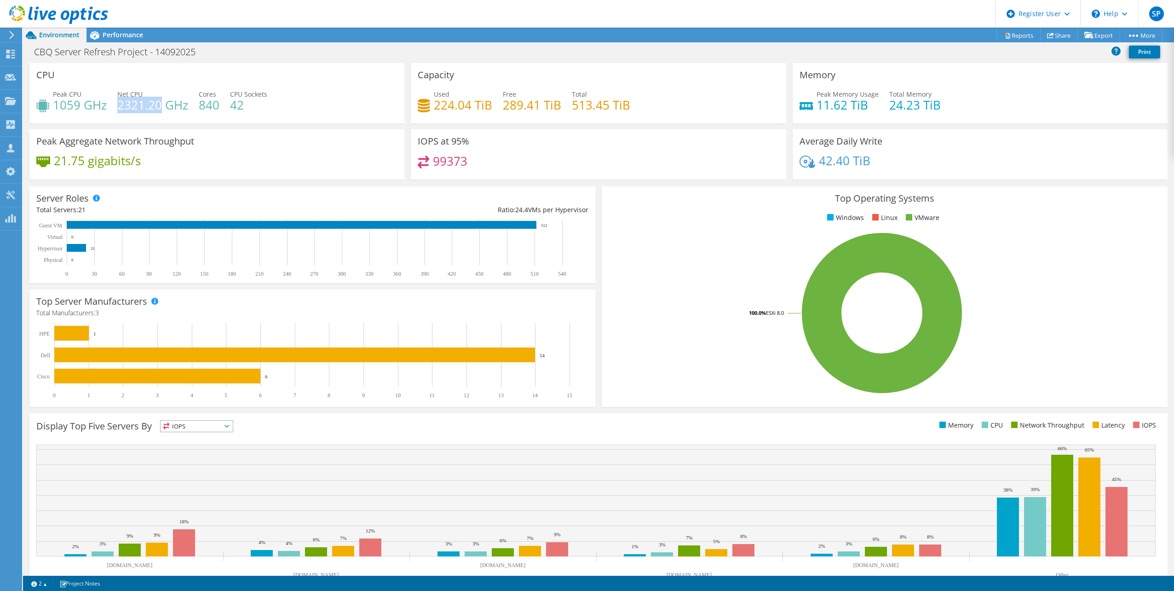
click at [161, 107] on h4 "2321.20 GHz" at bounding box center [152, 105] width 71 height 10
click at [120, 35] on span "Performance" at bounding box center [123, 34] width 40 height 9
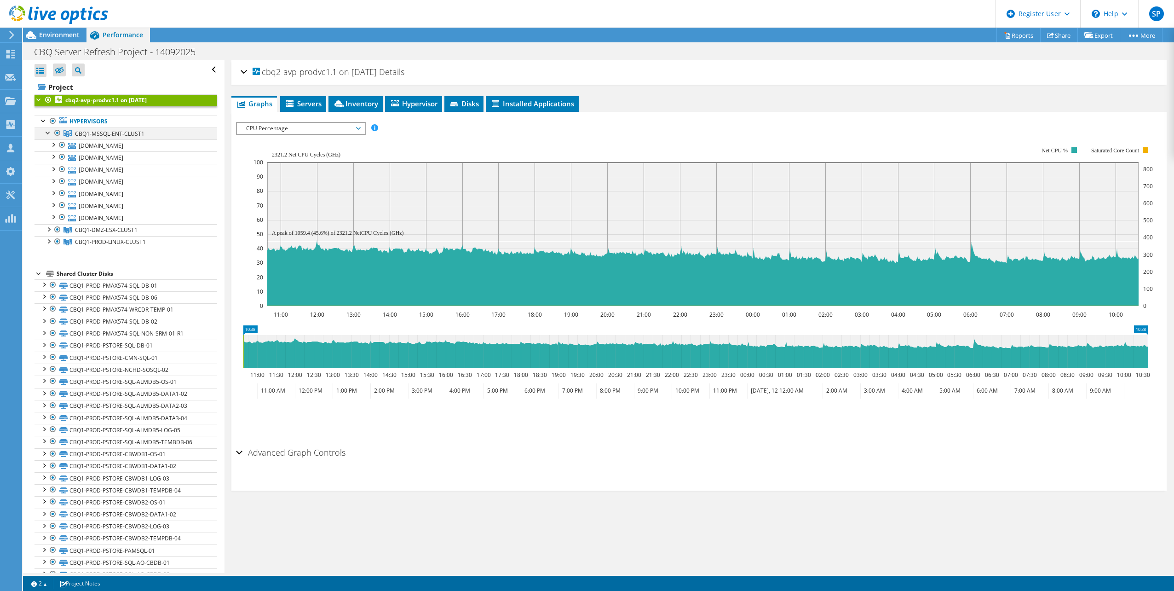
click at [46, 132] on div at bounding box center [48, 131] width 9 height 9
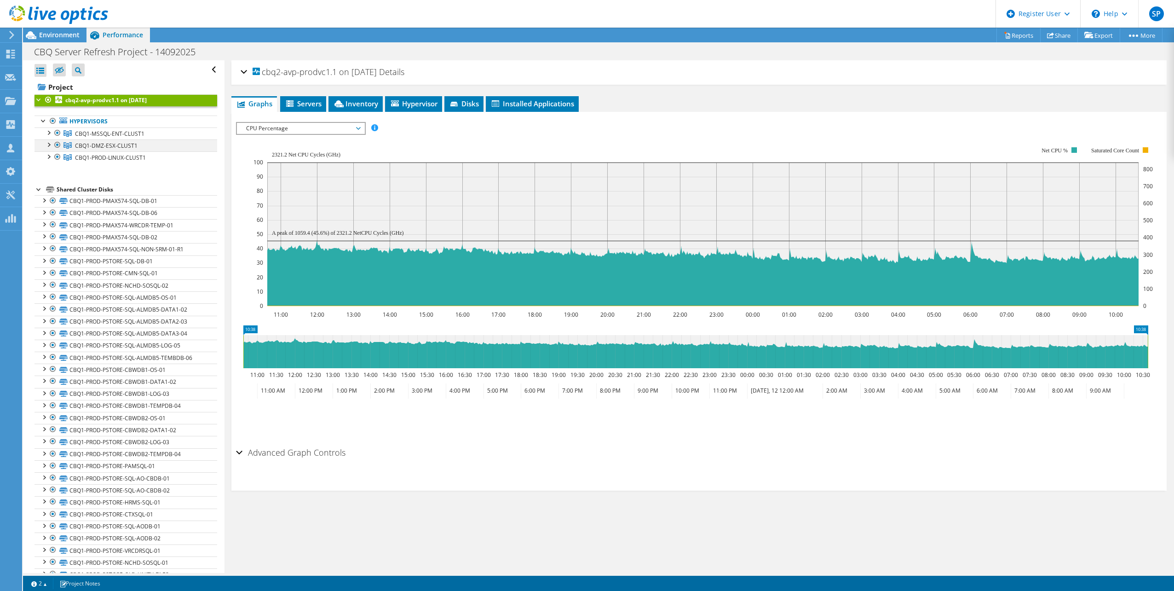
click at [56, 143] on div at bounding box center [57, 144] width 9 height 11
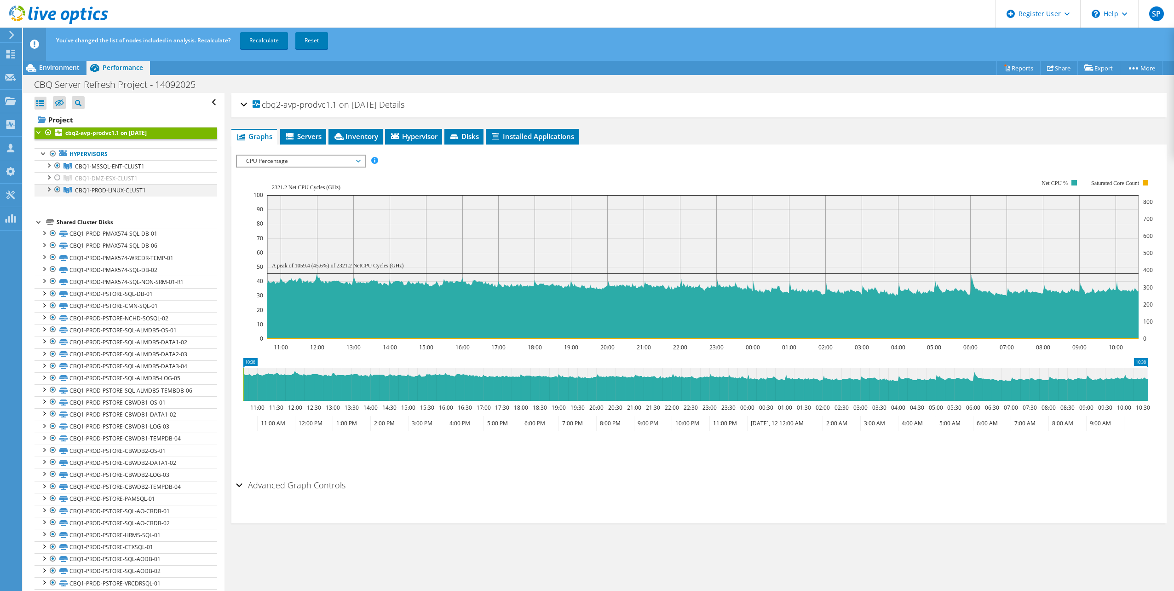
click at [54, 156] on li "Hypervisors CBQ1-MSSQL-ENT-CLUST1 cbq1-mxe3b06-sqlesx2.cbq.com.qa" at bounding box center [126, 172] width 183 height 48
click at [55, 189] on div at bounding box center [57, 189] width 9 height 11
click at [265, 39] on link "Recalculate" at bounding box center [264, 40] width 48 height 17
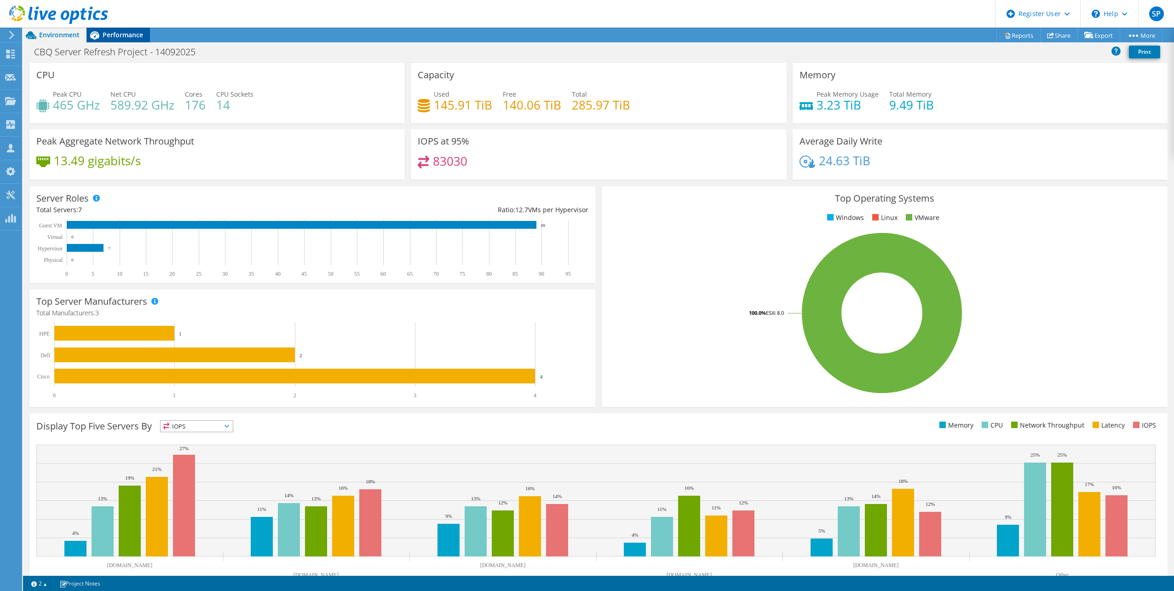
click at [131, 40] on div "Performance" at bounding box center [117, 35] width 63 height 15
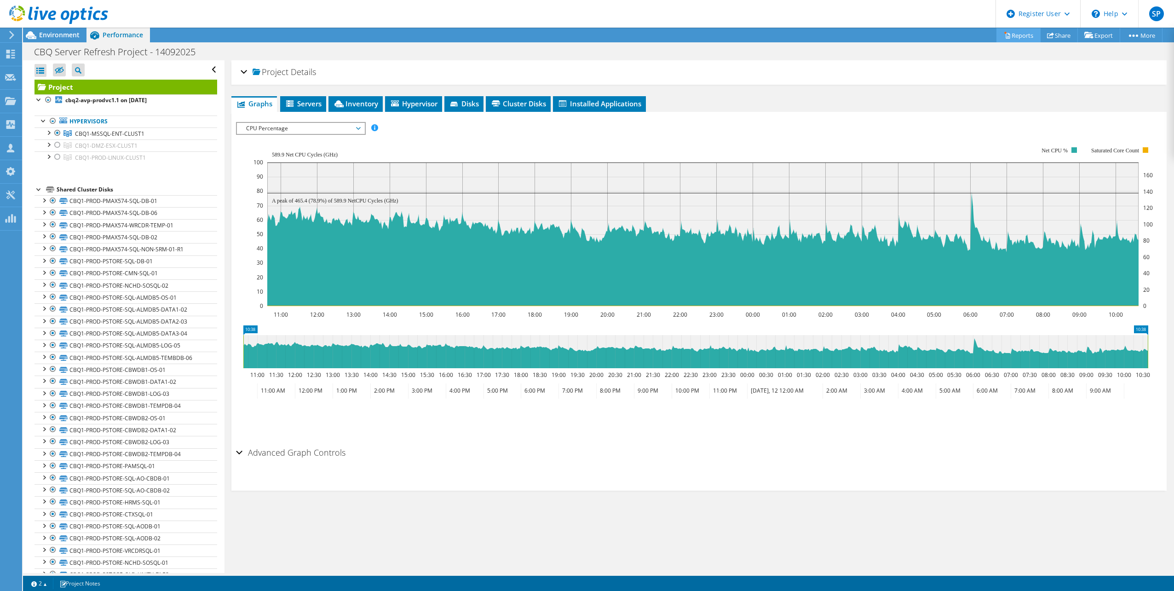
click at [1020, 32] on link "Reports" at bounding box center [1018, 35] width 44 height 14
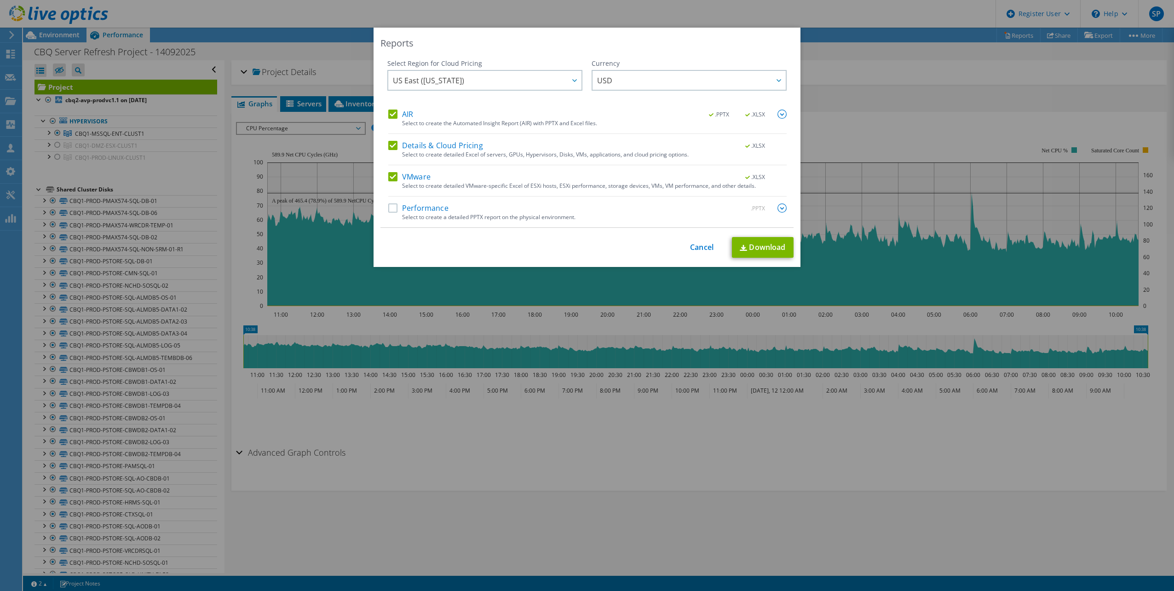
click at [398, 114] on label "AIR" at bounding box center [400, 113] width 25 height 9
click at [0, 0] on input "AIR" at bounding box center [0, 0] width 0 height 0
click at [407, 144] on label "Details & Cloud Pricing" at bounding box center [435, 145] width 95 height 9
click at [0, 0] on input "Details & Cloud Pricing" at bounding box center [0, 0] width 0 height 0
click at [409, 204] on label "Performance" at bounding box center [418, 207] width 60 height 9
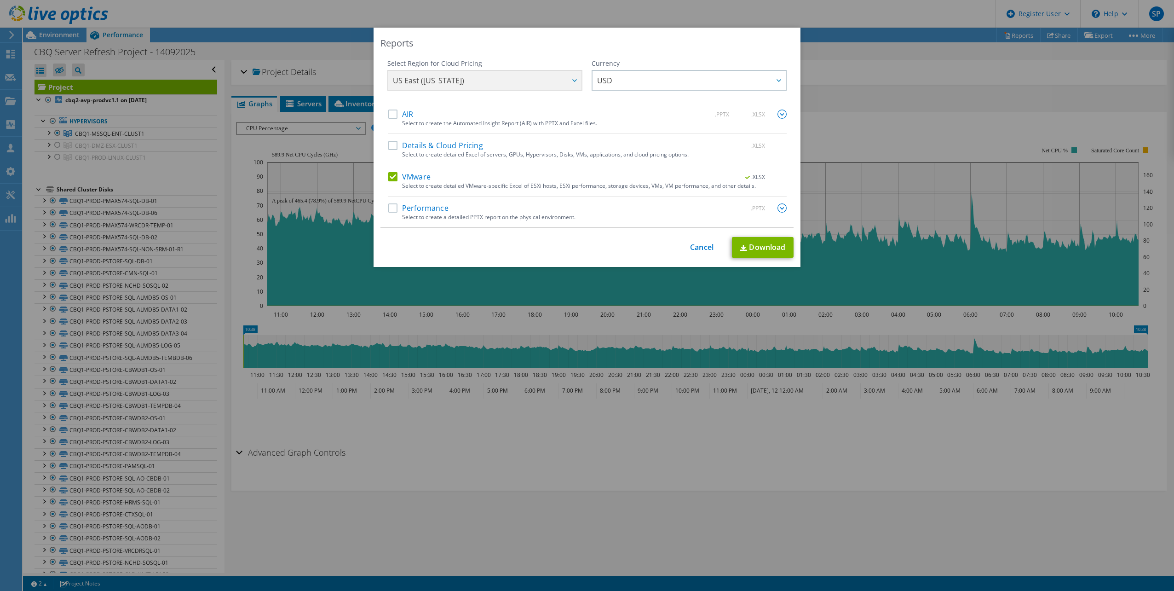
click at [0, 0] on input "Performance" at bounding box center [0, 0] width 0 height 0
click at [771, 248] on link "Download" at bounding box center [763, 247] width 62 height 21
click at [698, 249] on link "Cancel" at bounding box center [701, 247] width 23 height 9
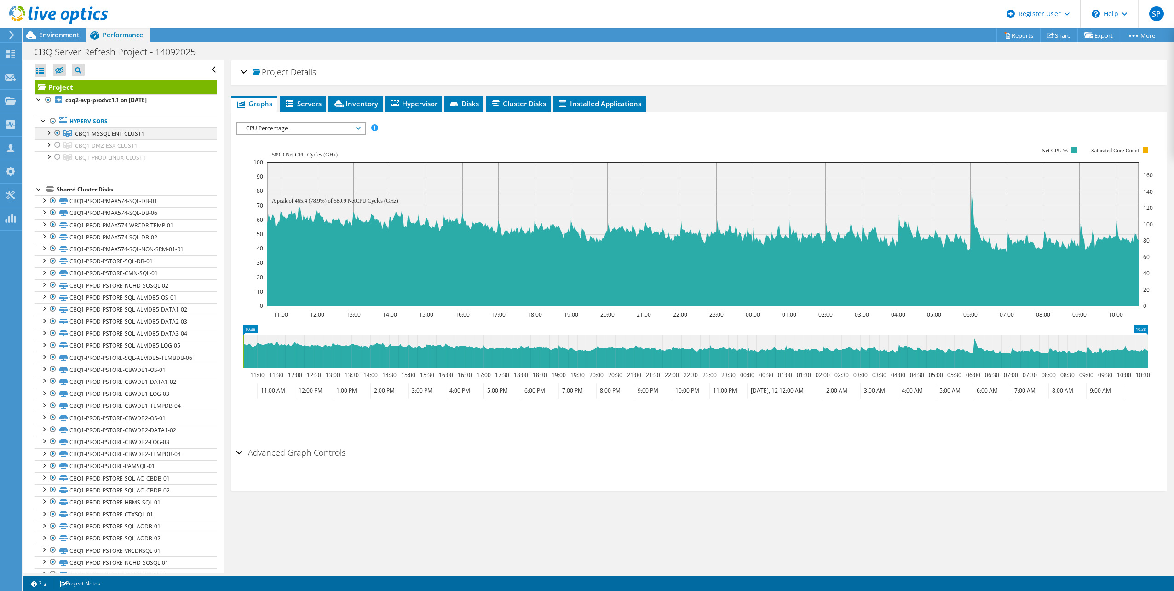
click at [57, 133] on div at bounding box center [57, 132] width 9 height 11
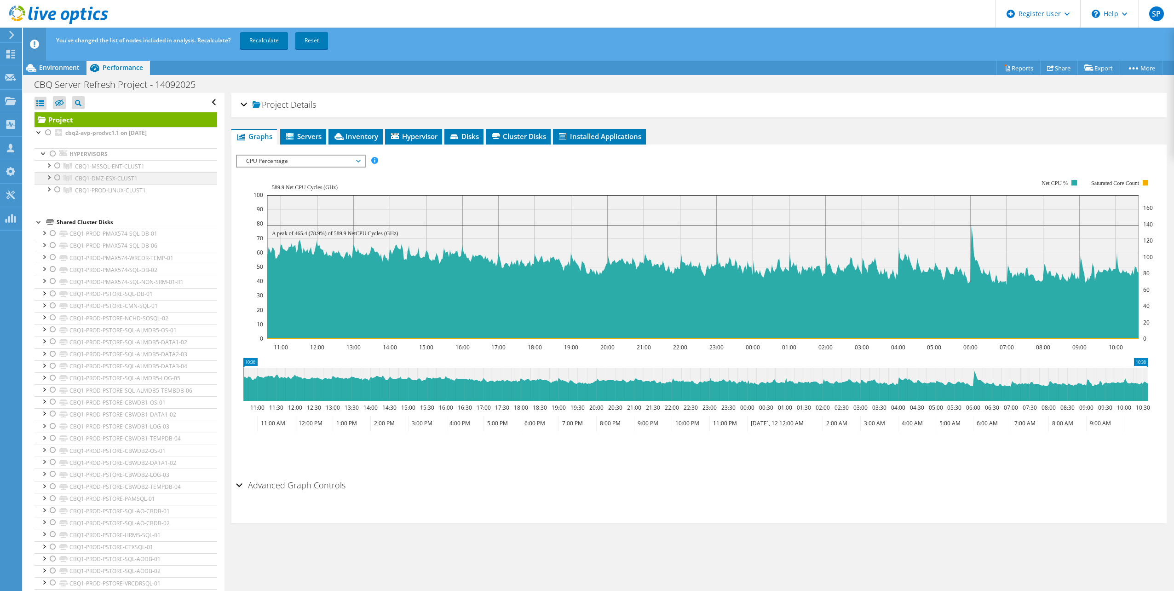
click at [57, 177] on div at bounding box center [57, 177] width 9 height 11
click at [279, 41] on link "Recalculate" at bounding box center [264, 40] width 48 height 17
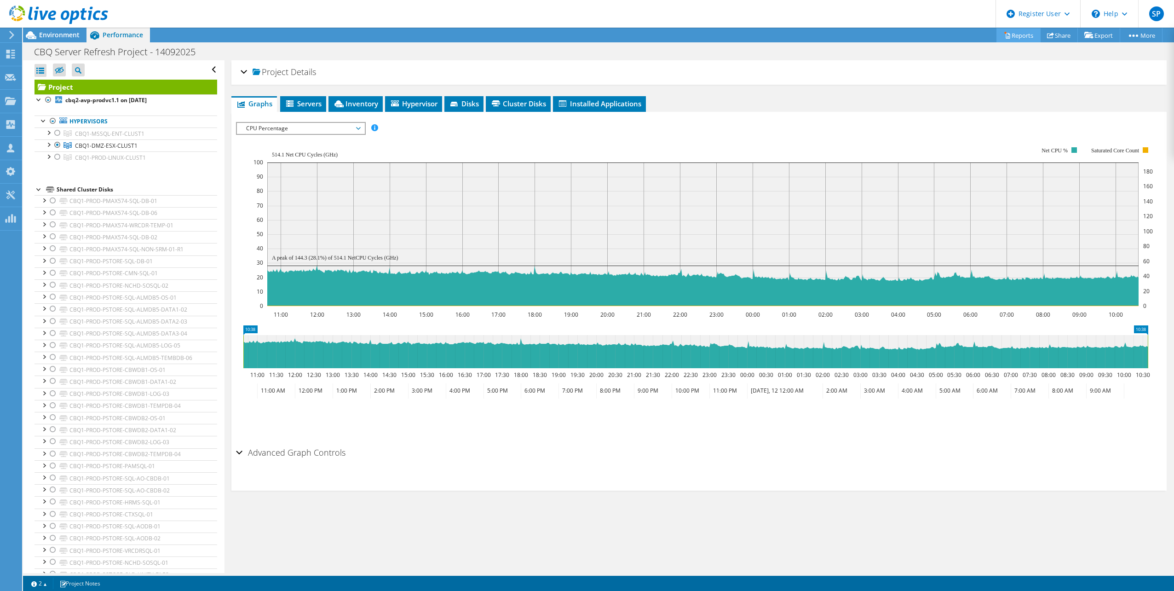
click at [1011, 35] on link "Reports" at bounding box center [1018, 35] width 44 height 14
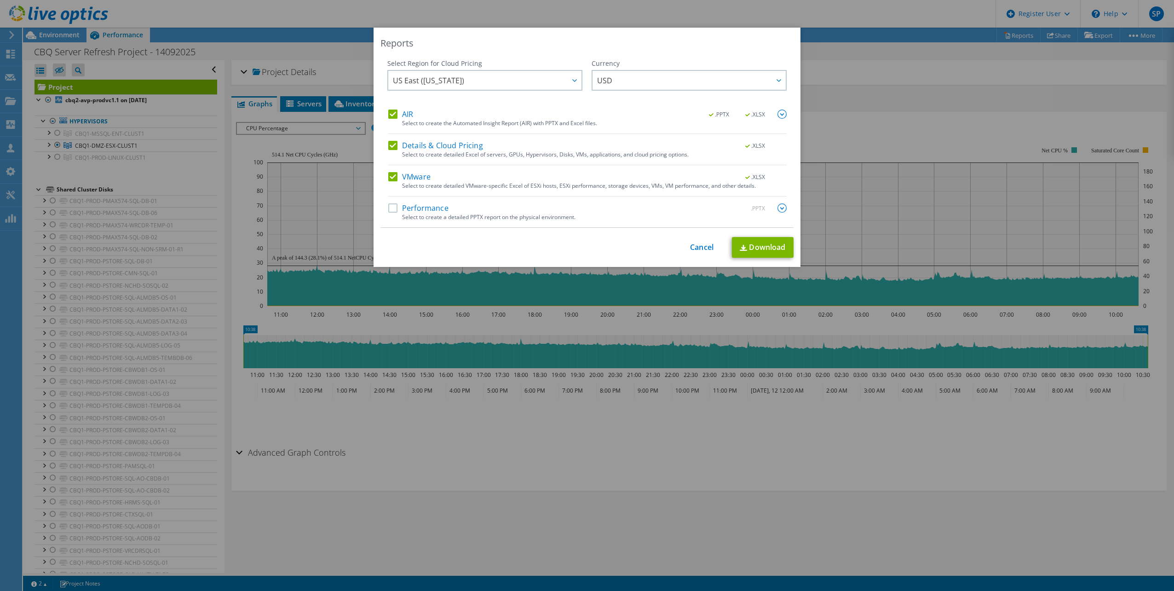
click at [407, 114] on label "AIR" at bounding box center [400, 113] width 25 height 9
click at [0, 0] on input "AIR" at bounding box center [0, 0] width 0 height 0
drag, startPoint x: 413, startPoint y: 142, endPoint x: 419, endPoint y: 157, distance: 15.7
click at [413, 143] on label "Details & Cloud Pricing" at bounding box center [435, 145] width 95 height 9
click at [0, 0] on input "Details & Cloud Pricing" at bounding box center [0, 0] width 0 height 0
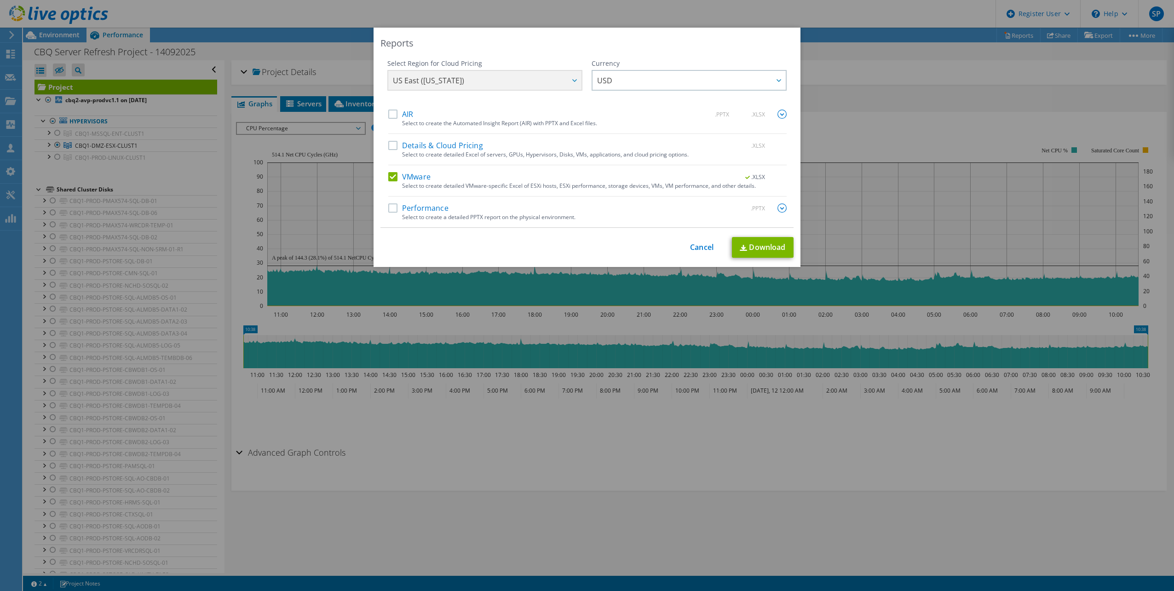
click at [414, 206] on label "Performance" at bounding box center [418, 207] width 60 height 9
click at [0, 0] on input "Performance" at bounding box center [0, 0] width 0 height 0
click at [755, 242] on link "Download" at bounding box center [763, 247] width 62 height 21
click at [702, 247] on link "Cancel" at bounding box center [701, 247] width 23 height 9
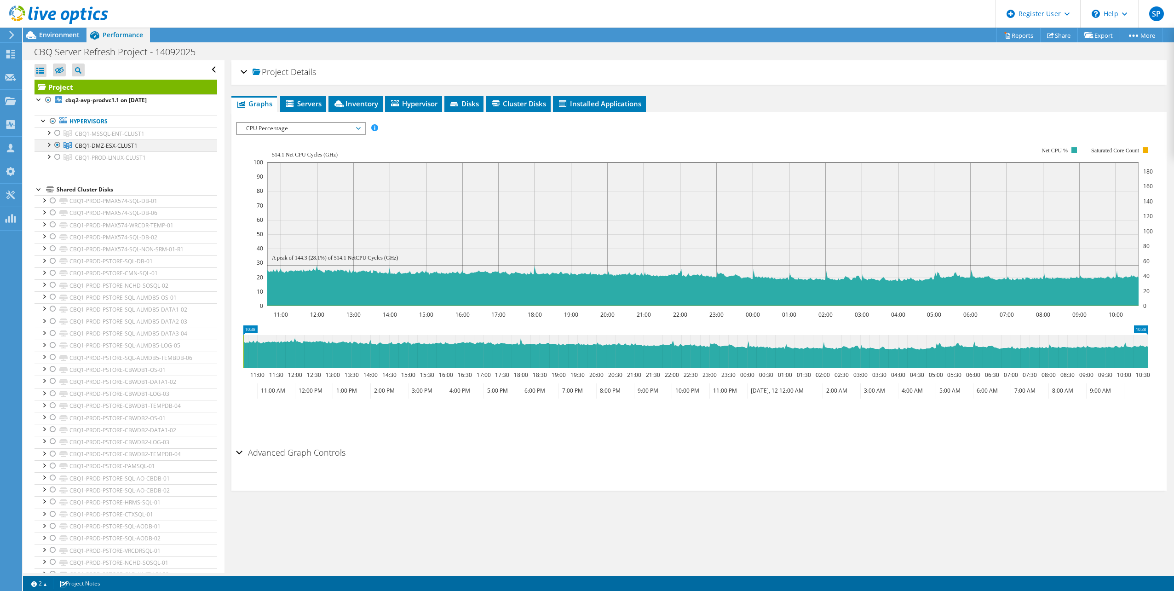
click at [58, 147] on div at bounding box center [57, 144] width 9 height 11
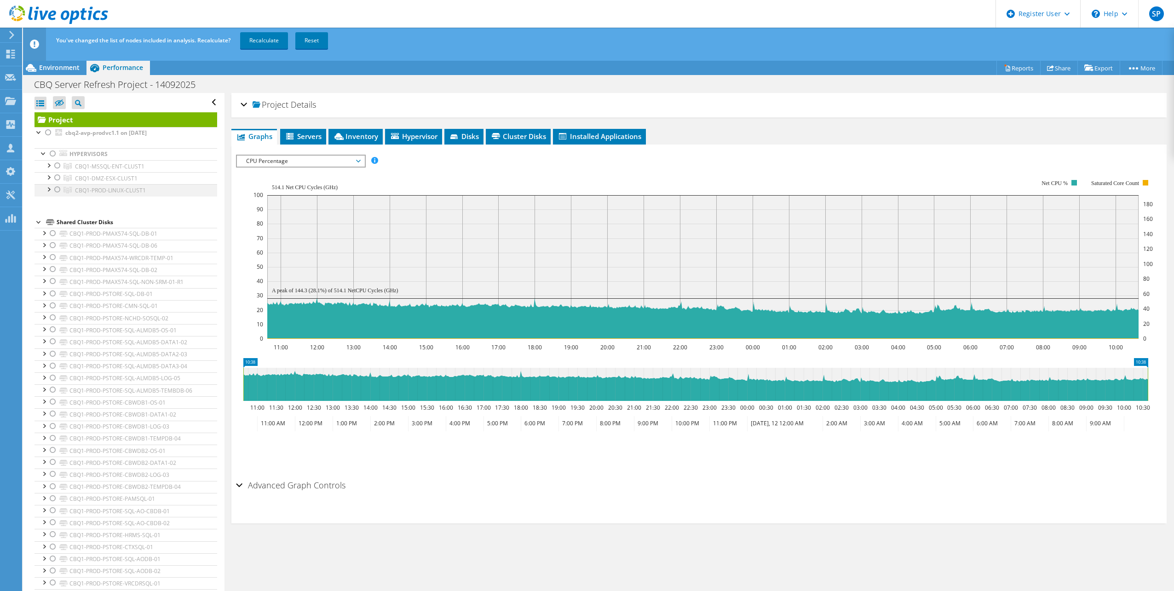
click at [60, 188] on div at bounding box center [57, 189] width 9 height 11
click at [248, 38] on link "Recalculate" at bounding box center [264, 40] width 48 height 17
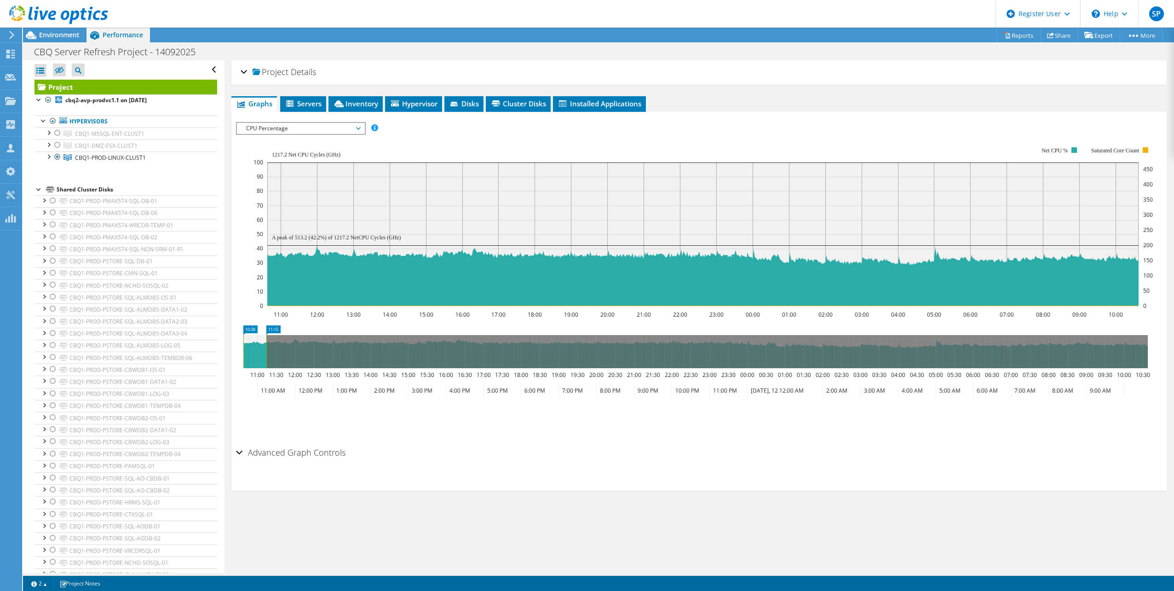
drag, startPoint x: 1146, startPoint y: 344, endPoint x: 265, endPoint y: 360, distance: 881.5
click at [265, 360] on rect at bounding box center [267, 351] width 4 height 33
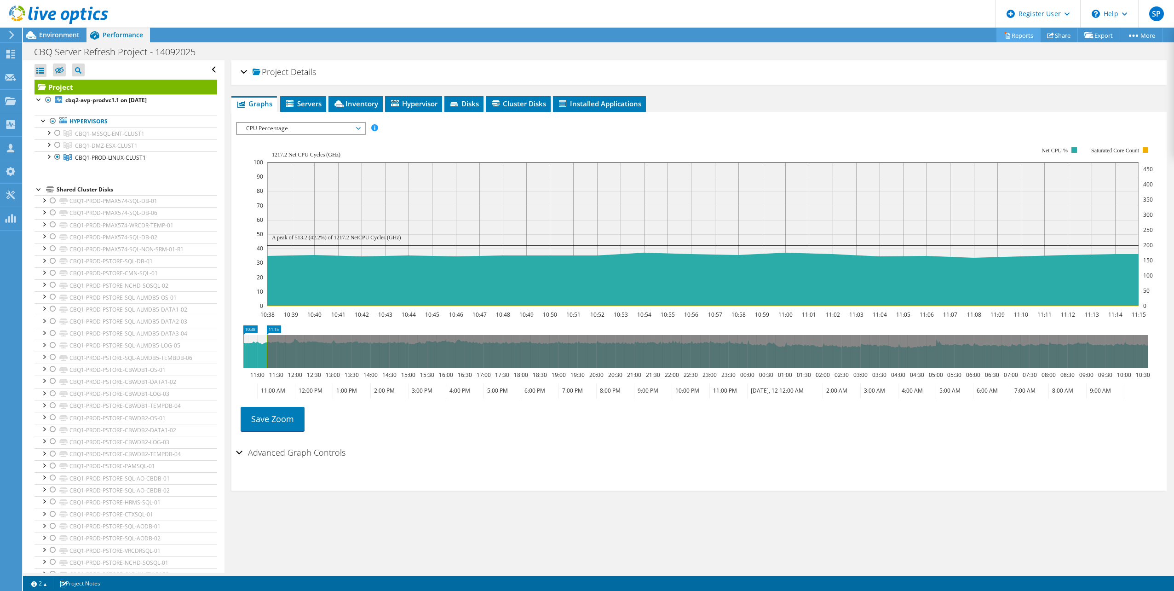
click at [1012, 35] on link "Reports" at bounding box center [1018, 35] width 44 height 14
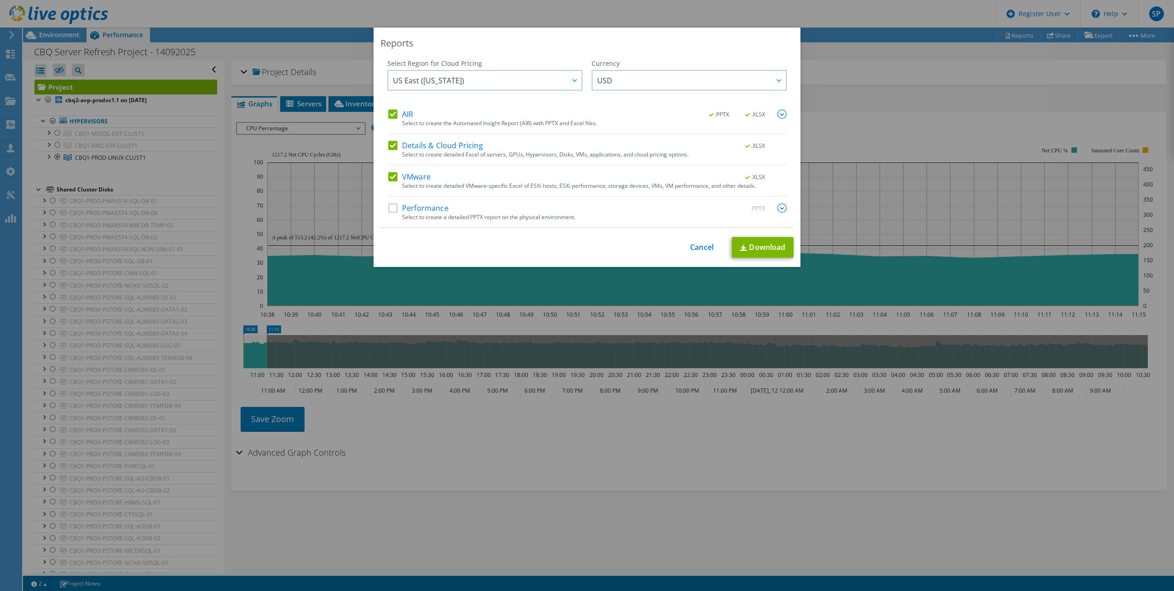
click at [388, 114] on label "AIR" at bounding box center [400, 113] width 25 height 9
click at [0, 0] on input "AIR" at bounding box center [0, 0] width 0 height 0
click at [389, 144] on label "Details & Cloud Pricing" at bounding box center [435, 145] width 95 height 9
click at [0, 0] on input "Details & Cloud Pricing" at bounding box center [0, 0] width 0 height 0
click at [388, 208] on label "Performance" at bounding box center [418, 207] width 60 height 9
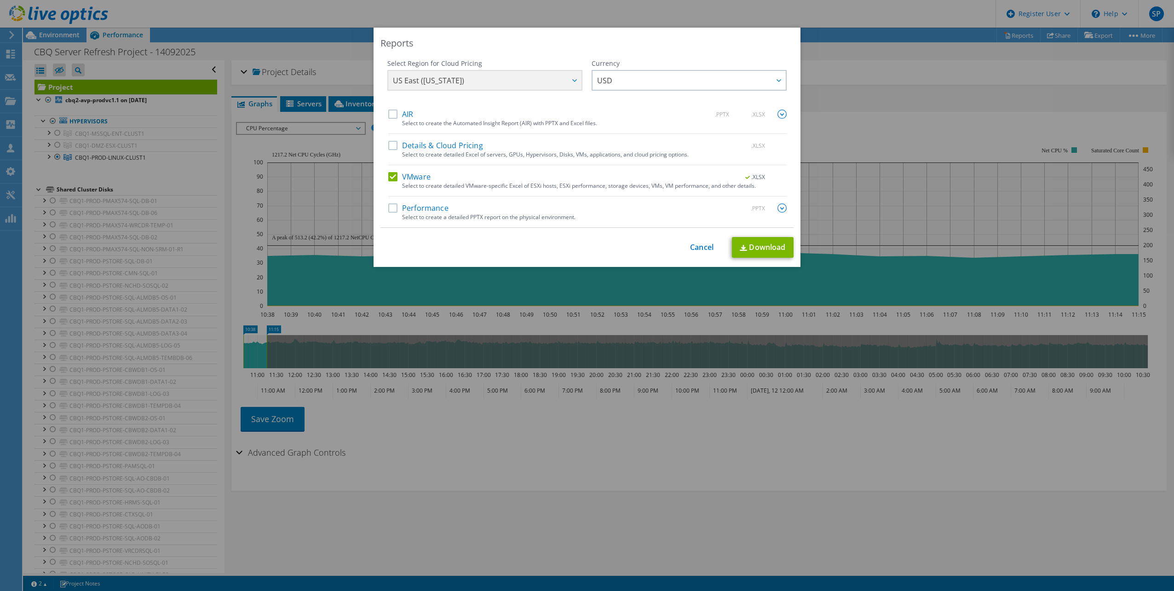
click at [0, 0] on input "Performance" at bounding box center [0, 0] width 0 height 0
click at [762, 247] on link "Download" at bounding box center [763, 247] width 62 height 21
click at [696, 249] on link "Cancel" at bounding box center [701, 247] width 23 height 9
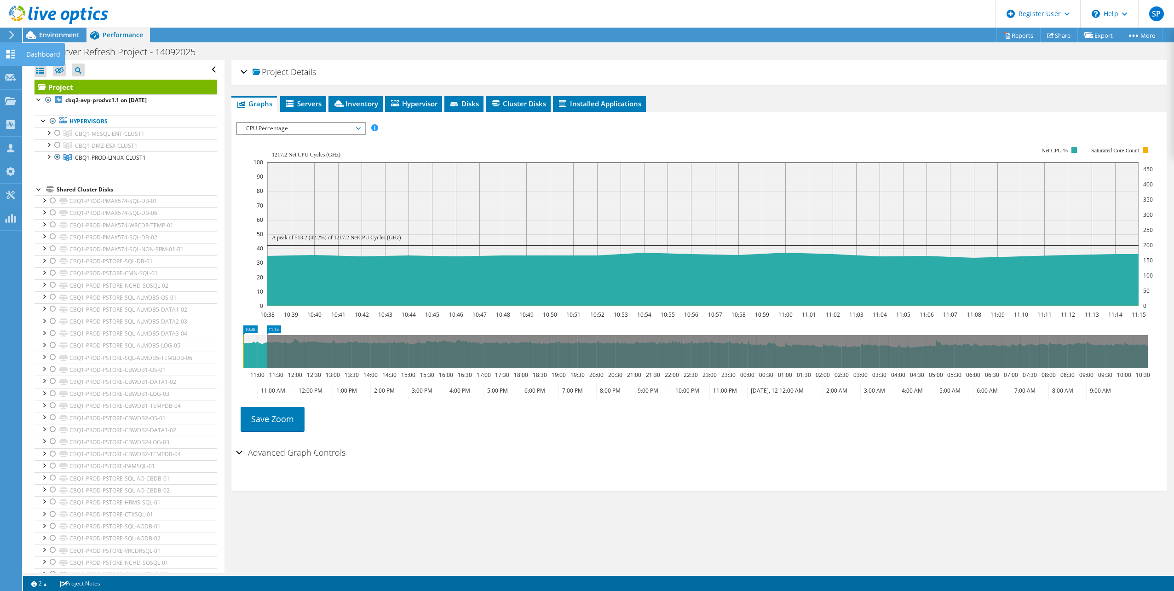
click at [29, 53] on div "Dashboard" at bounding box center [43, 54] width 43 height 23
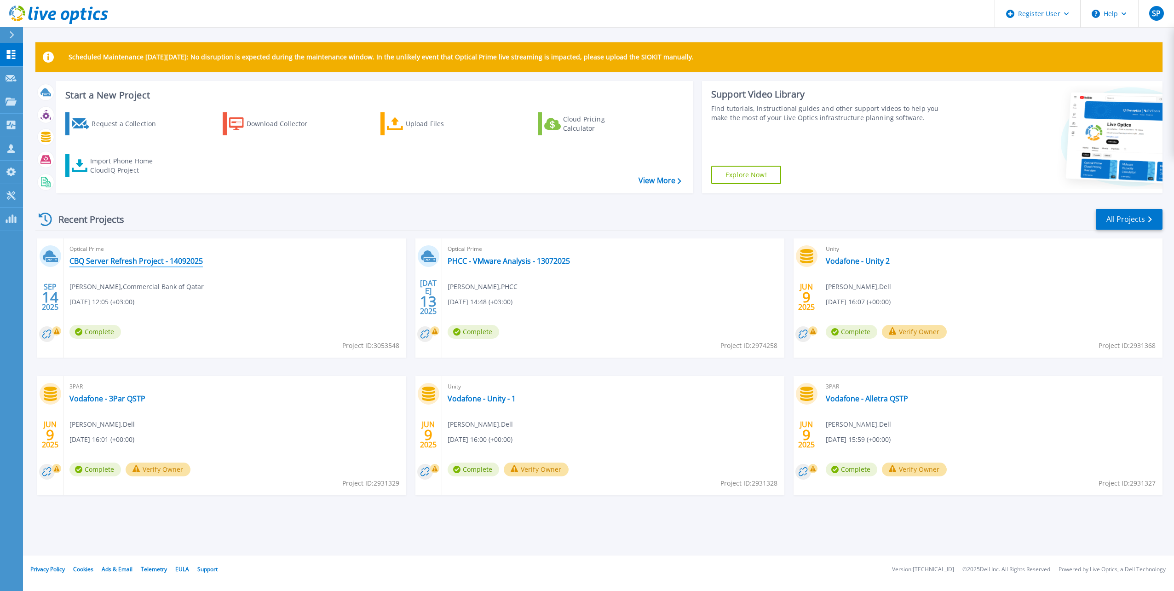
click at [167, 262] on link "CBQ Server Refresh Project - 14092025" at bounding box center [135, 260] width 133 height 9
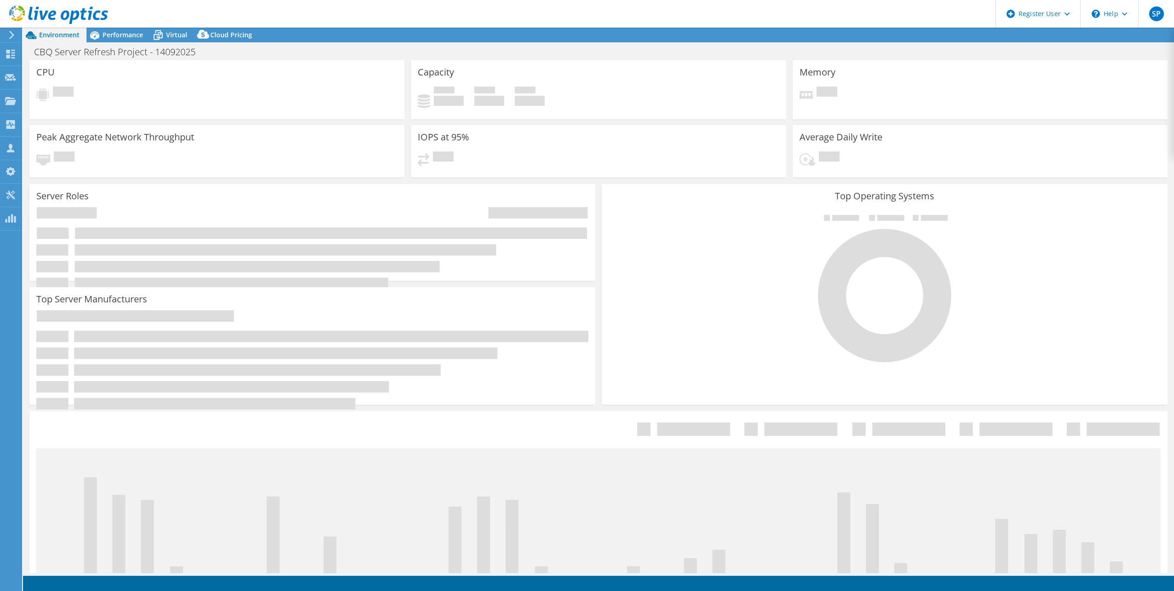
select select "USD"
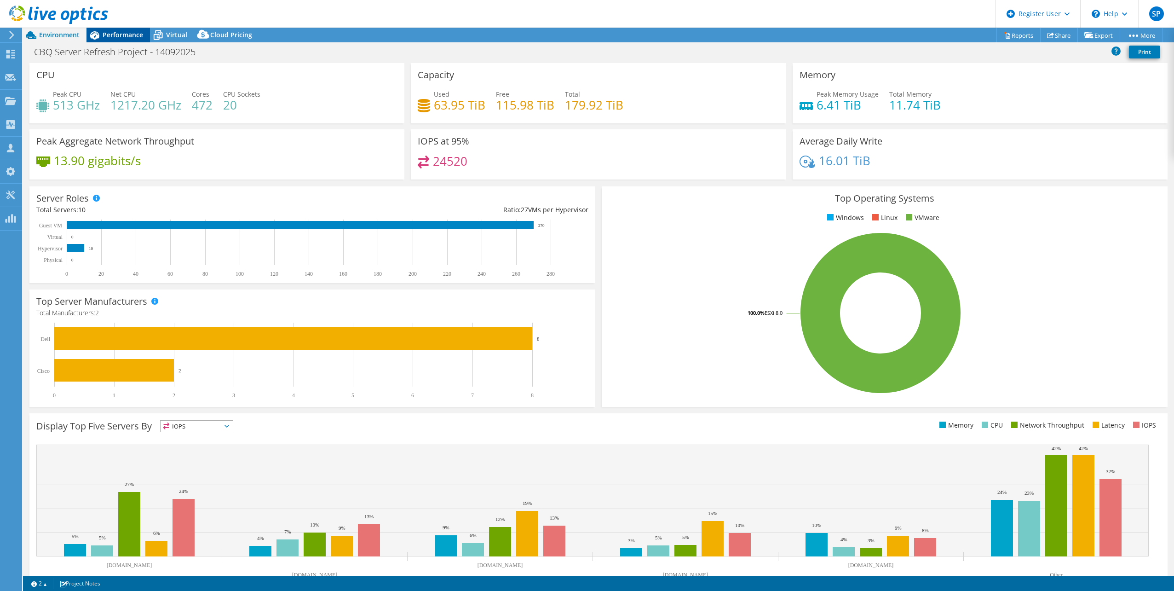
click at [122, 32] on span "Performance" at bounding box center [123, 34] width 40 height 9
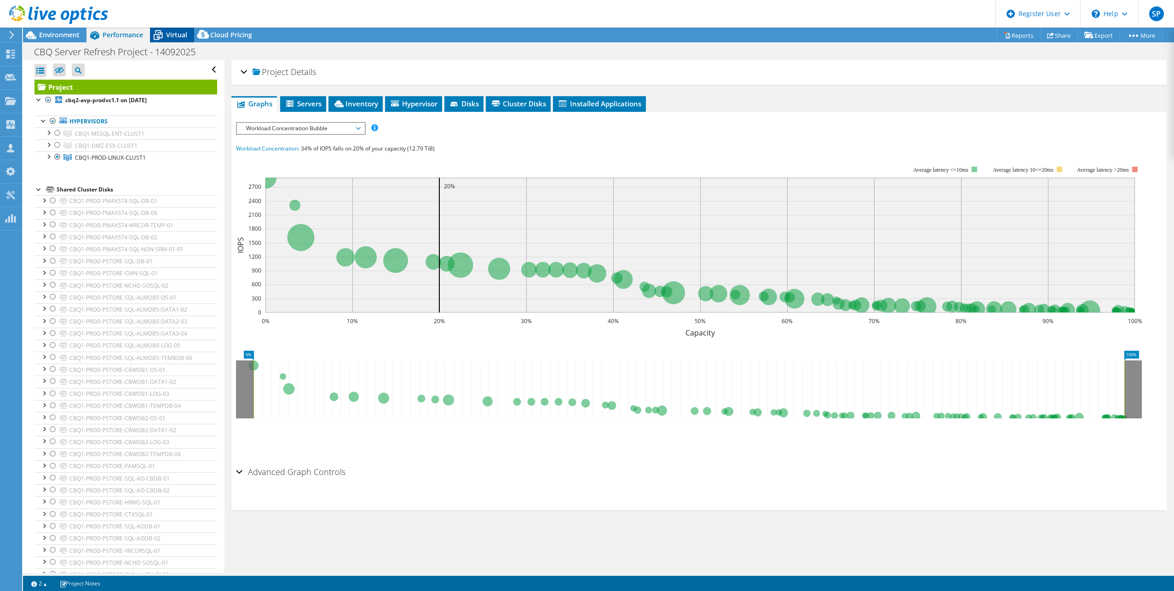
click at [177, 34] on span "Virtual" at bounding box center [176, 34] width 21 height 9
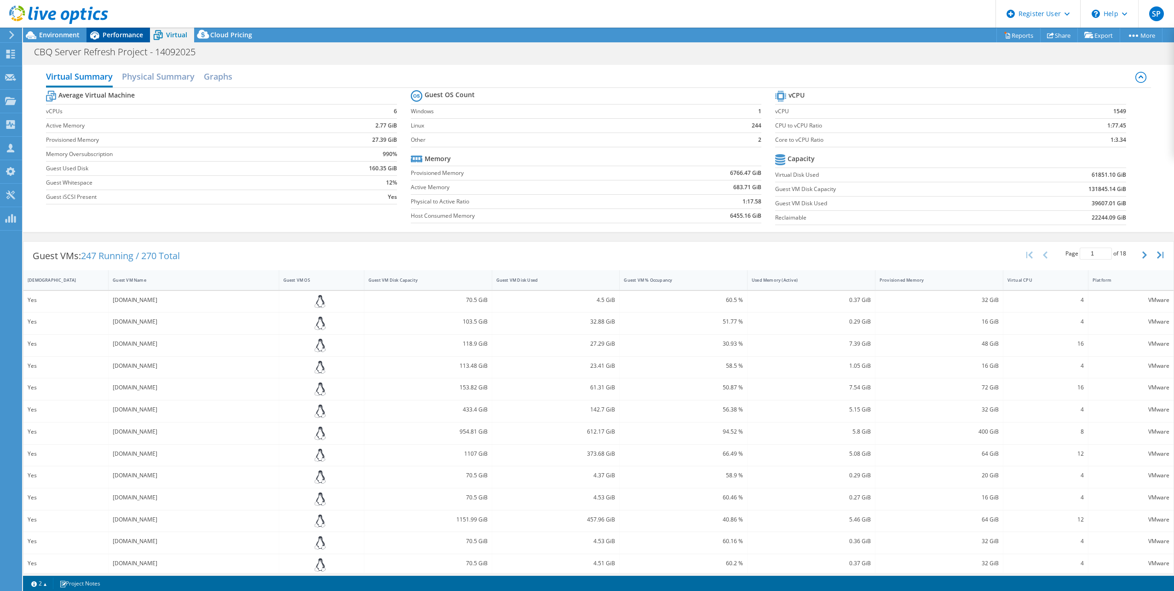
click at [110, 28] on div "Performance" at bounding box center [117, 35] width 63 height 15
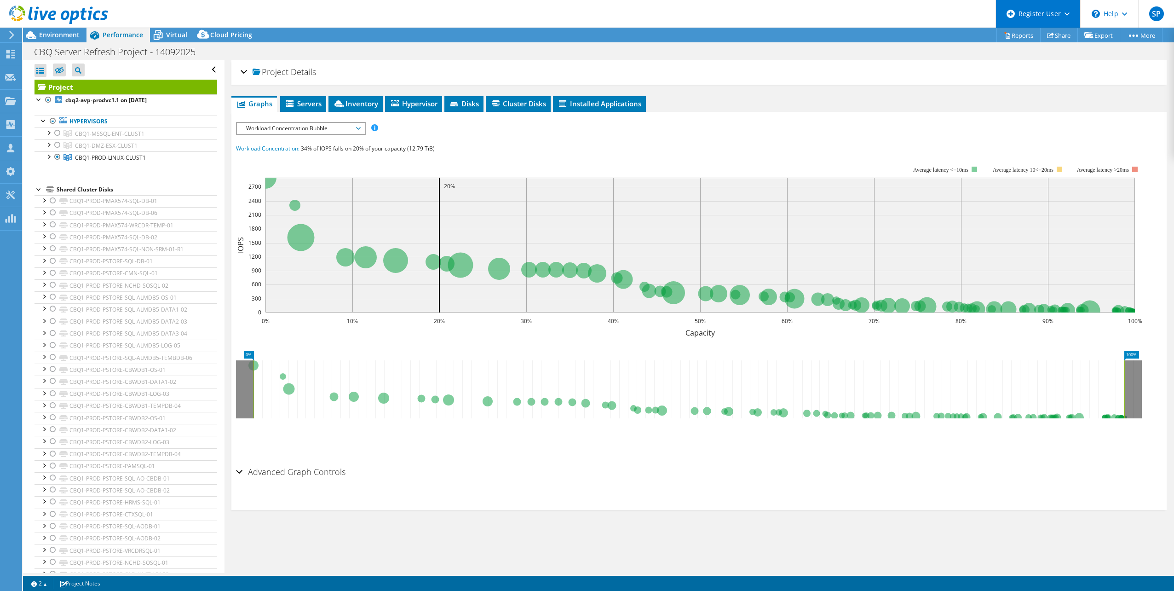
click at [1068, 12] on icon at bounding box center [1066, 13] width 5 height 3
click at [1019, 60] on link "Register New User" at bounding box center [1047, 62] width 103 height 23
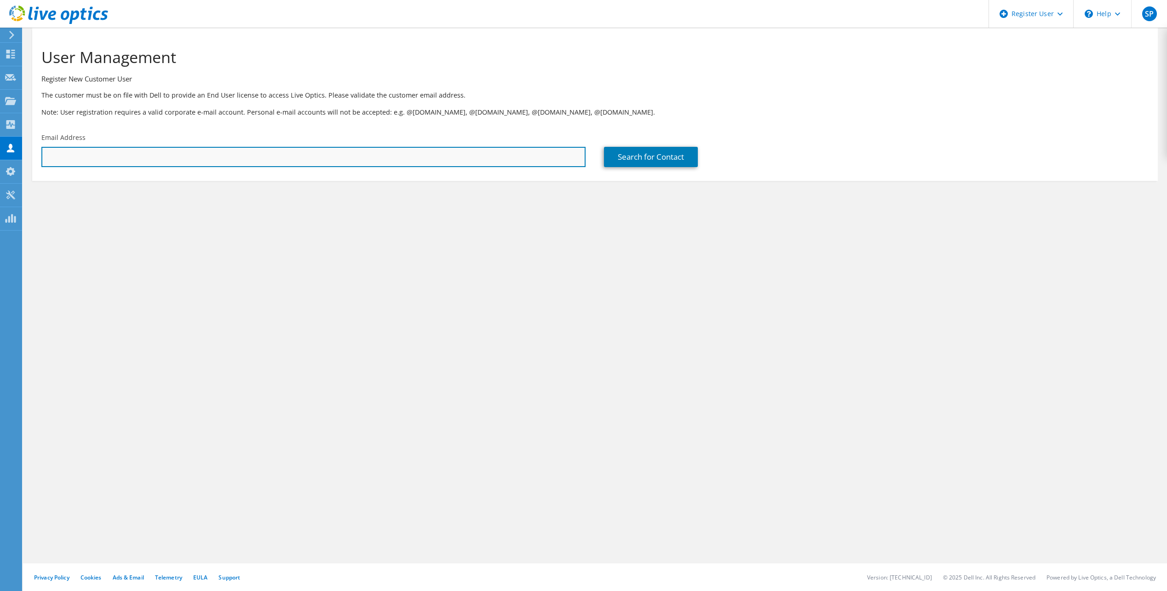
click at [311, 157] on input "text" at bounding box center [313, 157] width 544 height 20
click at [247, 153] on input "text" at bounding box center [313, 157] width 544 height 20
click at [374, 156] on input "text" at bounding box center [313, 157] width 544 height 20
paste input "[EMAIL_ADDRESS][DOMAIN_NAME]"
type input "[EMAIL_ADDRESS][DOMAIN_NAME]"
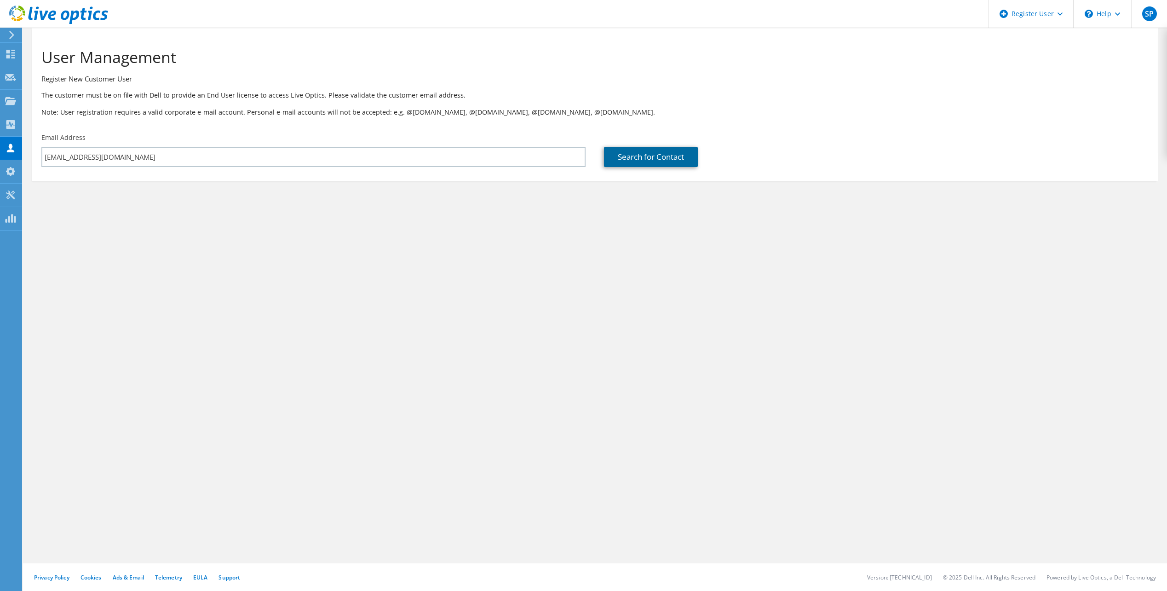
click at [638, 157] on link "Search for Contact" at bounding box center [651, 157] width 94 height 20
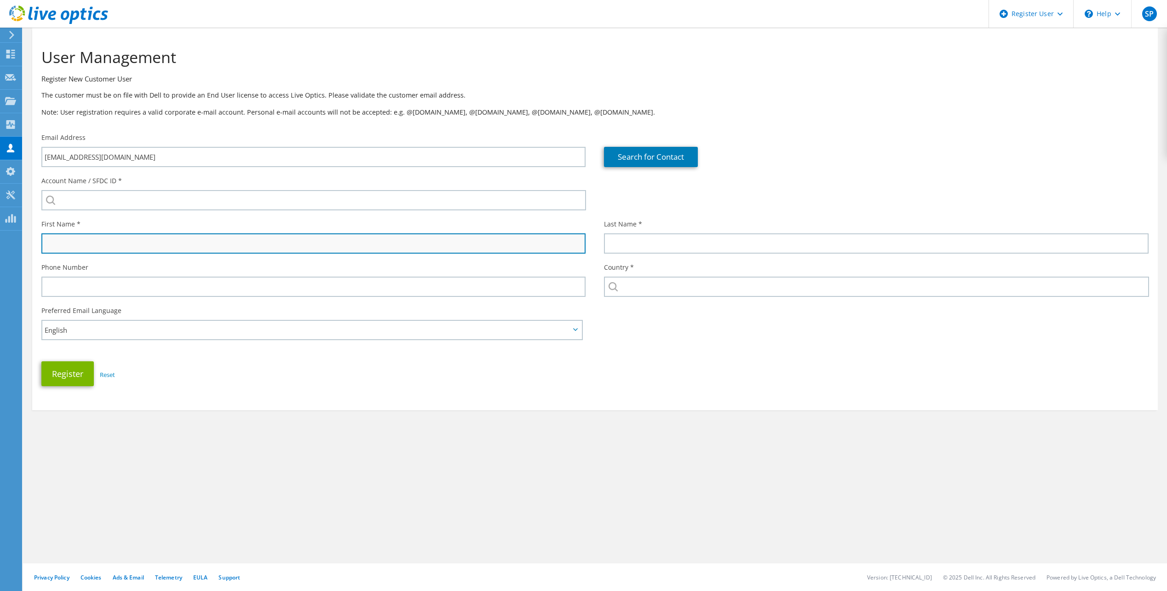
click at [171, 246] on input "text" at bounding box center [313, 243] width 544 height 20
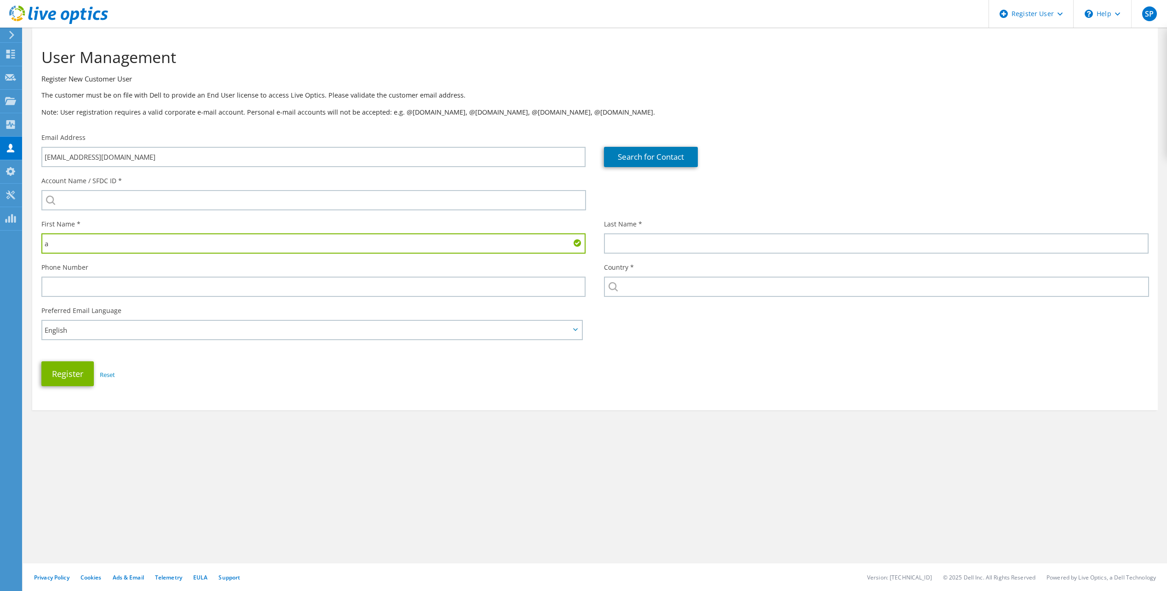
drag, startPoint x: 220, startPoint y: 245, endPoint x: 31, endPoint y: 246, distance: 189.5
click at [31, 246] on section "User Management Register New Customer User The customer must be on file with De…" at bounding box center [595, 246] width 1144 height 437
type input "[PERSON_NAME]"
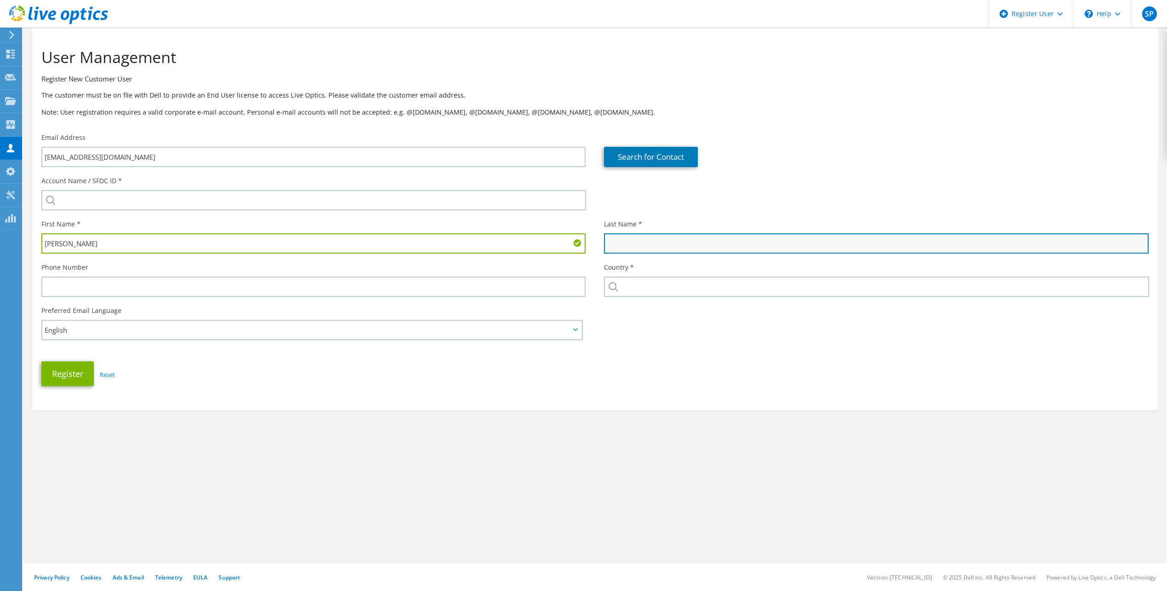
click at [665, 247] on input "text" at bounding box center [876, 243] width 544 height 20
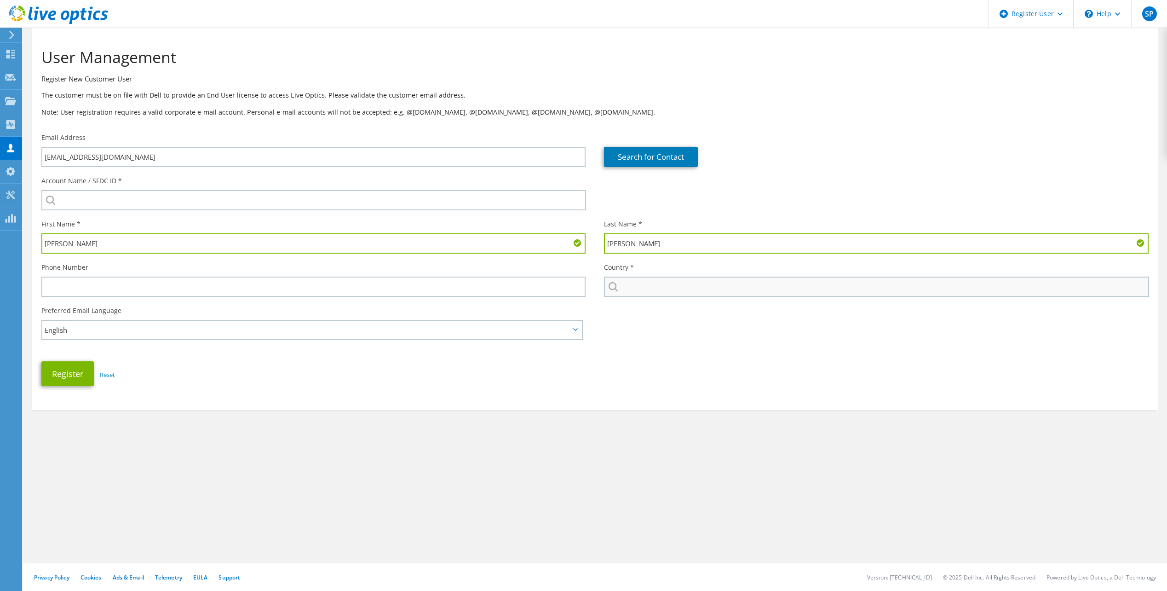
type input "[PERSON_NAME]"
click at [650, 289] on input "text" at bounding box center [876, 286] width 545 height 20
type input "[GEOGRAPHIC_DATA]"
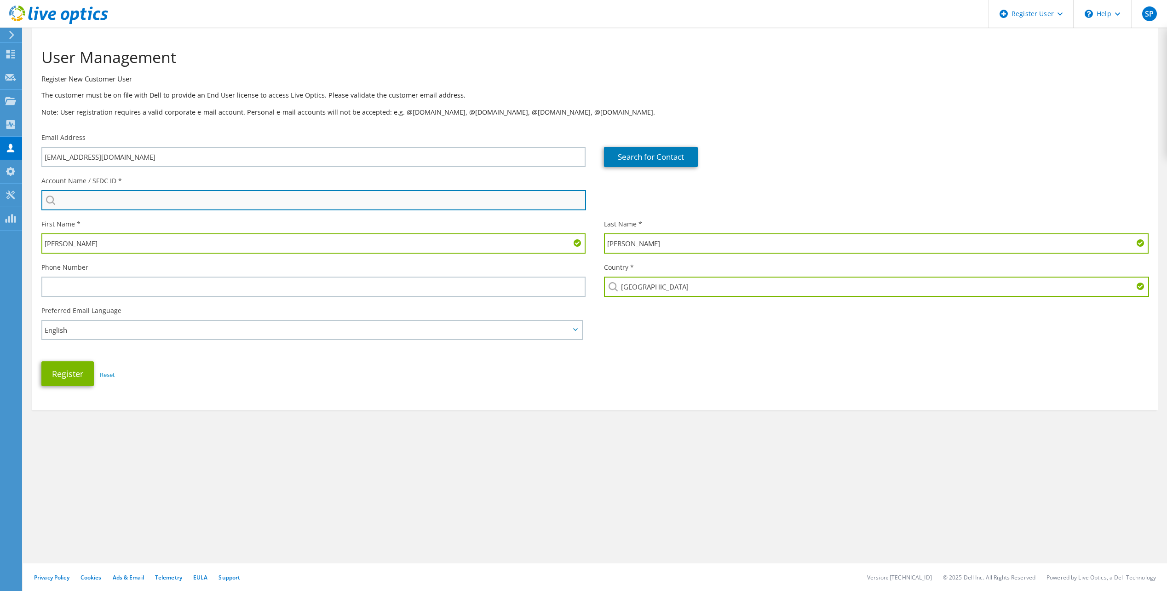
click at [114, 205] on input "search" at bounding box center [313, 200] width 545 height 20
paste input "Commercial Bank of Qatar"
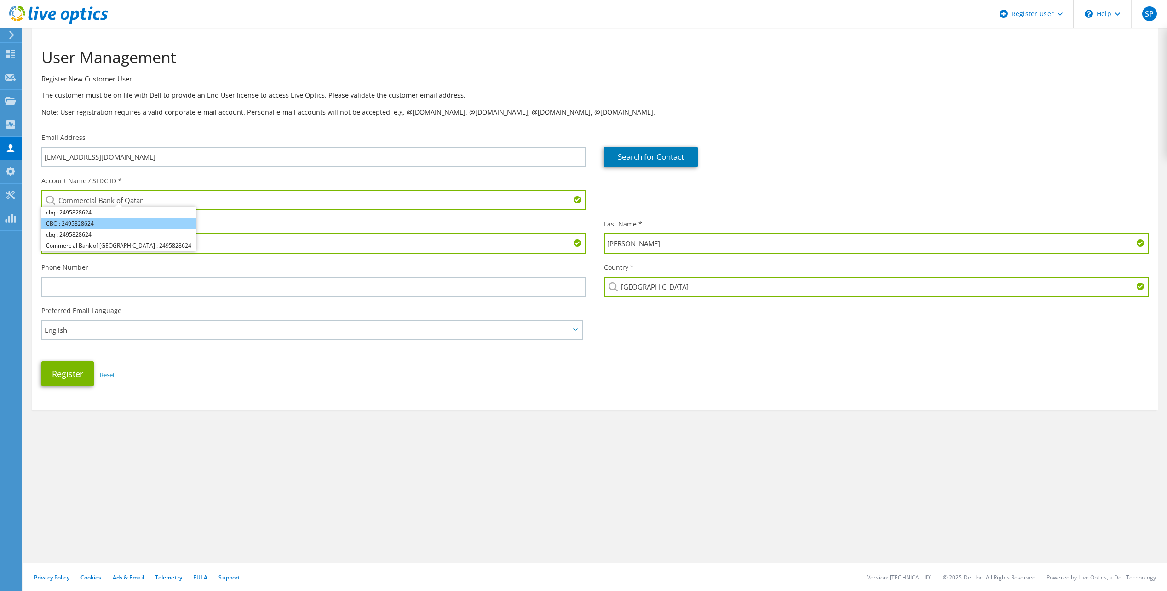
click at [83, 224] on li "CBQ : 2495828624" at bounding box center [118, 223] width 155 height 11
click at [127, 194] on input "CBQ : 2495828624" at bounding box center [313, 200] width 545 height 20
drag, startPoint x: 132, startPoint y: 197, endPoint x: 32, endPoint y: 198, distance: 99.4
click at [32, 198] on div "Account Name / SFDC ID * CBQ : 2495828624 cbq : 2495828624 CBQ : 2495828624 cbq…" at bounding box center [313, 193] width 563 height 43
paste input "ommercial Bank of Qatar"
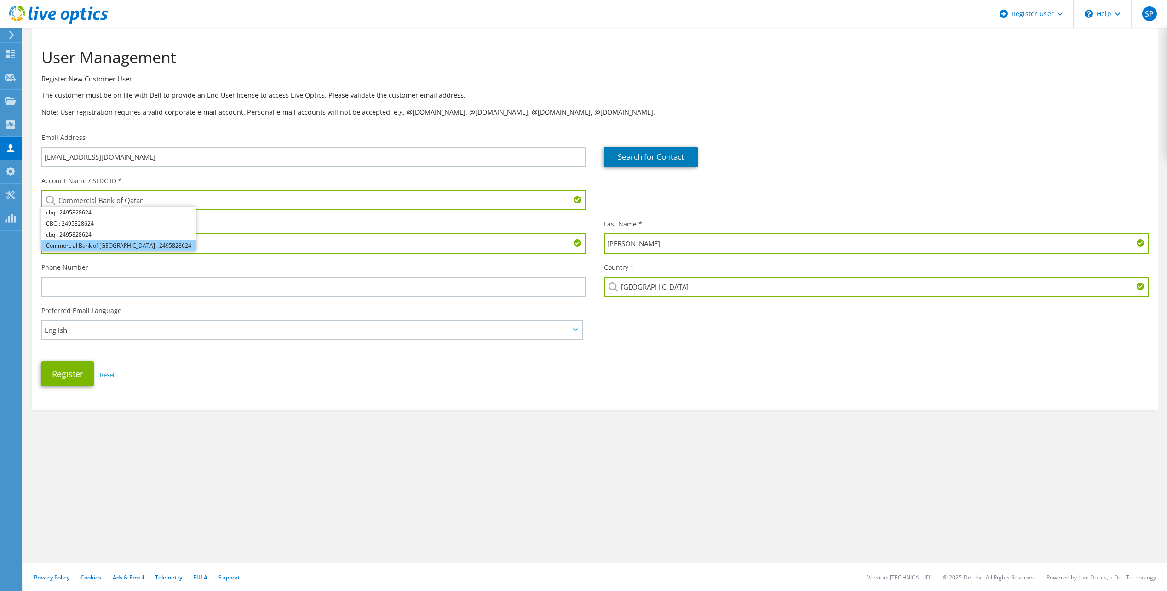
click at [120, 247] on li "Commercial Bank of [GEOGRAPHIC_DATA] : 2495828624" at bounding box center [118, 245] width 155 height 11
type input "Commercial Bank of [GEOGRAPHIC_DATA] : 2495828624"
click at [377, 420] on section "User Management Register New Customer User The customer must be on file with De…" at bounding box center [595, 246] width 1144 height 437
click at [69, 373] on button "Register" at bounding box center [67, 373] width 52 height 25
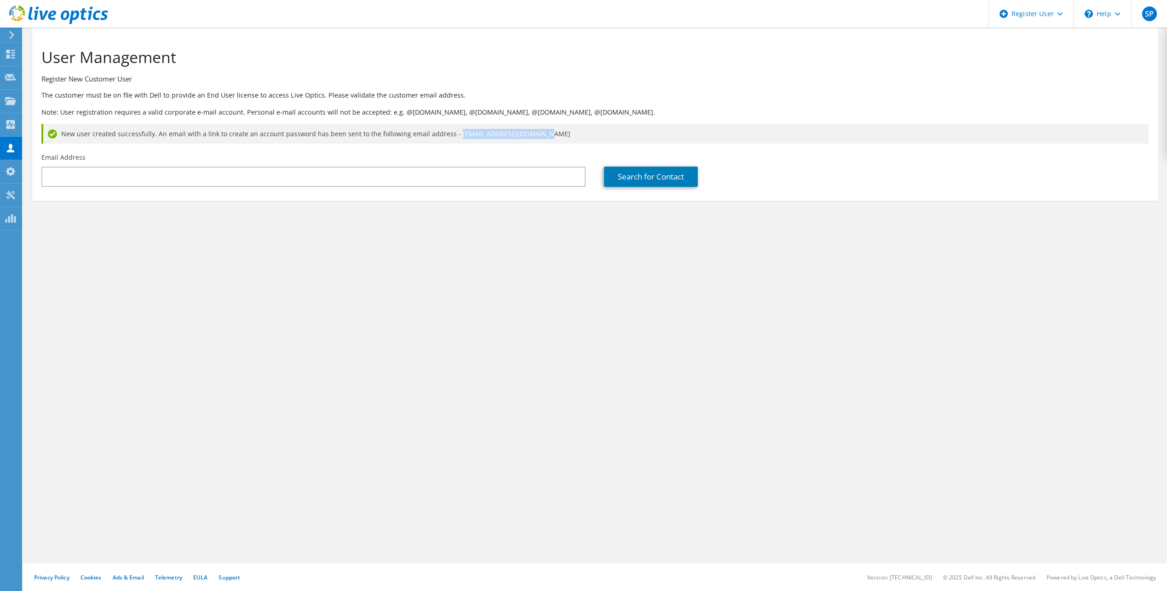
drag, startPoint x: 537, startPoint y: 132, endPoint x: 448, endPoint y: 138, distance: 89.9
click at [448, 138] on div "New user created successfully. An email with a link to create an account passwo…" at bounding box center [594, 134] width 1107 height 20
click at [31, 52] on div "Dashboard" at bounding box center [43, 54] width 43 height 23
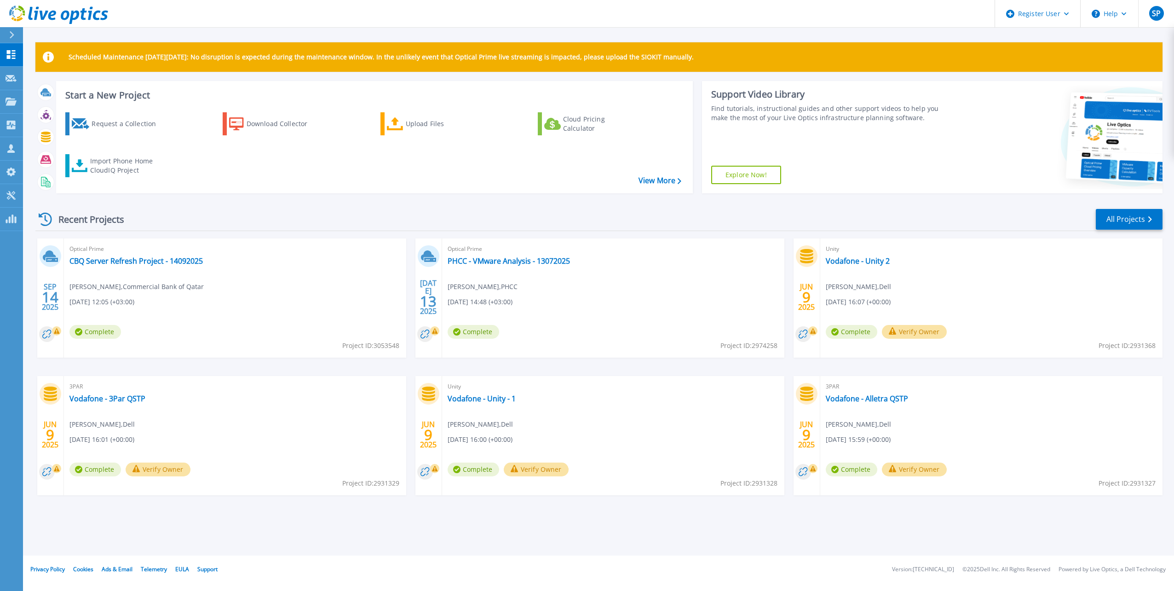
drag, startPoint x: 311, startPoint y: 274, endPoint x: 288, endPoint y: 270, distance: 22.5
click at [288, 270] on div "Optical Prime CBQ Server Refresh Project - 14092025 [PERSON_NAME] , Commercial …" at bounding box center [235, 297] width 342 height 119
click at [1133, 221] on link "All Projects" at bounding box center [1129, 219] width 67 height 21
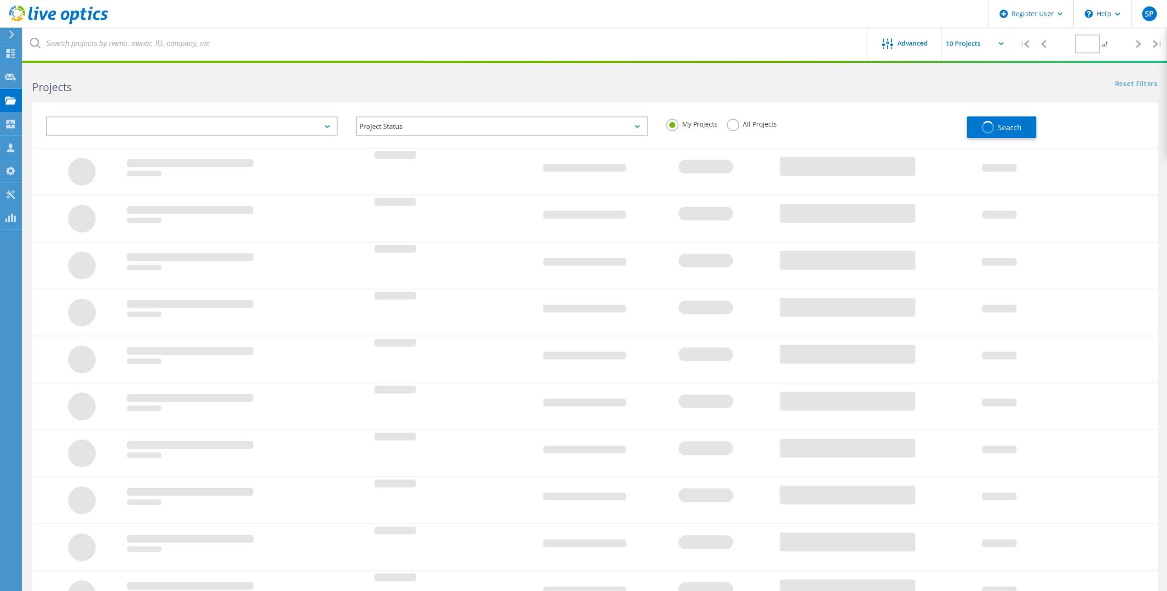
type input "1"
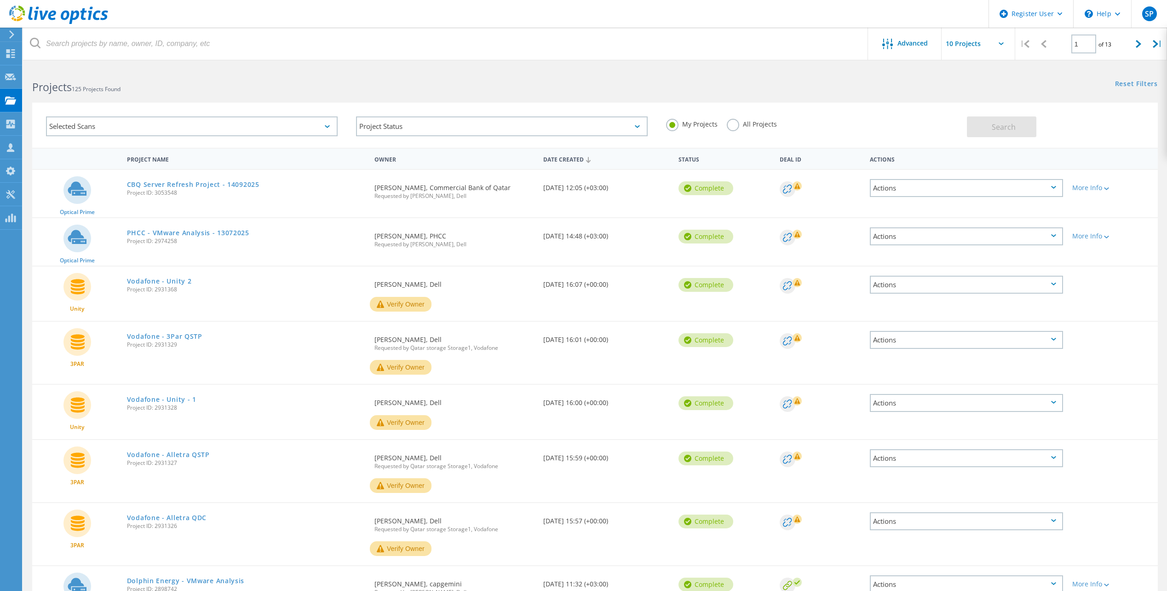
click at [1045, 186] on div "Actions" at bounding box center [966, 188] width 193 height 18
click at [901, 210] on div "Delete" at bounding box center [966, 209] width 191 height 14
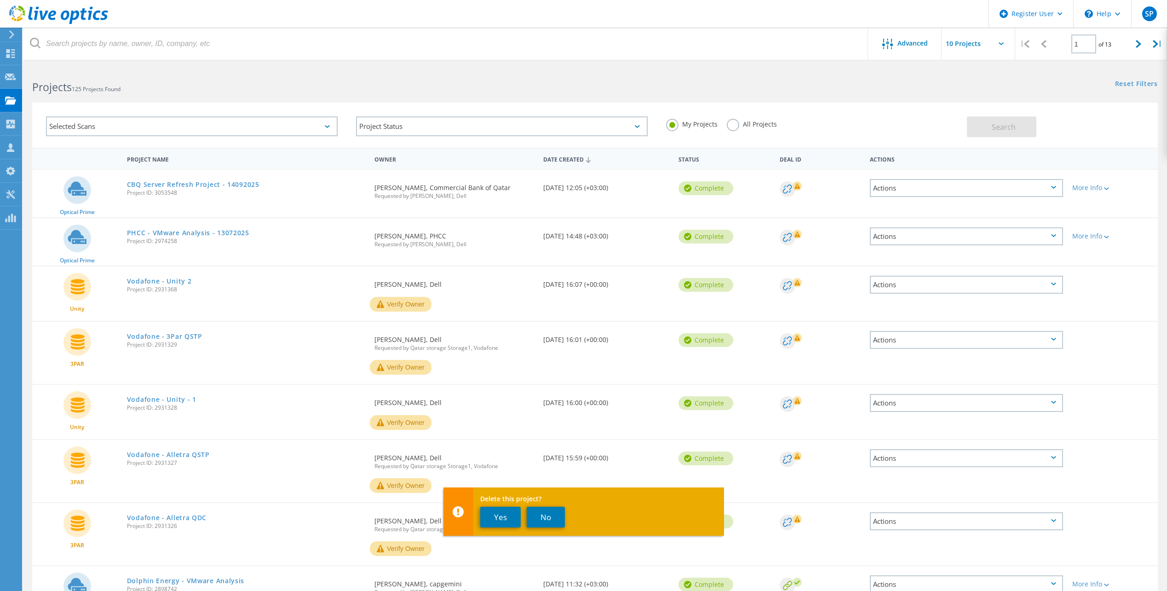
click at [1056, 190] on div "Actions" at bounding box center [966, 188] width 193 height 18
click at [943, 179] on div "Project Details" at bounding box center [966, 181] width 191 height 14
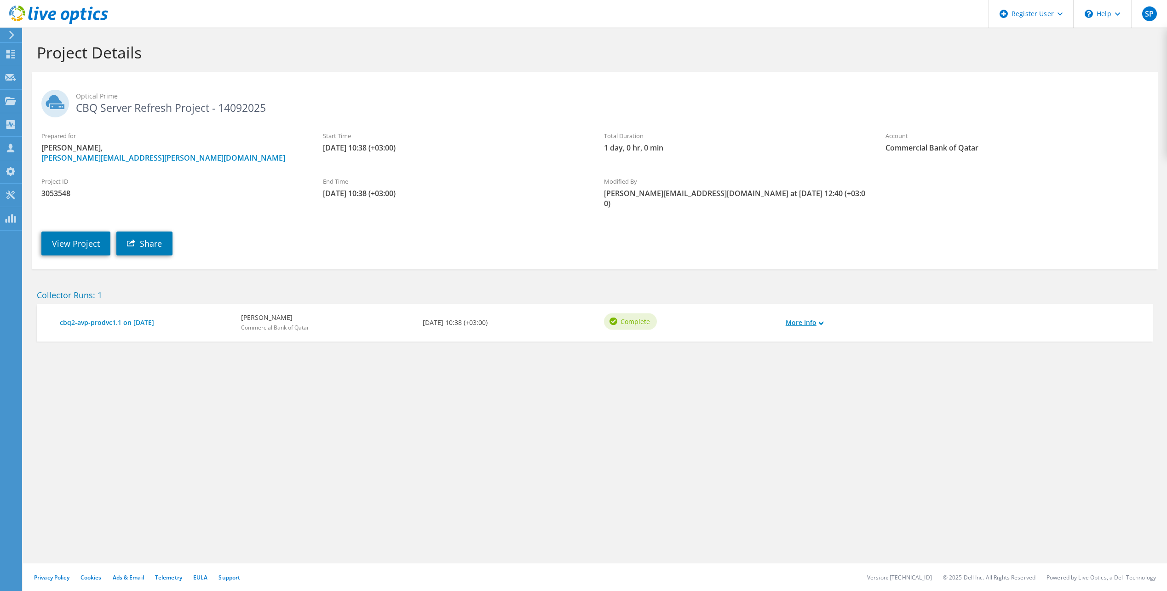
click at [821, 321] on use at bounding box center [821, 323] width 5 height 4
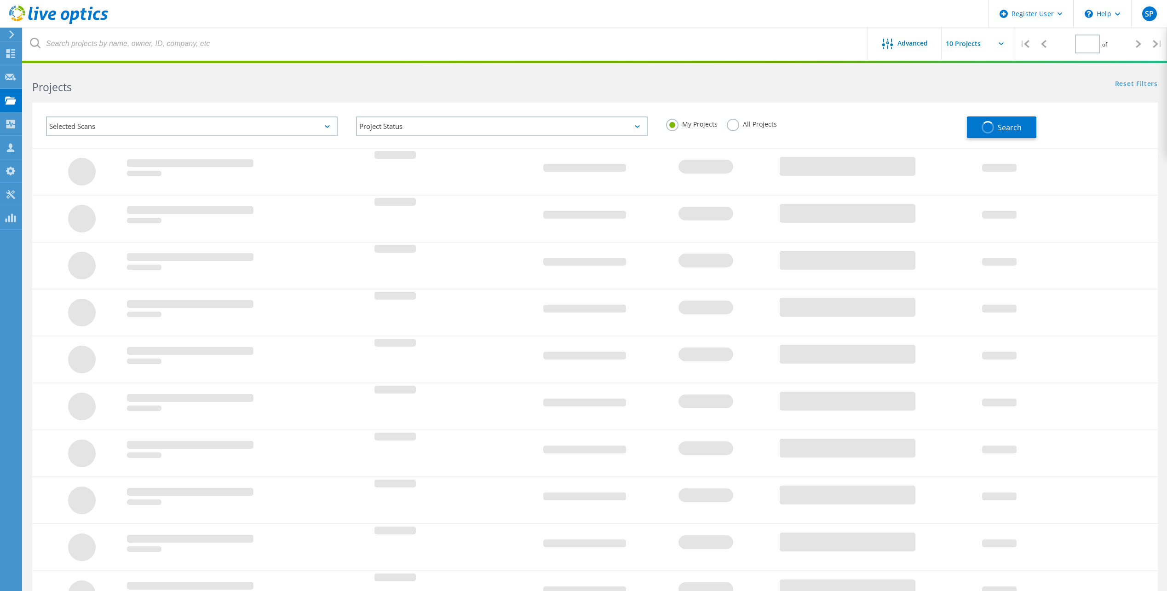
type input "1"
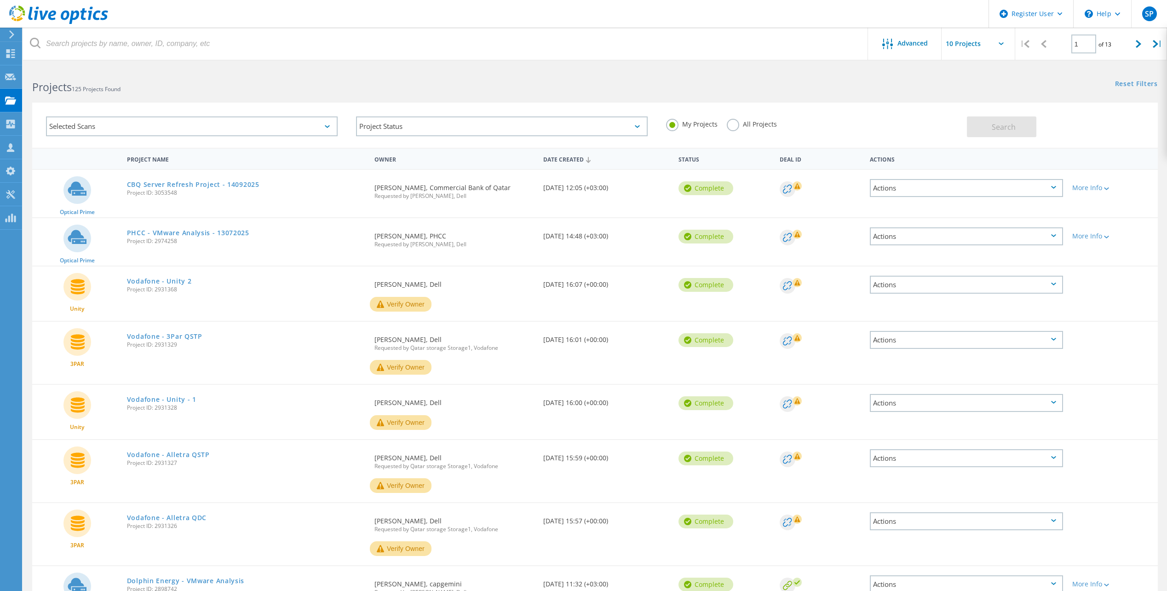
drag, startPoint x: 503, startPoint y: 187, endPoint x: 370, endPoint y: 188, distance: 132.5
click at [370, 188] on div "Requested By [PERSON_NAME], Commercial Bank of Qatar Requested by [PERSON_NAME]…" at bounding box center [454, 189] width 169 height 38
click at [1111, 189] on div "More Info" at bounding box center [1112, 187] width 81 height 6
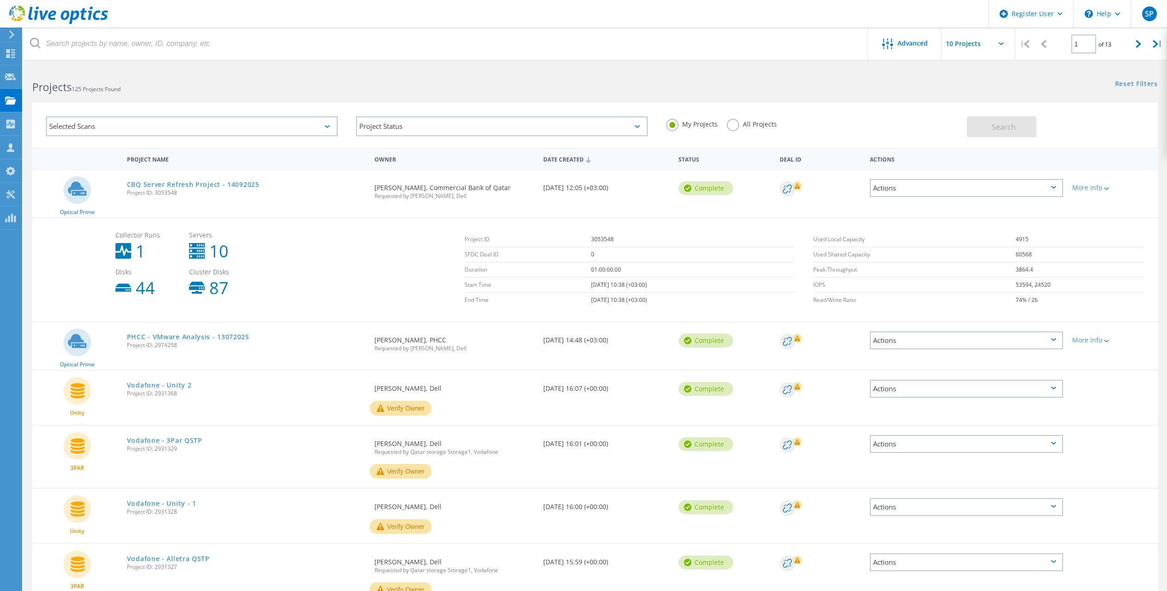
click at [977, 188] on div "Actions" at bounding box center [966, 188] width 193 height 18
click at [951, 183] on div "Project Details" at bounding box center [966, 181] width 191 height 14
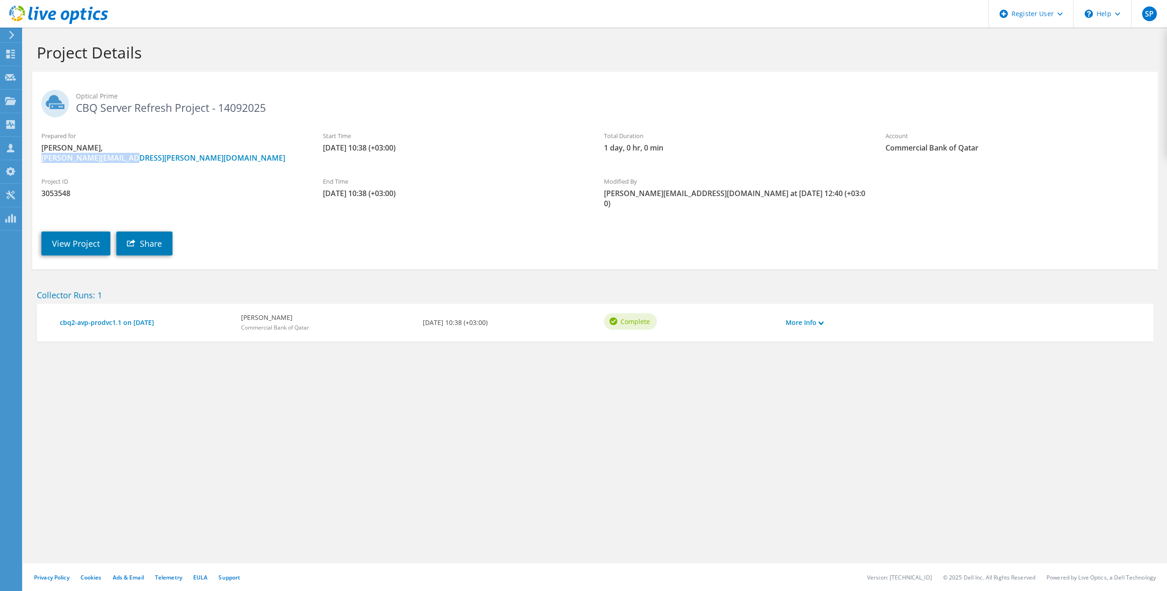
drag, startPoint x: 151, startPoint y: 159, endPoint x: 38, endPoint y: 159, distance: 113.2
click at [38, 159] on div "Prepared for [PERSON_NAME], [PERSON_NAME][EMAIL_ADDRESS][PERSON_NAME][DOMAIN_NA…" at bounding box center [173, 147] width 282 height 41
click at [481, 115] on div "Optical Prime CBQ Server Refresh Project - 14092025" at bounding box center [595, 101] width 1126 height 50
drag, startPoint x: 146, startPoint y: 159, endPoint x: 35, endPoint y: 161, distance: 111.3
click at [35, 161] on div "Prepared for [PERSON_NAME], [PERSON_NAME][EMAIL_ADDRESS][PERSON_NAME][DOMAIN_NA…" at bounding box center [173, 147] width 282 height 41
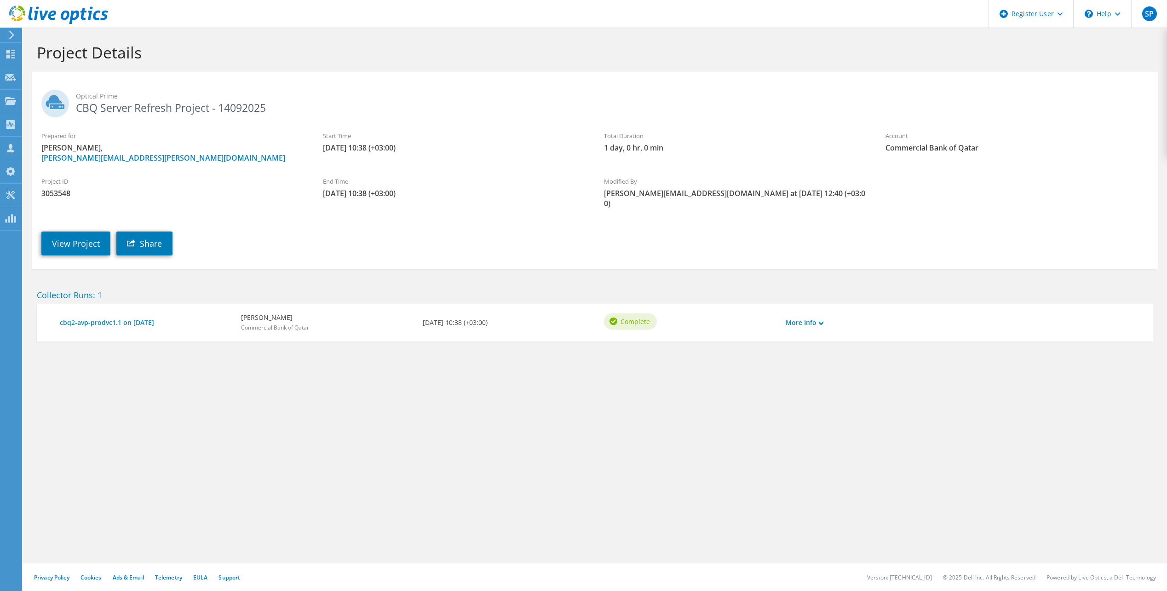
drag, startPoint x: 35, startPoint y: 161, endPoint x: 148, endPoint y: 152, distance: 114.0
click at [148, 152] on span "[PERSON_NAME], [PERSON_NAME][EMAIL_ADDRESS][PERSON_NAME][DOMAIN_NAME]" at bounding box center [172, 153] width 263 height 20
drag, startPoint x: 137, startPoint y: 157, endPoint x: 41, endPoint y: 161, distance: 95.3
click at [41, 161] on span "Sagaya Jaikar, sagaya.lawrence@cbq.qa" at bounding box center [172, 153] width 263 height 20
click at [185, 152] on span "Sagaya Jaikar, sagaya.lawrence@cbq.qa" at bounding box center [172, 153] width 263 height 20
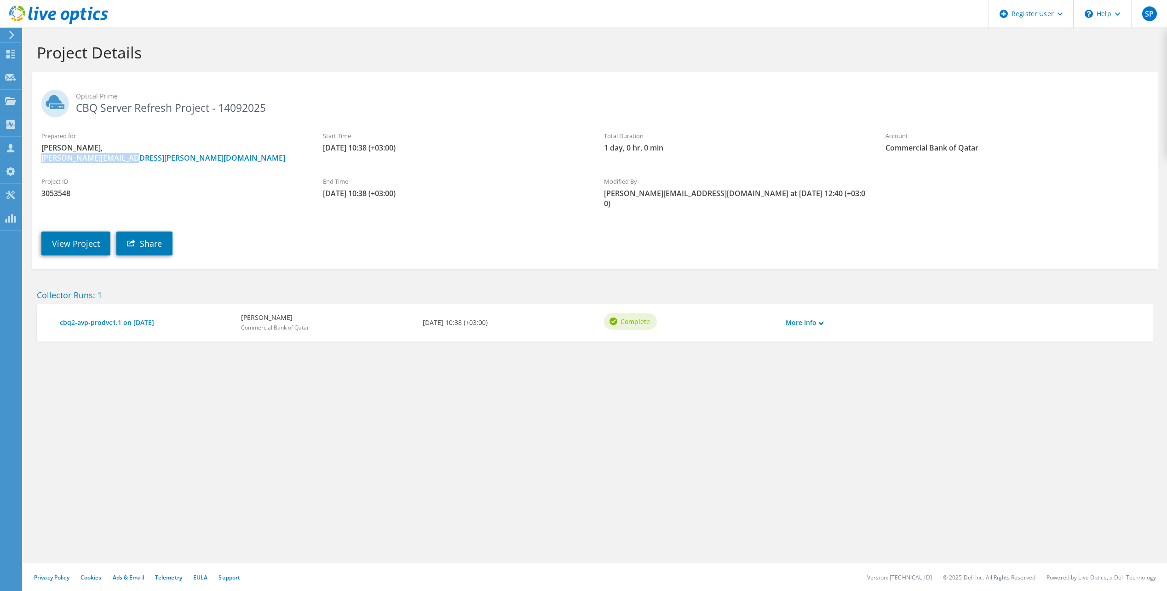
drag, startPoint x: 144, startPoint y: 157, endPoint x: 41, endPoint y: 161, distance: 103.6
click at [41, 161] on div "Prepared for Sagaya Jaikar, sagaya.lawrence@cbq.qa" at bounding box center [173, 147] width 282 height 41
click at [172, 167] on div "Prepared for Sagaya Jaikar, sagaya.lawrence@cbq.qa" at bounding box center [173, 147] width 282 height 41
drag, startPoint x: 147, startPoint y: 159, endPoint x: 40, endPoint y: 158, distance: 107.2
click at [40, 158] on div "Prepared for Sagaya Jaikar, sagaya.lawrence@cbq.qa" at bounding box center [173, 147] width 282 height 41
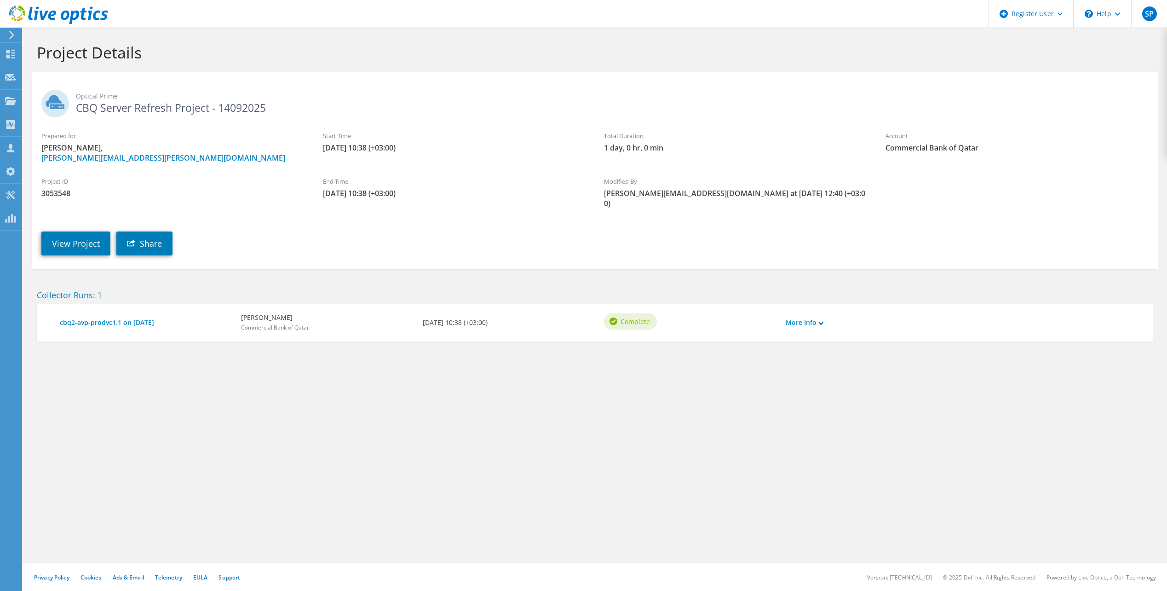
click at [169, 168] on div "Project ID 3053548 End Time 09/12/2025, 10:38 (+03:00) Modified By Stefano.Pani…" at bounding box center [595, 190] width 1126 height 46
drag, startPoint x: 137, startPoint y: 160, endPoint x: 40, endPoint y: 162, distance: 96.2
click at [40, 162] on div "Prepared for Sagaya Jaikar, sagaya.lawrence@cbq.qa" at bounding box center [173, 147] width 282 height 41
click at [93, 233] on link "View Project" at bounding box center [75, 243] width 69 height 24
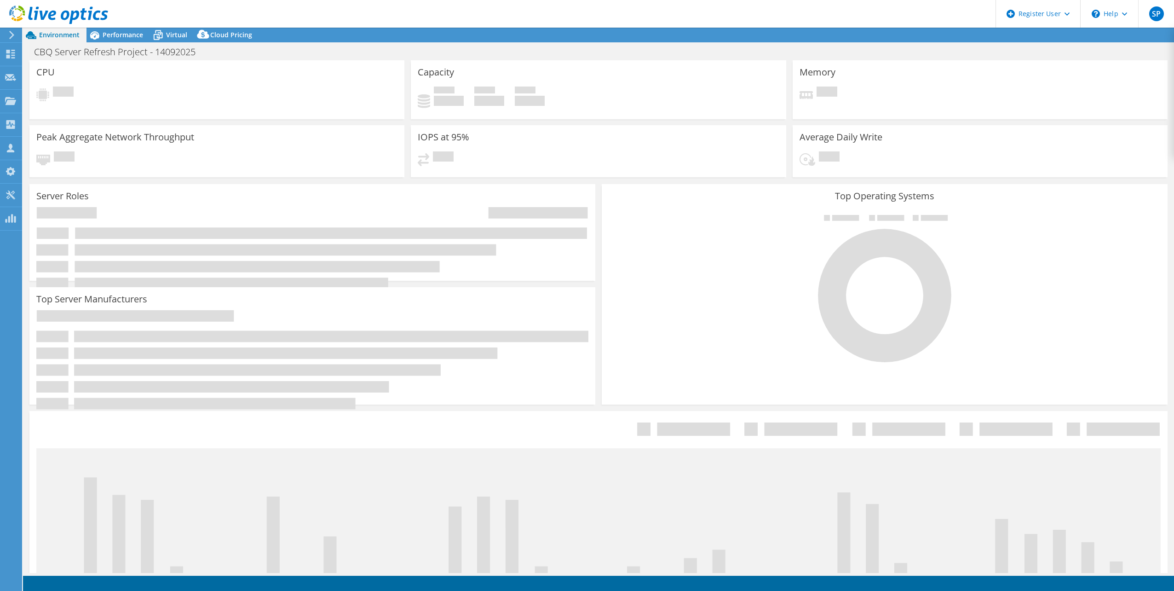
select select "USD"
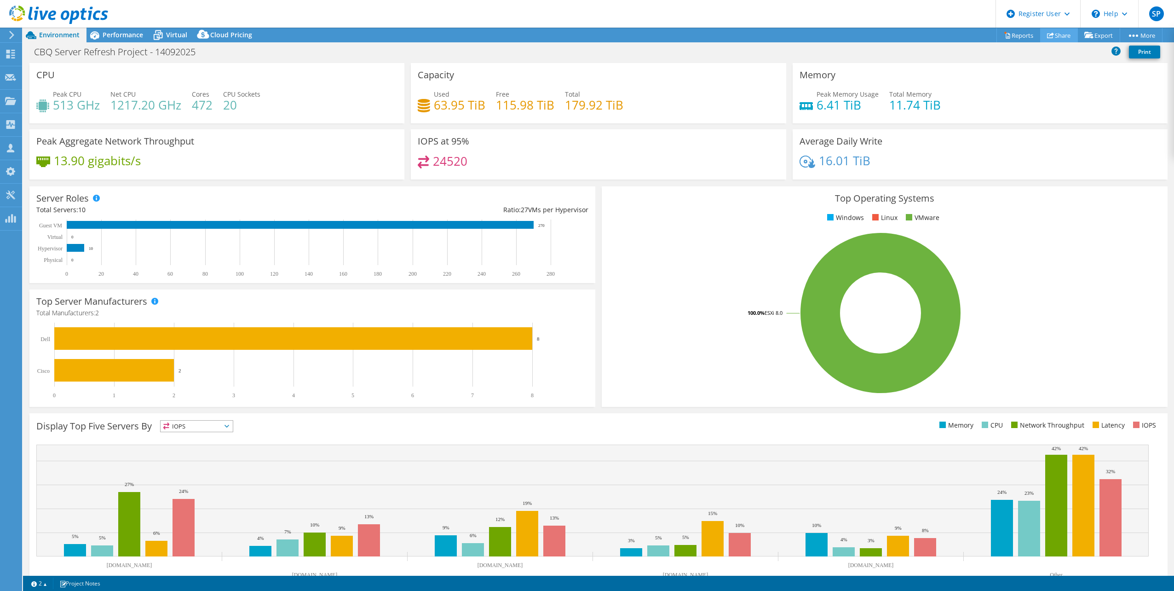
click at [1047, 36] on use at bounding box center [1050, 35] width 7 height 6
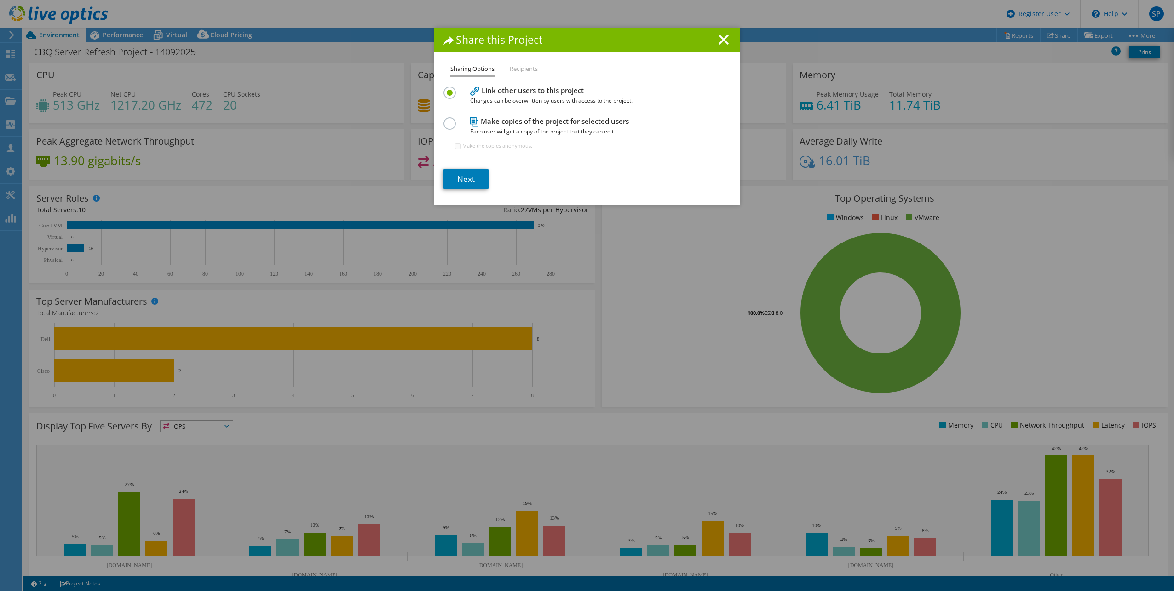
click at [448, 120] on label at bounding box center [451, 118] width 16 height 2
click at [0, 0] on input "radio" at bounding box center [0, 0] width 0 height 0
click at [464, 178] on link "Next" at bounding box center [465, 179] width 45 height 20
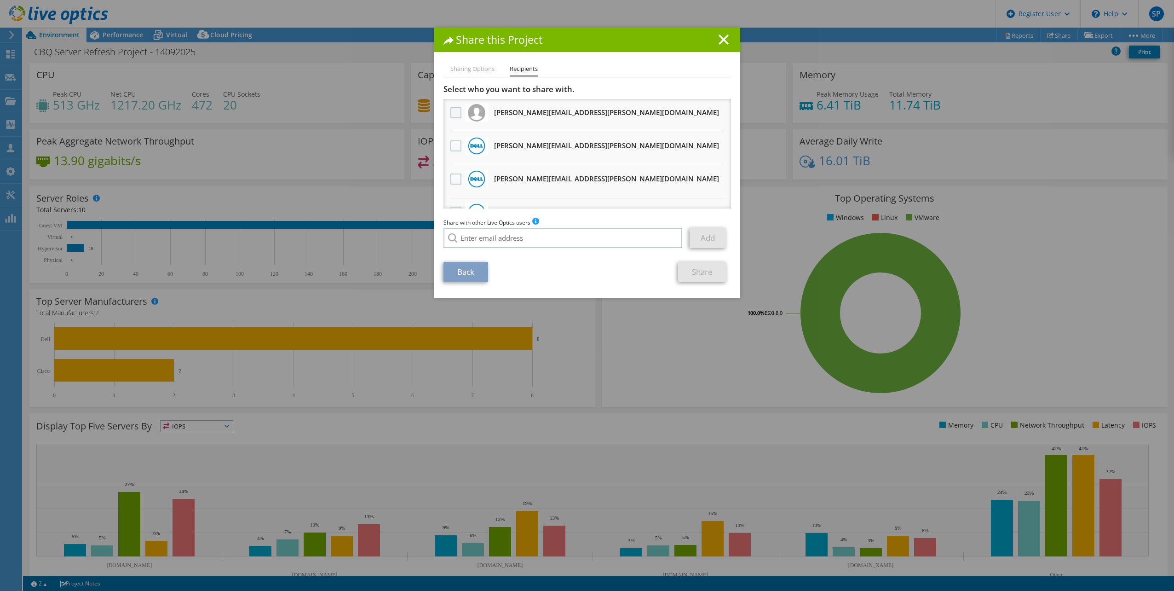
click at [453, 114] on label at bounding box center [456, 112] width 13 height 11
click at [0, 0] on input "checkbox" at bounding box center [0, 0] width 0 height 0
click at [696, 267] on link "Share" at bounding box center [702, 272] width 48 height 20
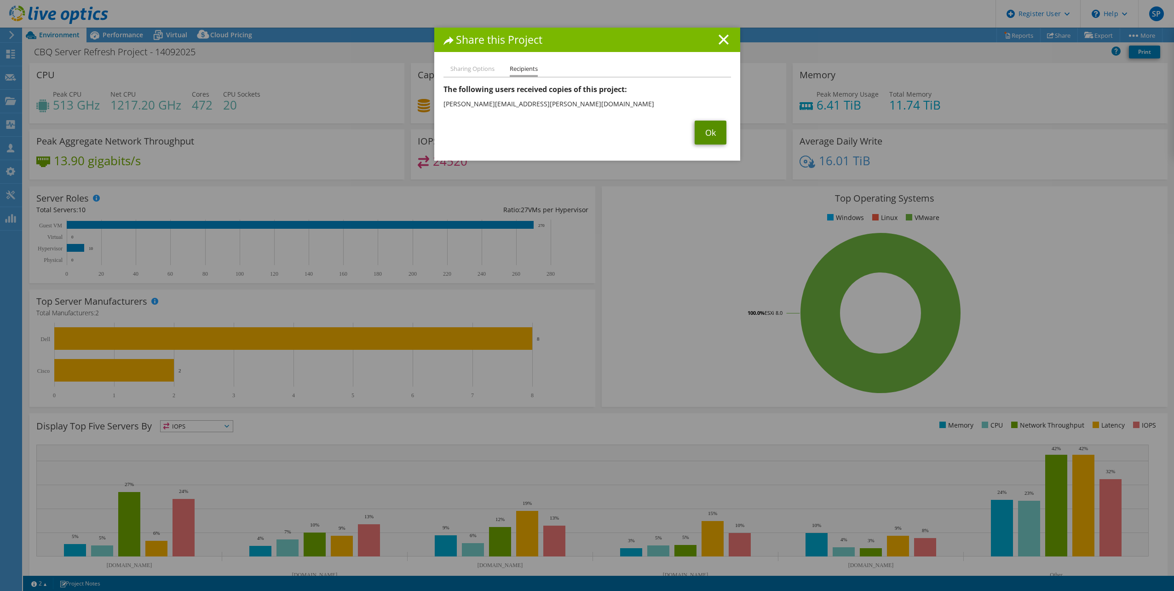
click at [712, 136] on link "Ok" at bounding box center [711, 133] width 32 height 24
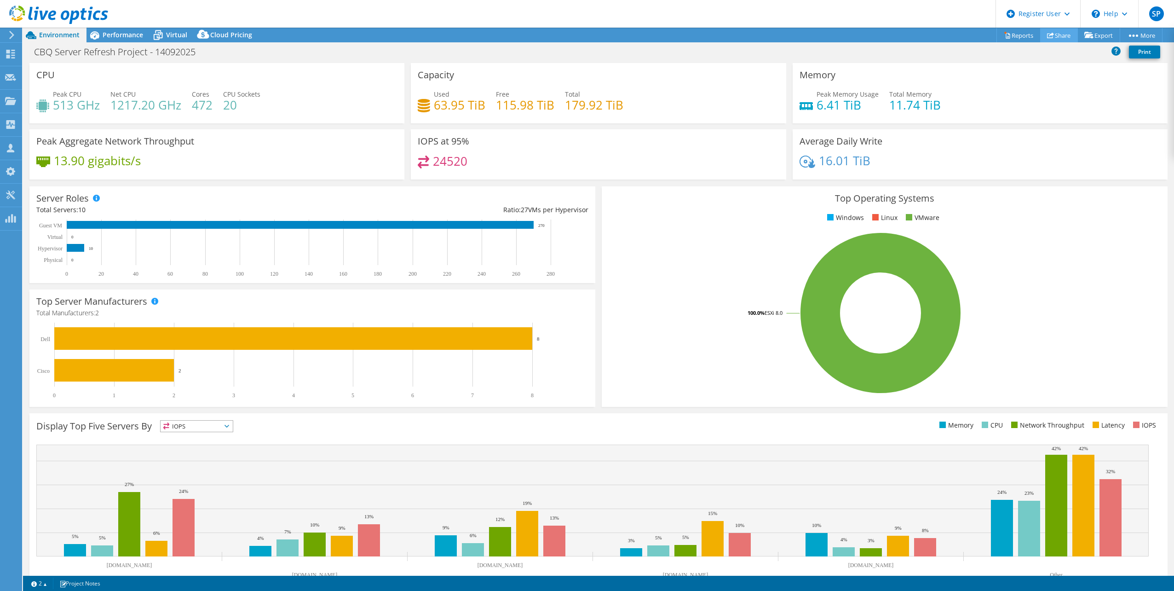
click at [1055, 31] on link "Share" at bounding box center [1059, 35] width 38 height 14
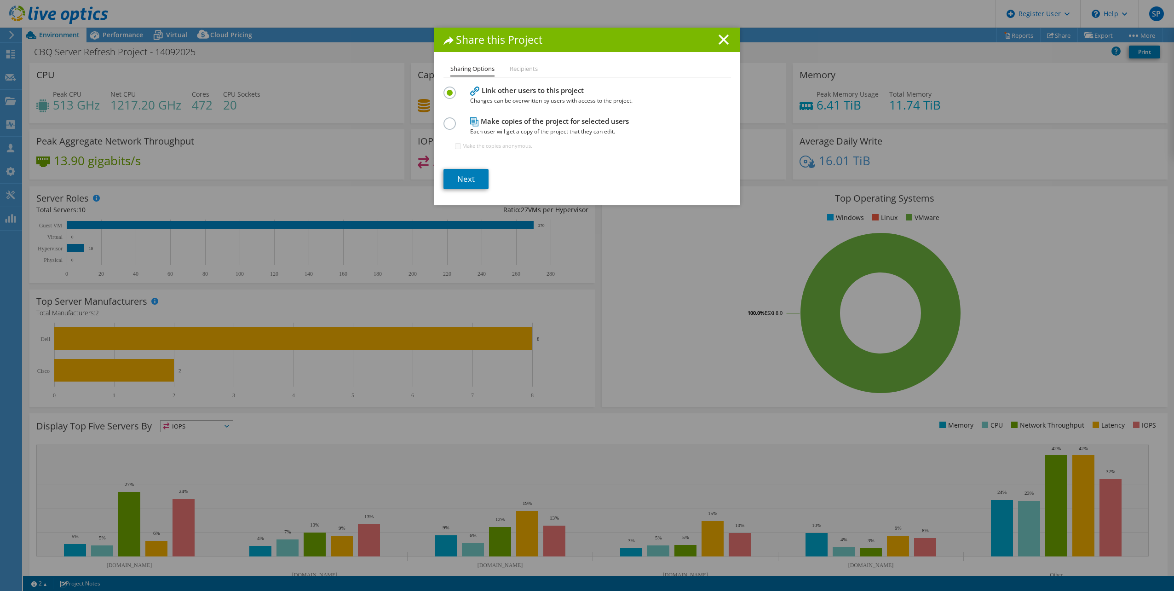
click at [449, 120] on label at bounding box center [451, 118] width 16 height 2
click at [0, 0] on input "radio" at bounding box center [0, 0] width 0 height 0
click at [456, 177] on link "Next" at bounding box center [465, 179] width 45 height 20
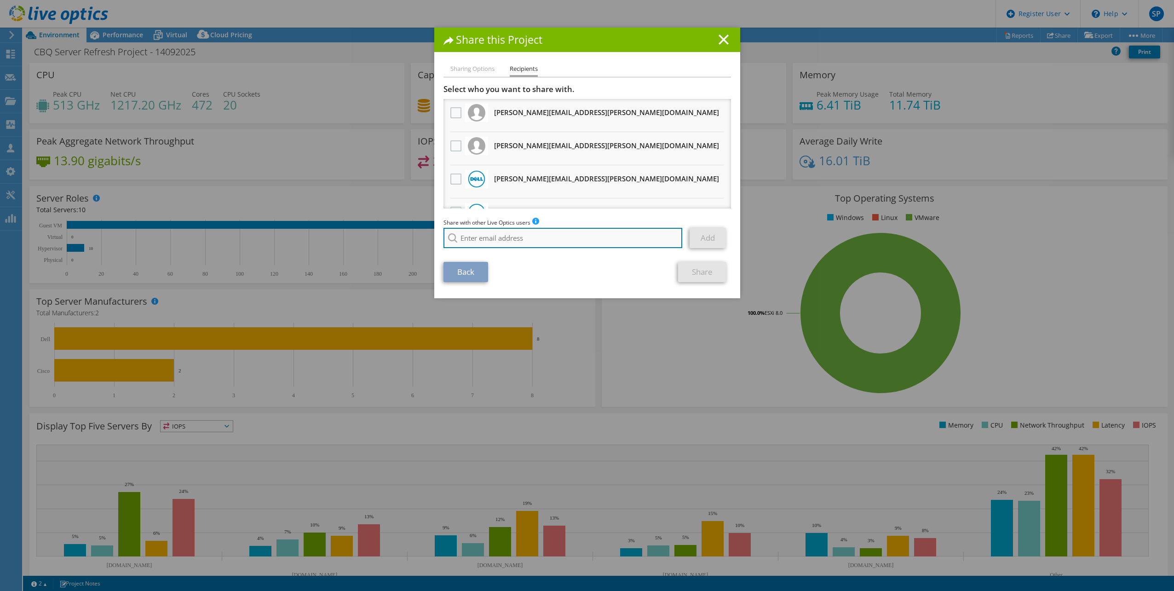
click at [537, 231] on input "search" at bounding box center [562, 238] width 239 height 20
paste input "infra-san-support@cbq.qa"
type input "infra-san-support@cbq.qa"
click at [614, 273] on div "Back Share" at bounding box center [587, 272] width 288 height 20
click at [702, 236] on link "Add" at bounding box center [708, 238] width 36 height 20
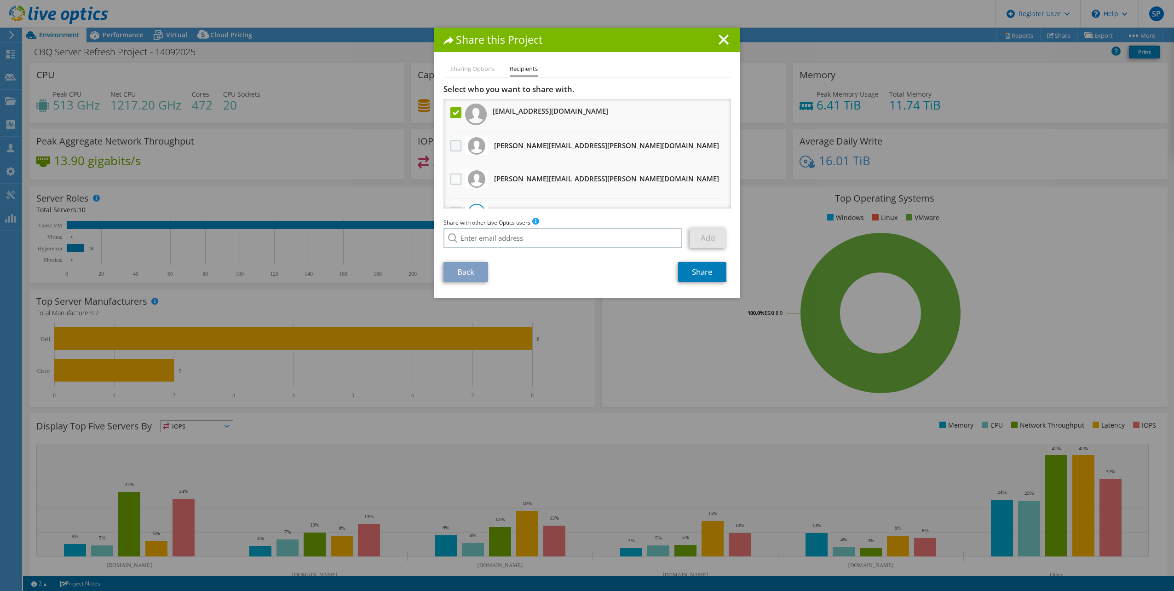
click at [450, 143] on label at bounding box center [456, 145] width 13 height 11
click at [0, 0] on input "checkbox" at bounding box center [0, 0] width 0 height 0
click at [452, 147] on label at bounding box center [456, 145] width 13 height 11
click at [0, 0] on input "checkbox" at bounding box center [0, 0] width 0 height 0
click at [454, 171] on div at bounding box center [456, 179] width 16 height 19
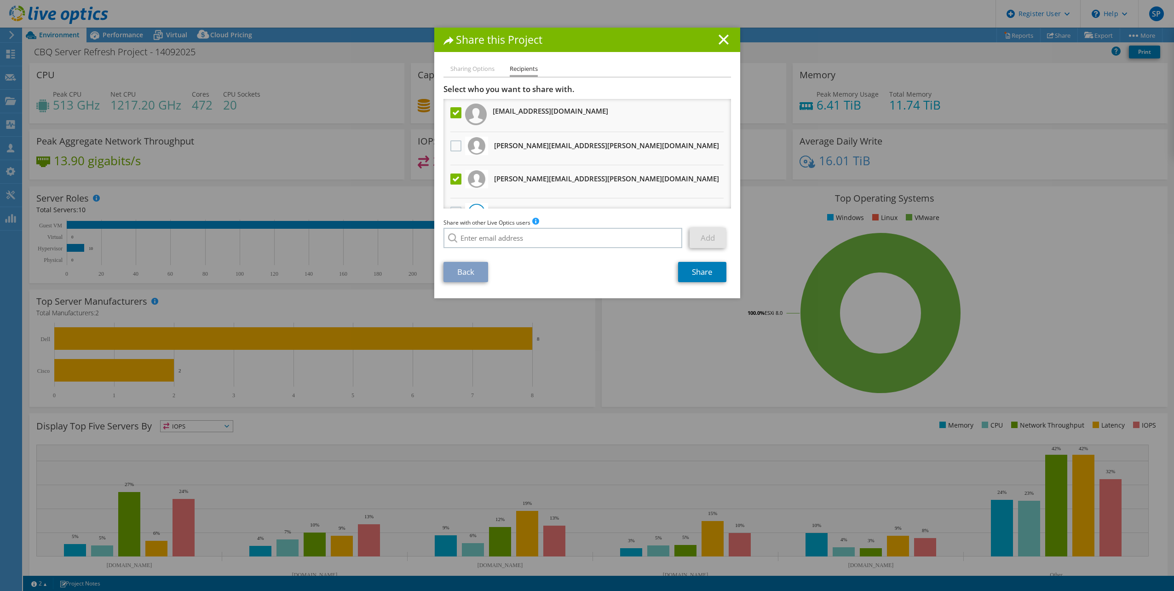
click at [451, 178] on label at bounding box center [456, 178] width 13 height 11
click at [0, 0] on input "checkbox" at bounding box center [0, 0] width 0 height 0
click at [450, 144] on label at bounding box center [456, 145] width 13 height 11
click at [0, 0] on input "checkbox" at bounding box center [0, 0] width 0 height 0
click at [452, 178] on label at bounding box center [456, 178] width 13 height 11
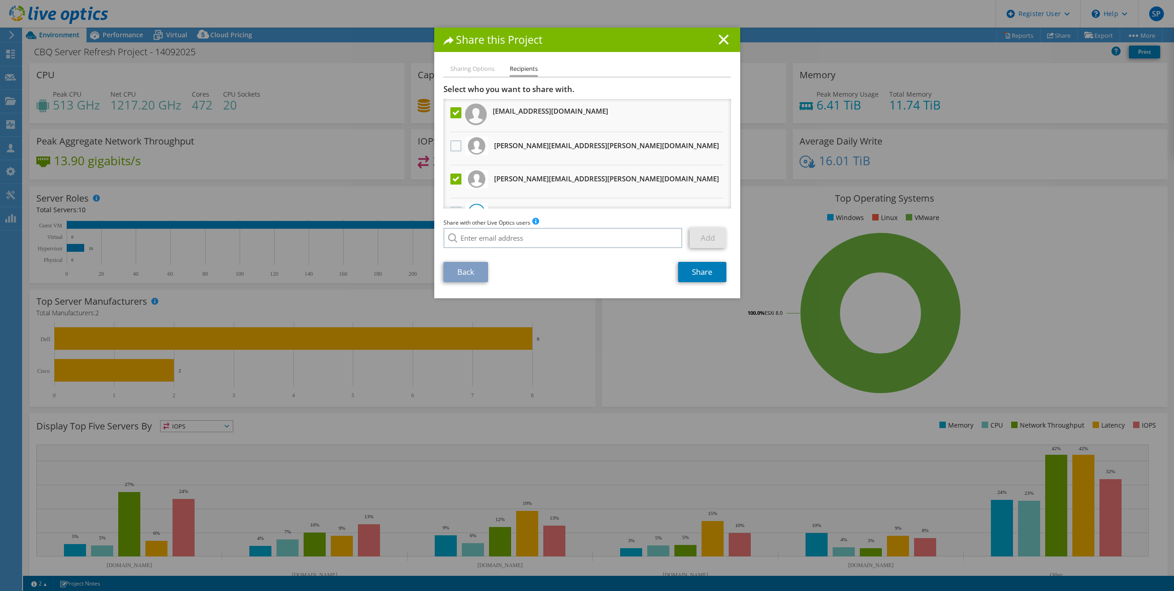
click at [0, 0] on input "checkbox" at bounding box center [0, 0] width 0 height 0
click at [452, 178] on label at bounding box center [456, 178] width 13 height 11
click at [0, 0] on input "checkbox" at bounding box center [0, 0] width 0 height 0
click at [698, 273] on link "Share" at bounding box center [702, 272] width 48 height 20
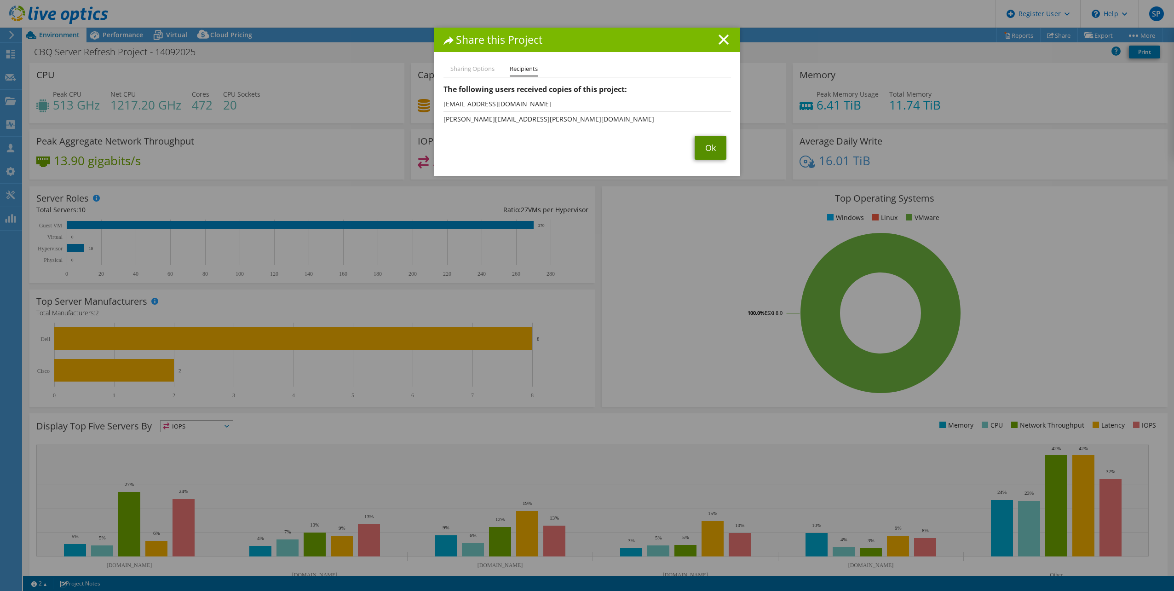
click at [704, 148] on link "Ok" at bounding box center [711, 148] width 32 height 24
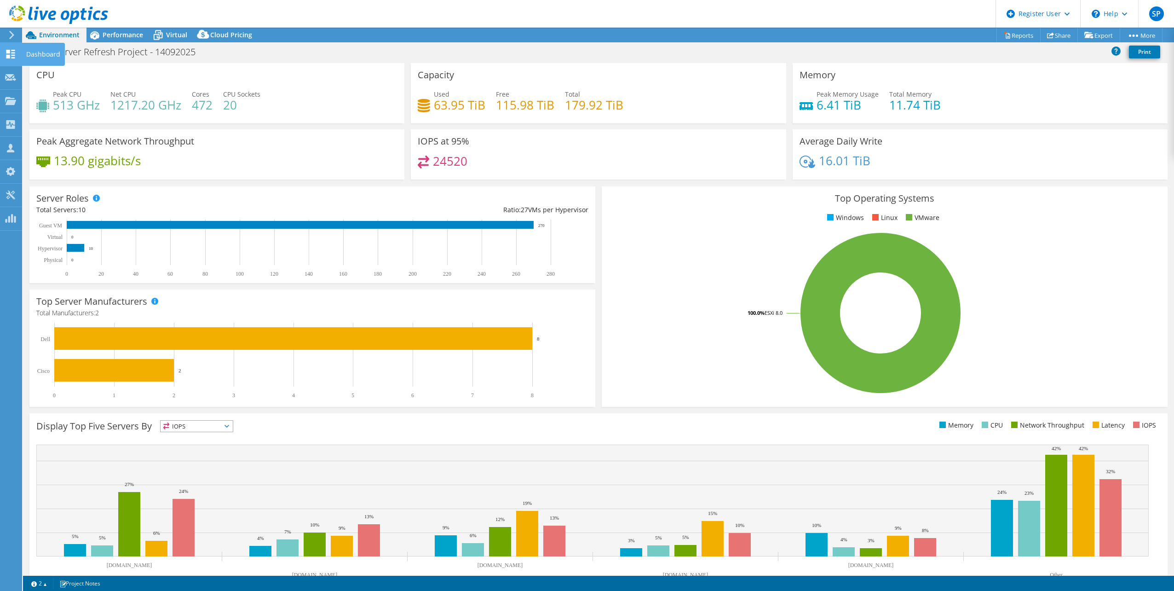
click at [15, 54] on icon at bounding box center [10, 54] width 11 height 9
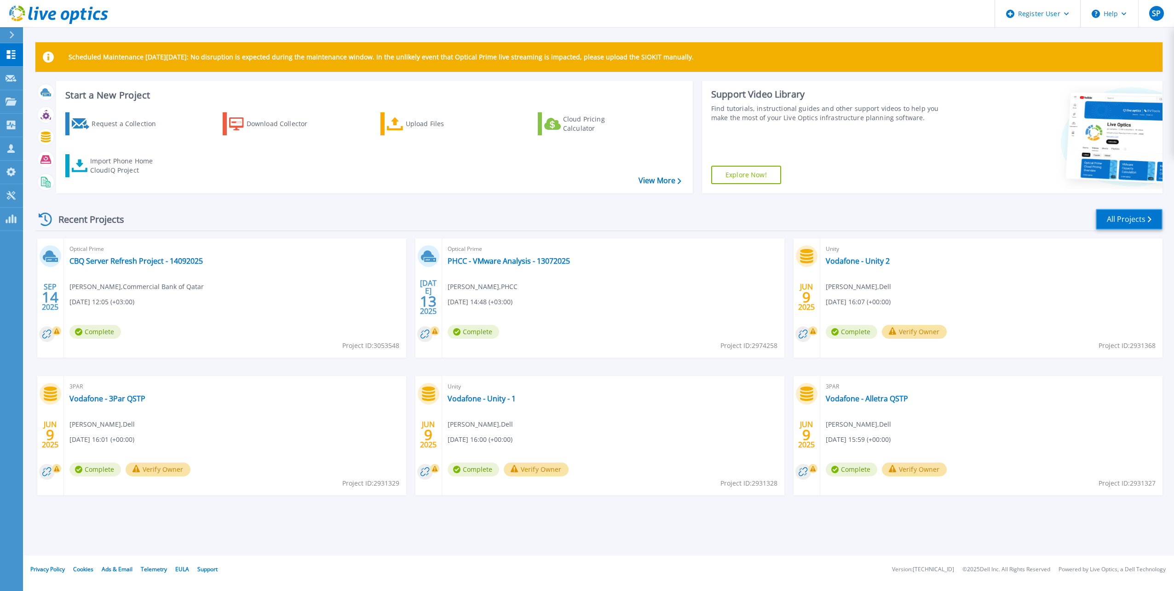
click at [1123, 217] on link "All Projects" at bounding box center [1129, 219] width 67 height 21
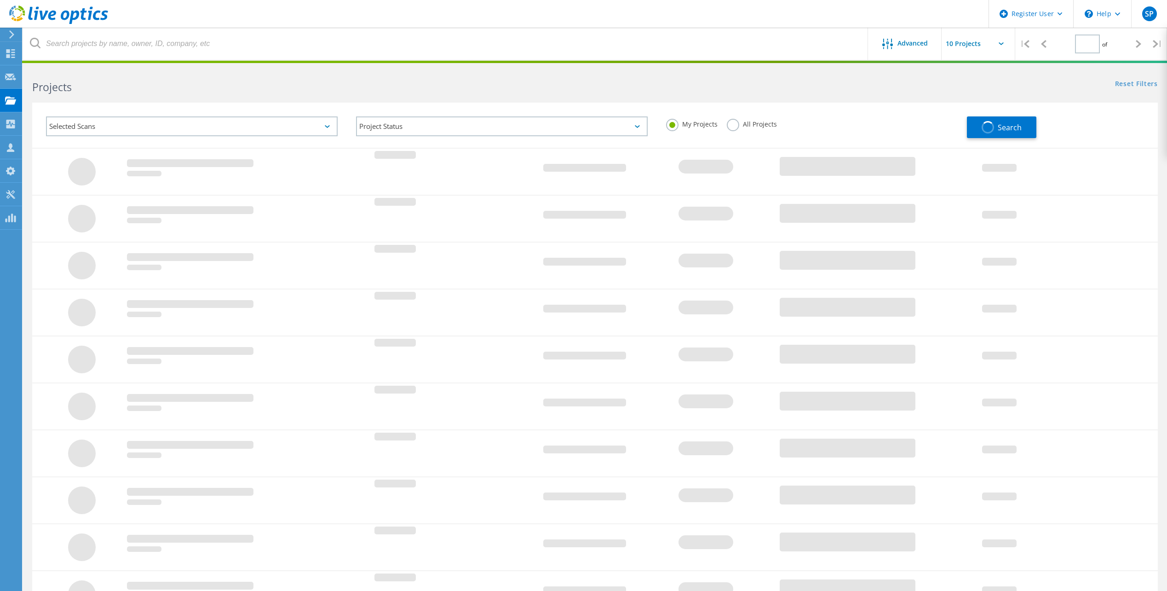
type input "1"
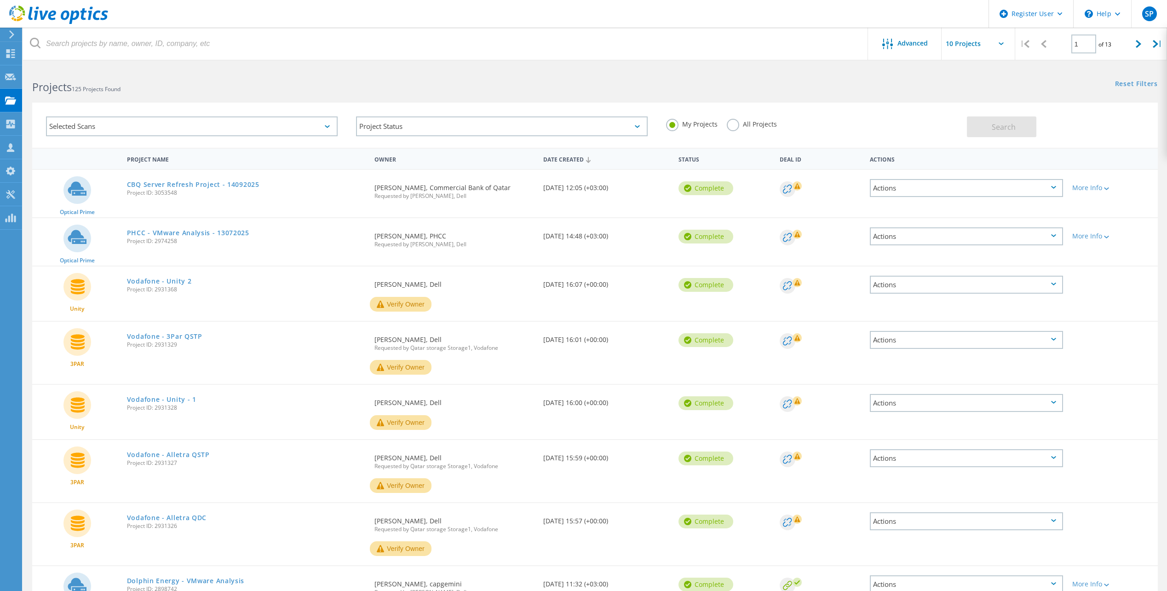
click at [1041, 190] on div "Actions" at bounding box center [966, 188] width 193 height 18
click at [893, 209] on div "Delete" at bounding box center [966, 209] width 191 height 14
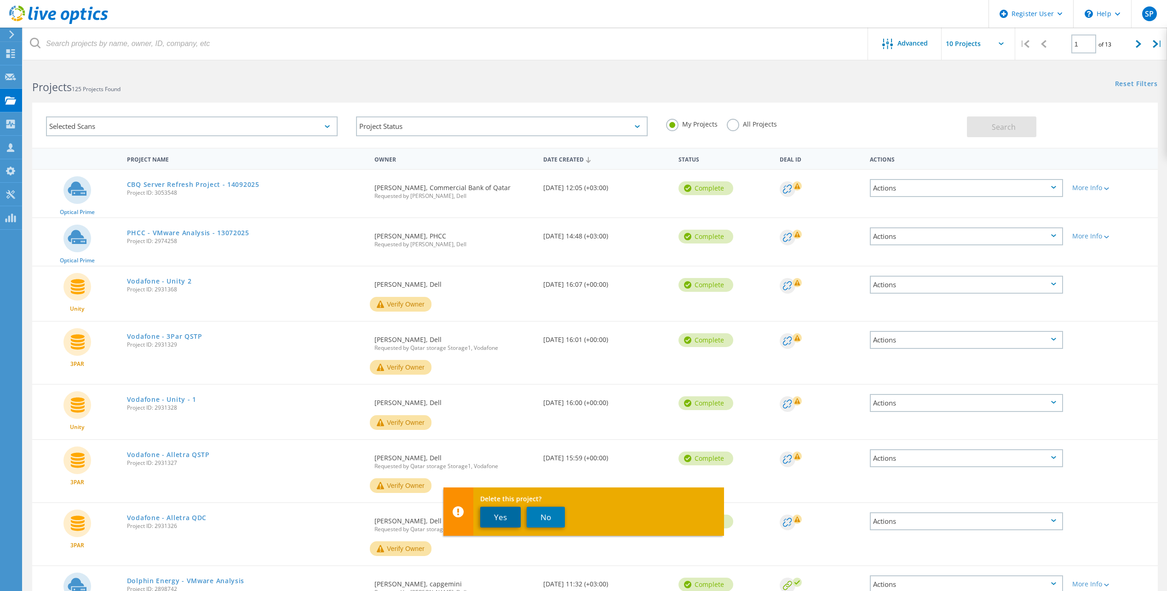
click at [504, 519] on button "Yes" at bounding box center [500, 516] width 40 height 21
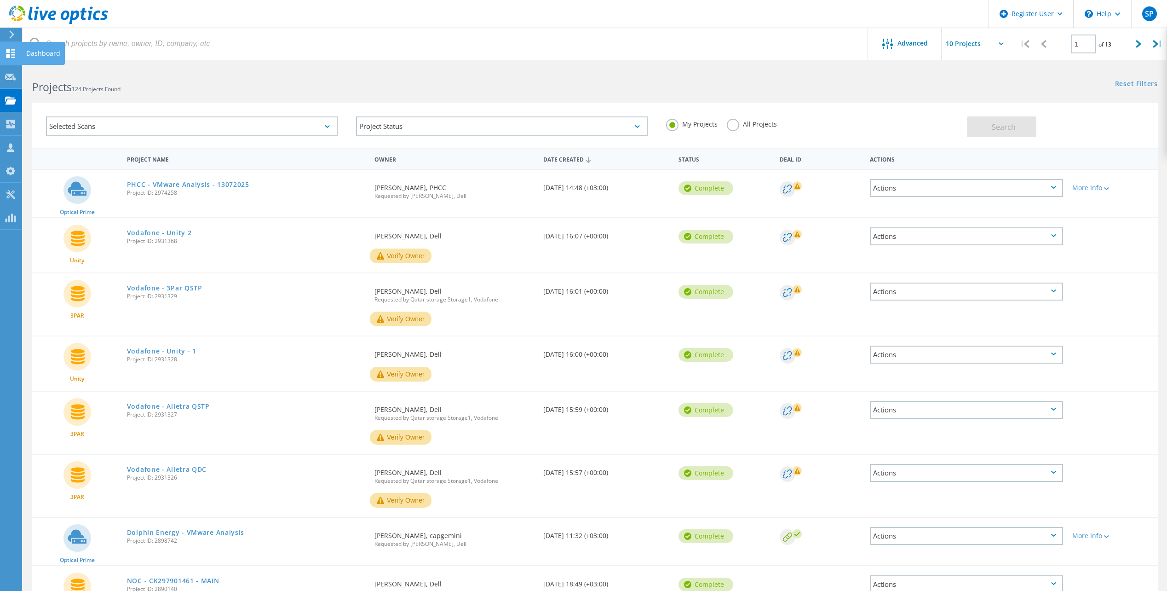
click at [13, 51] on icon at bounding box center [10, 53] width 11 height 9
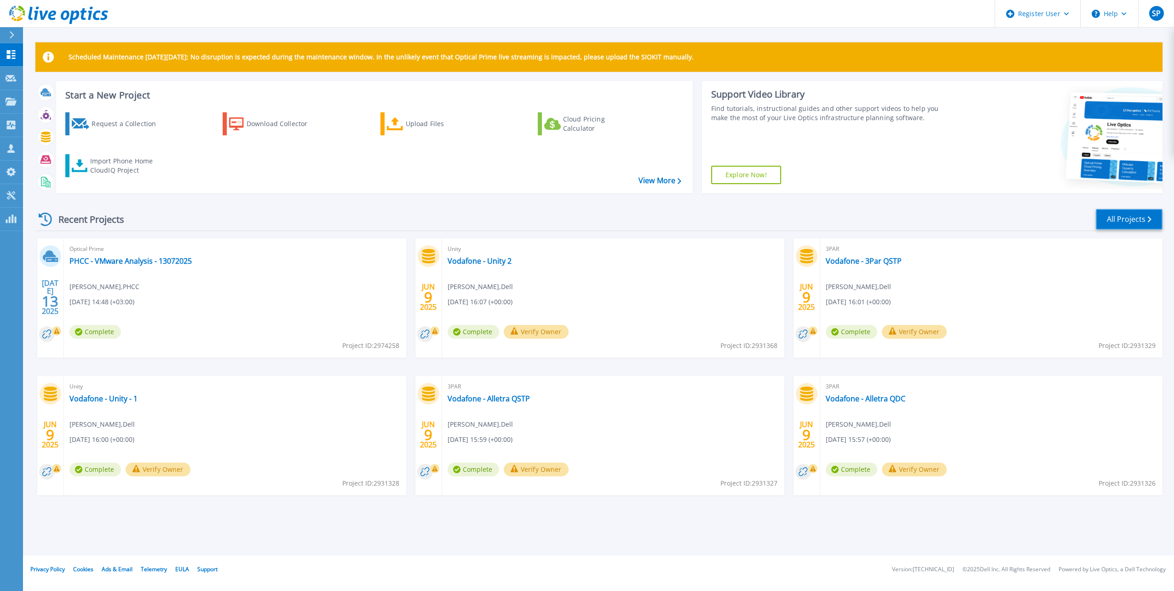
click at [1123, 216] on link "All Projects" at bounding box center [1129, 219] width 67 height 21
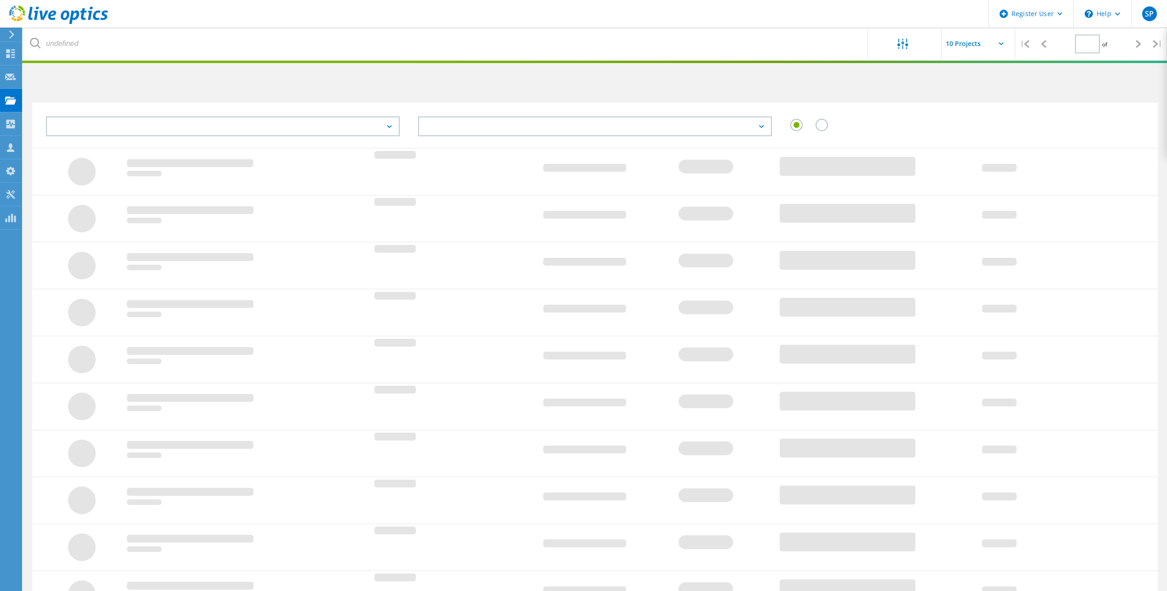
type input "1"
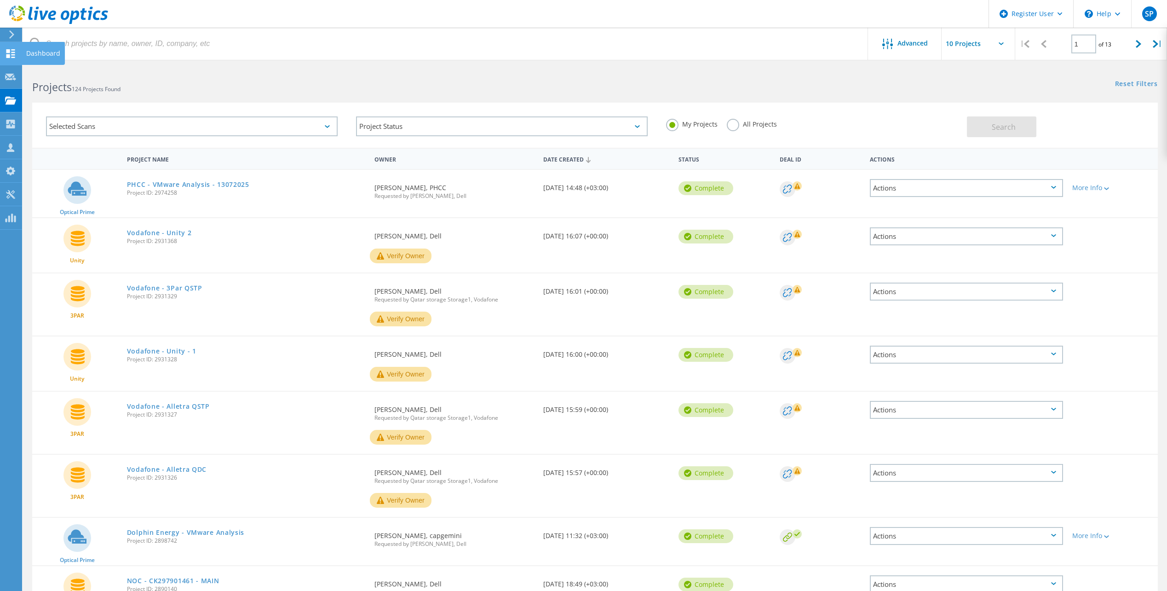
click at [7, 53] on icon at bounding box center [10, 53] width 11 height 9
